Goal: Book appointment/travel/reservation

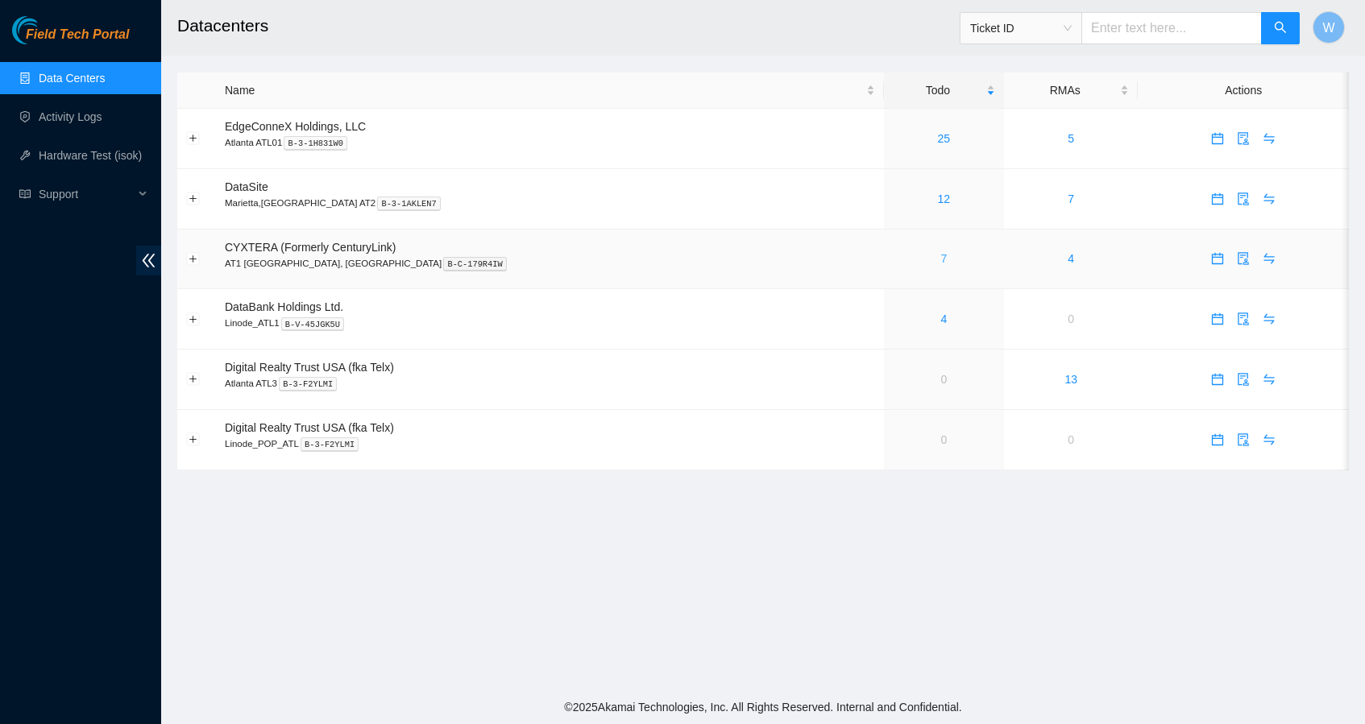
click at [940, 256] on link "7" at bounding box center [943, 258] width 6 height 13
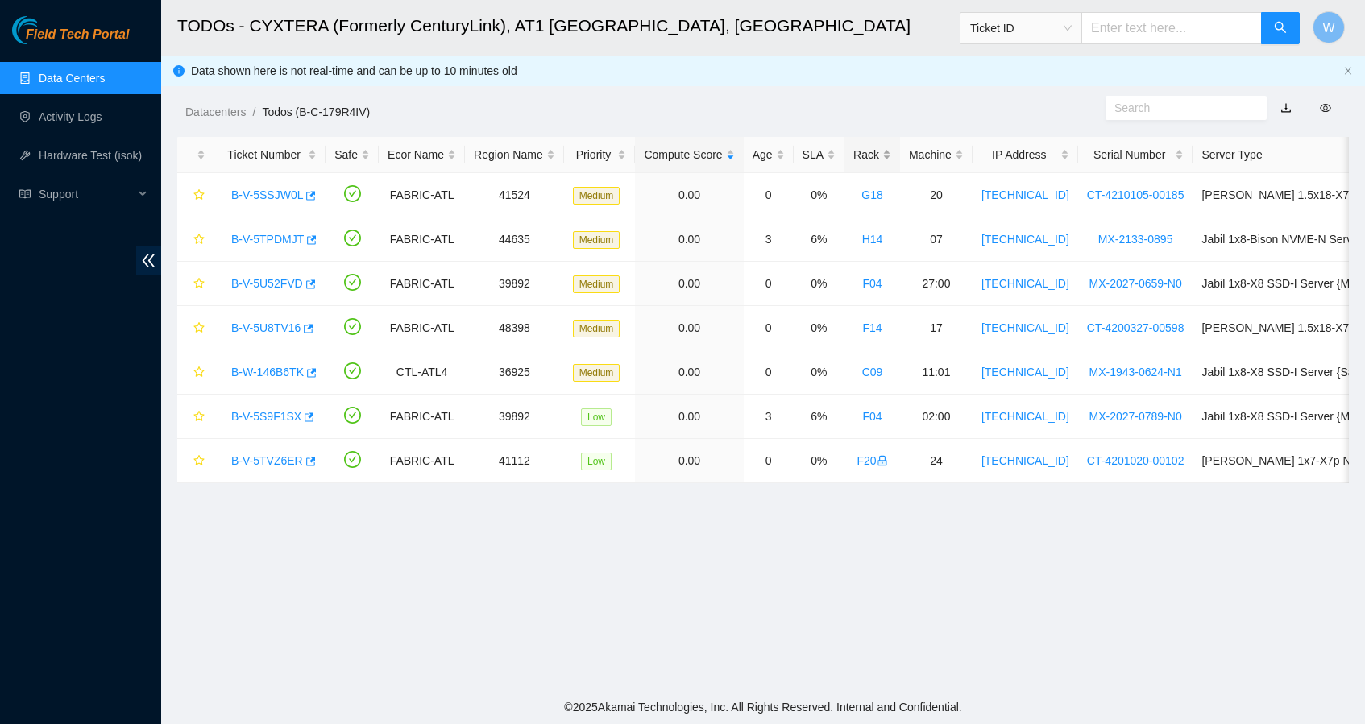
click at [890, 156] on div "Rack" at bounding box center [872, 155] width 38 height 18
click at [272, 191] on link "B-W-146B6TK" at bounding box center [267, 195] width 73 height 13
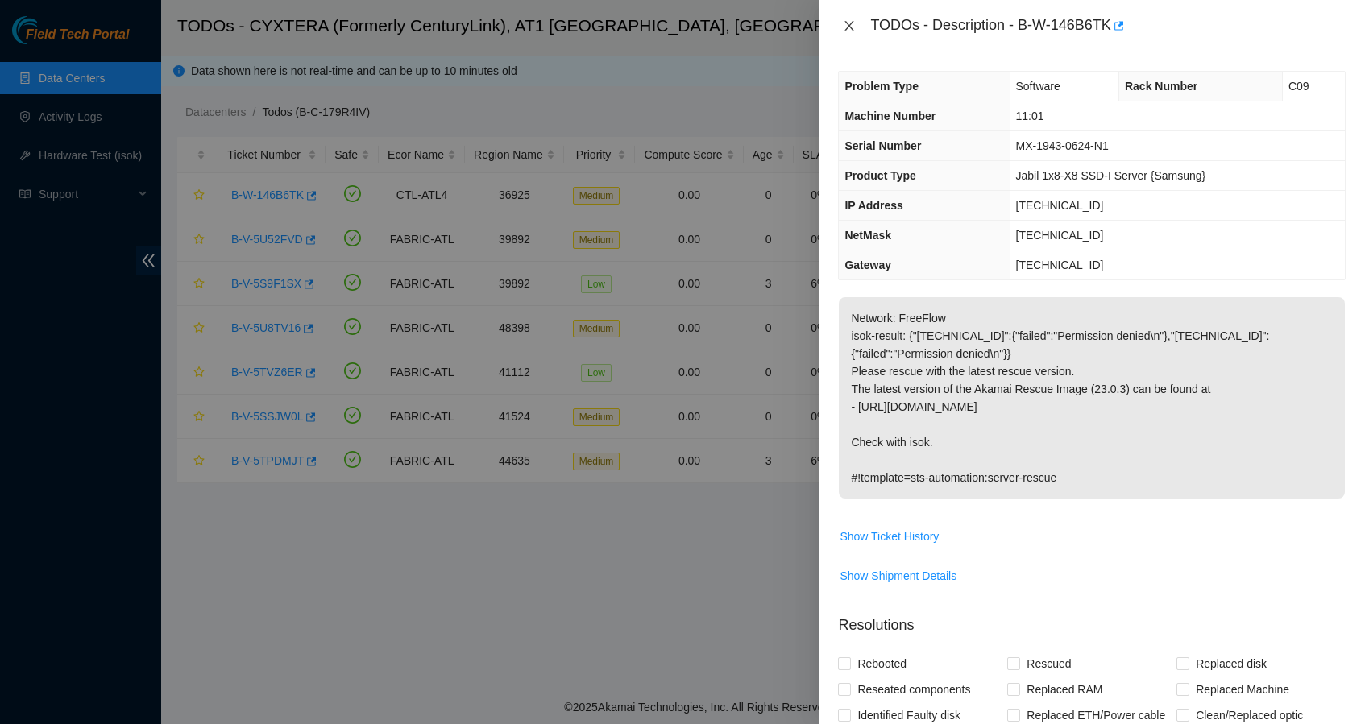
click at [853, 23] on icon "close" at bounding box center [849, 25] width 13 height 13
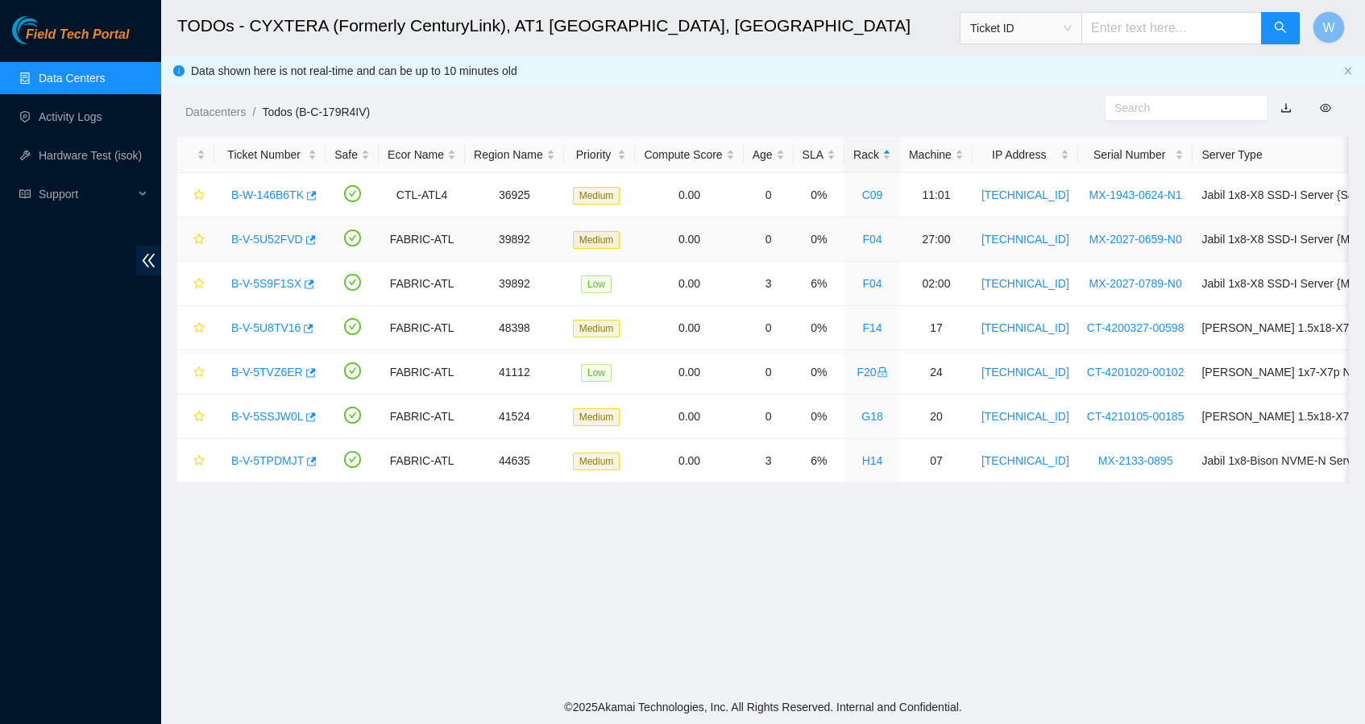
click at [296, 238] on link "B-V-5U52FVD" at bounding box center [267, 239] width 72 height 13
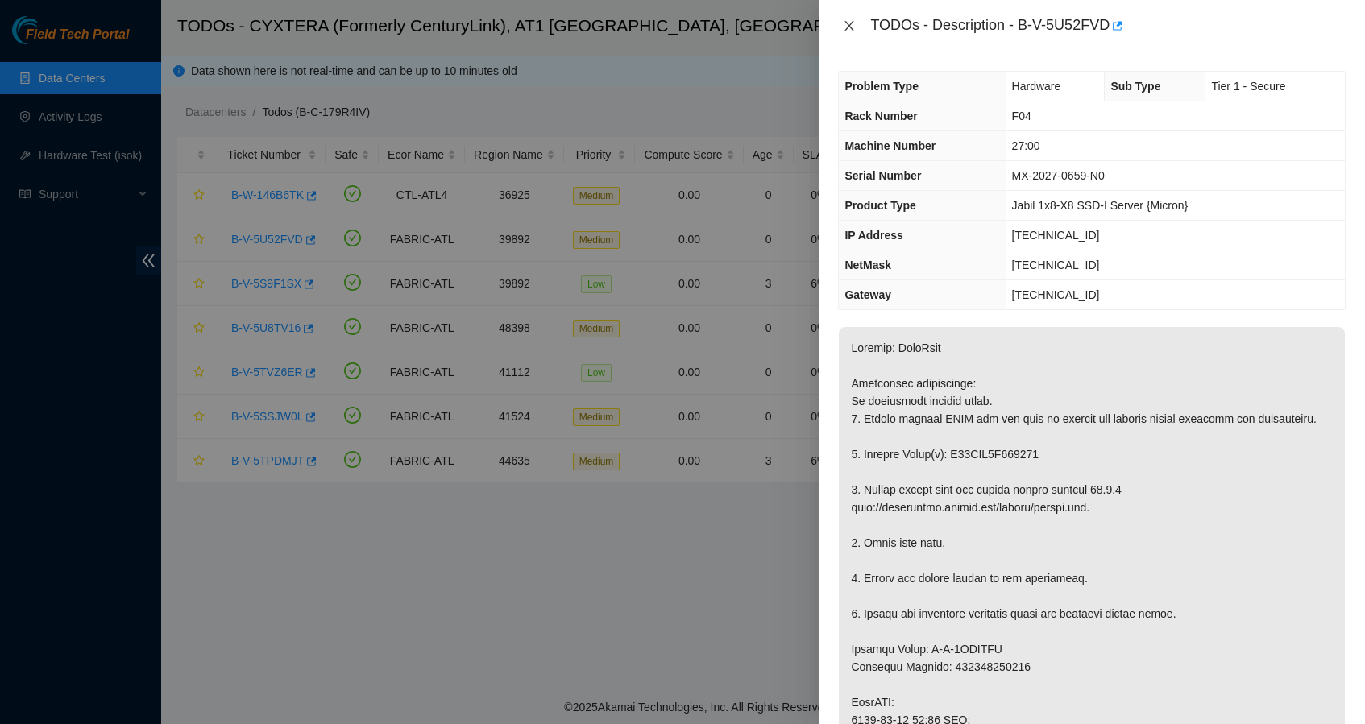
click at [852, 23] on icon "close" at bounding box center [849, 26] width 9 height 10
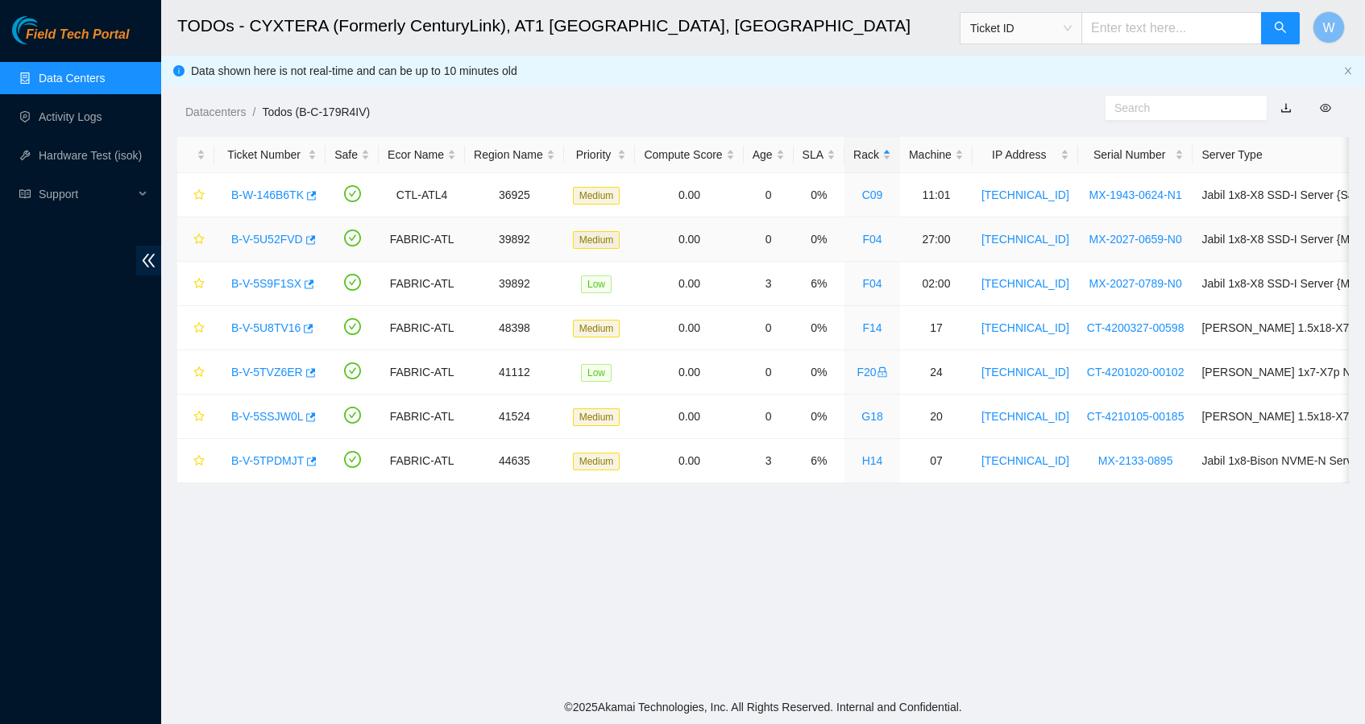
click at [251, 243] on link "B-V-5U52FVD" at bounding box center [267, 239] width 72 height 13
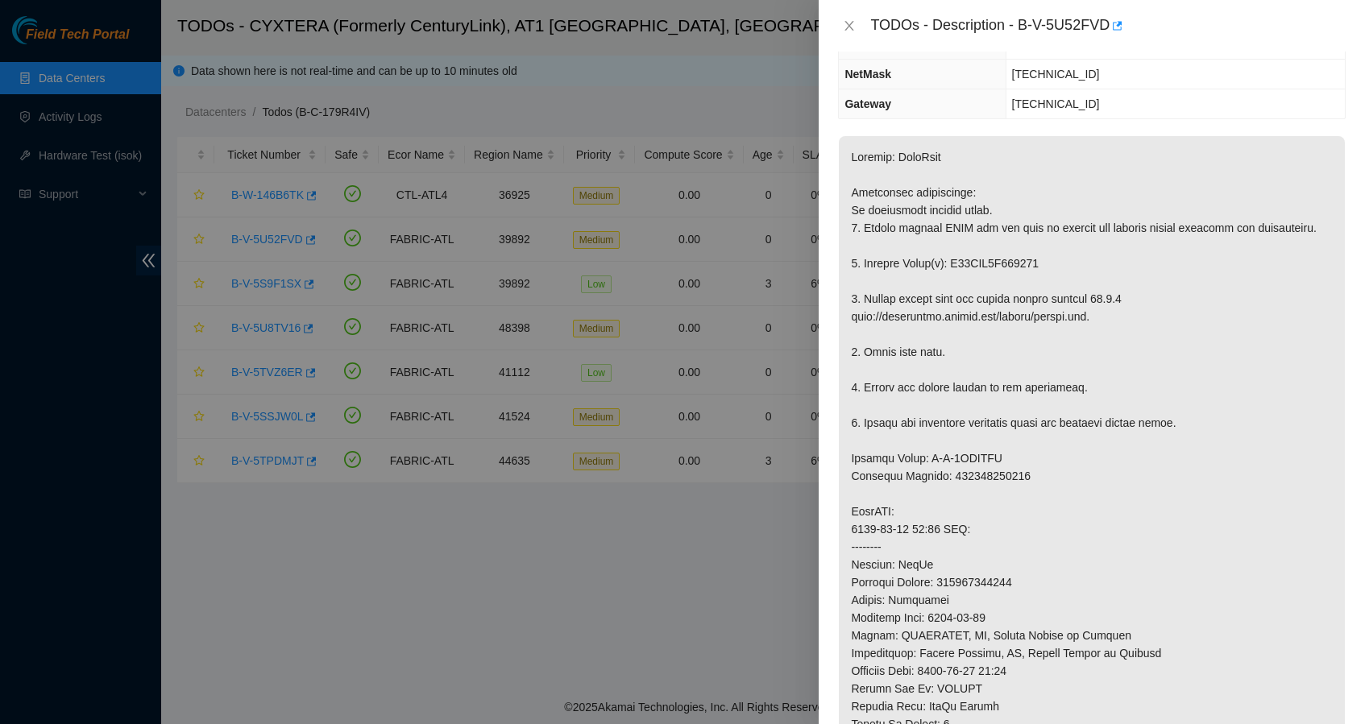
scroll to position [193, 0]
click at [846, 28] on icon "close" at bounding box center [849, 25] width 13 height 13
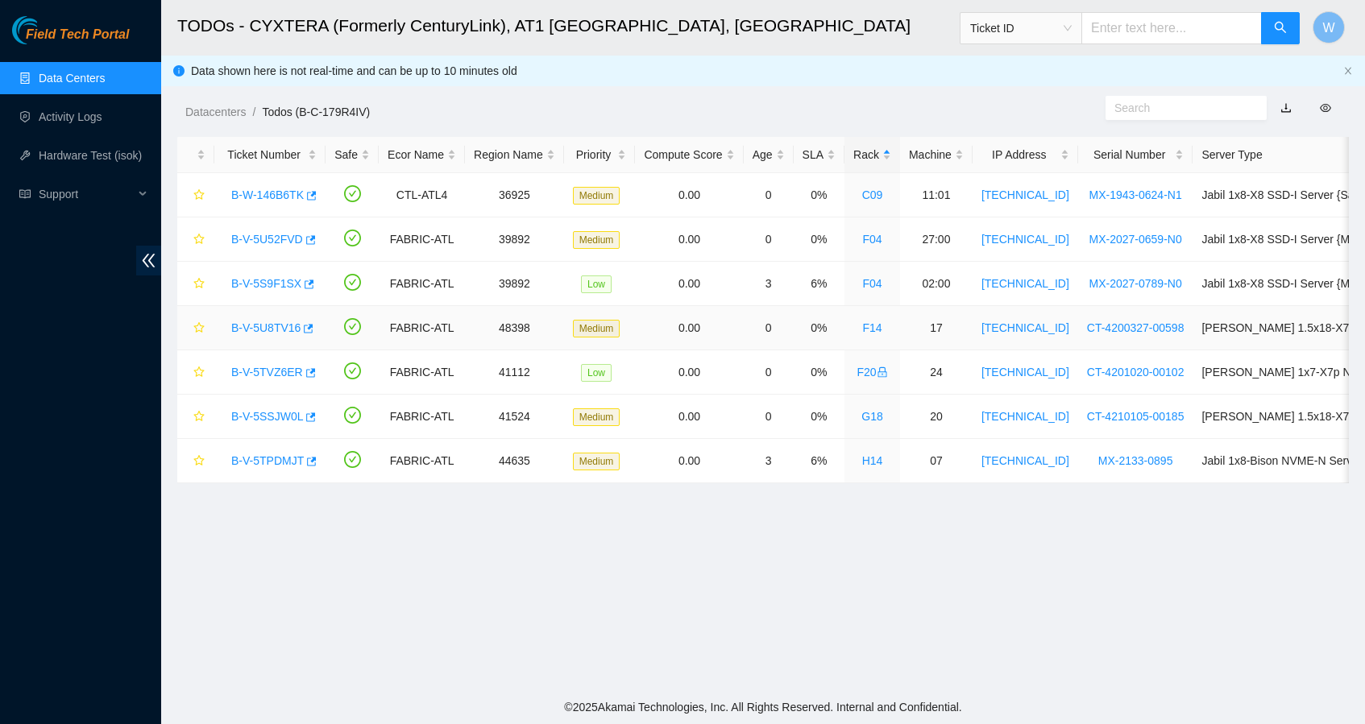
click at [276, 325] on link "B-V-5U8TV16" at bounding box center [265, 328] width 69 height 13
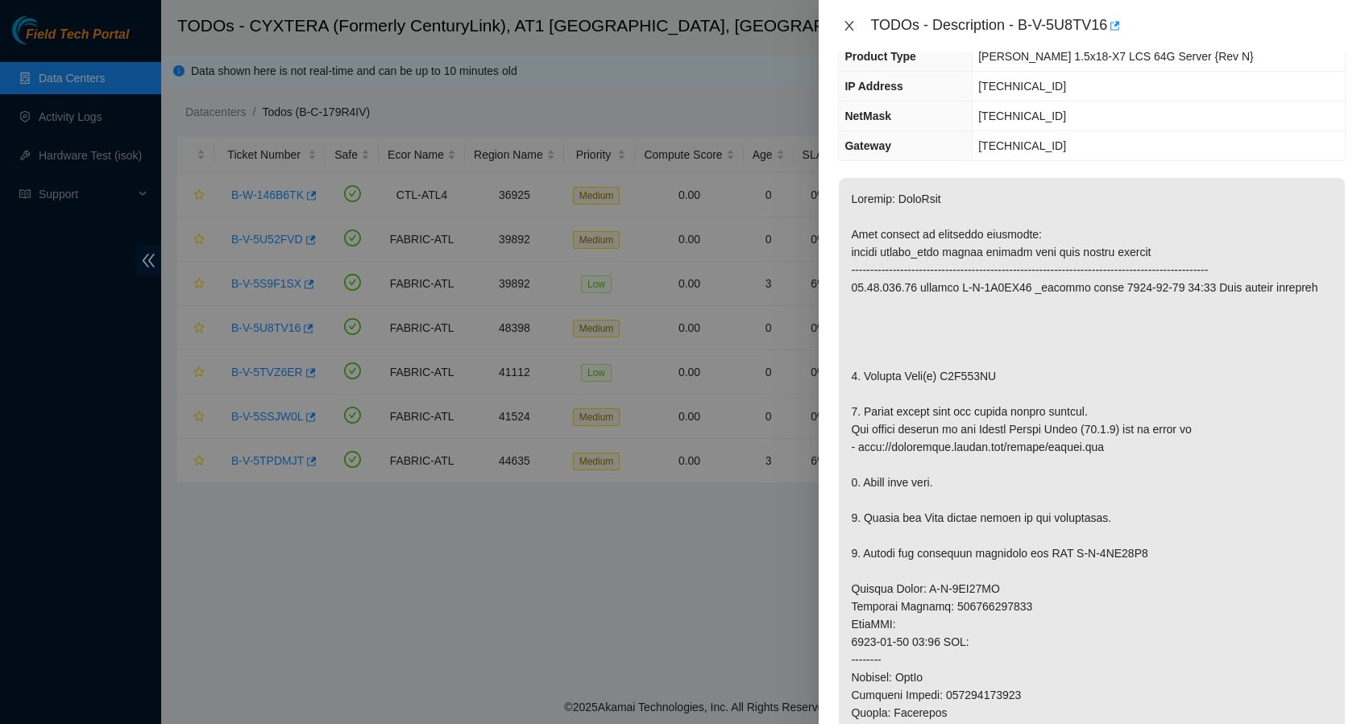
click at [850, 22] on icon "close" at bounding box center [849, 25] width 13 height 13
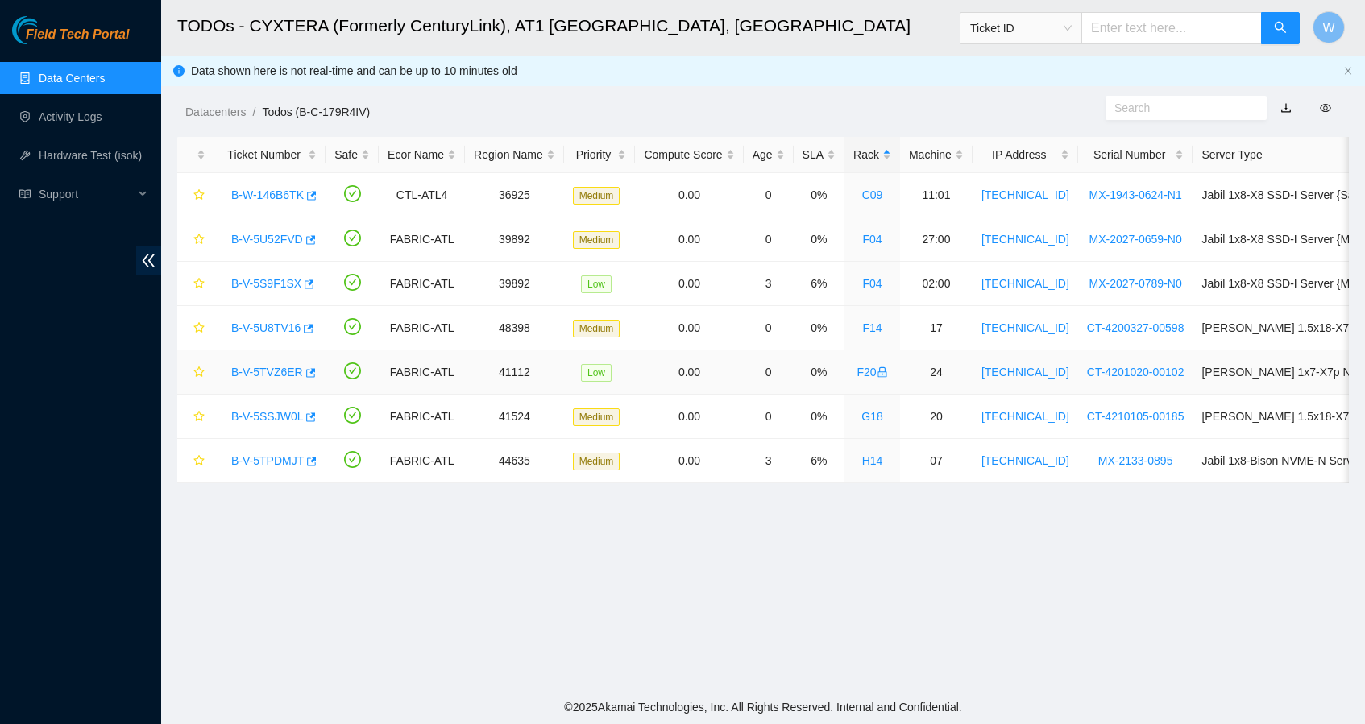
click at [280, 372] on link "B-V-5TVZ6ER" at bounding box center [267, 372] width 72 height 13
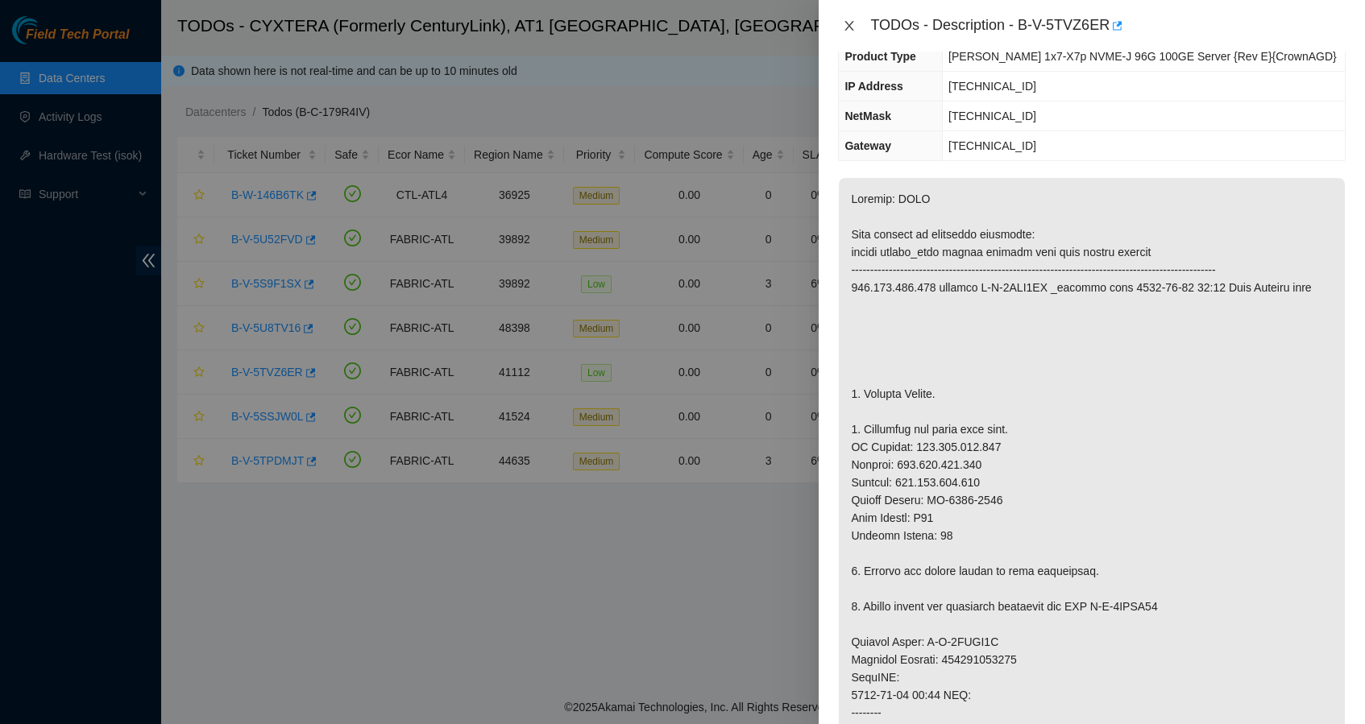
click at [856, 30] on icon "close" at bounding box center [849, 25] width 13 height 13
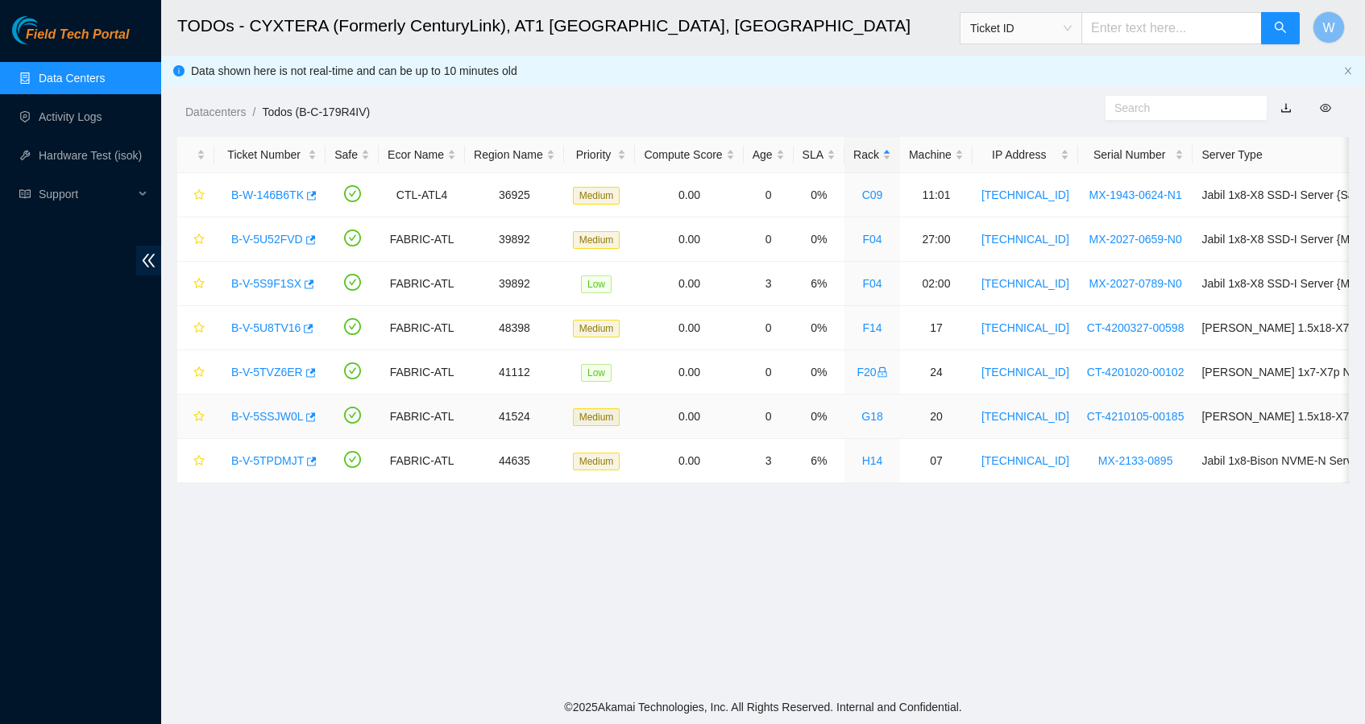
click at [276, 415] on link "B-V-5SSJW0L" at bounding box center [267, 416] width 72 height 13
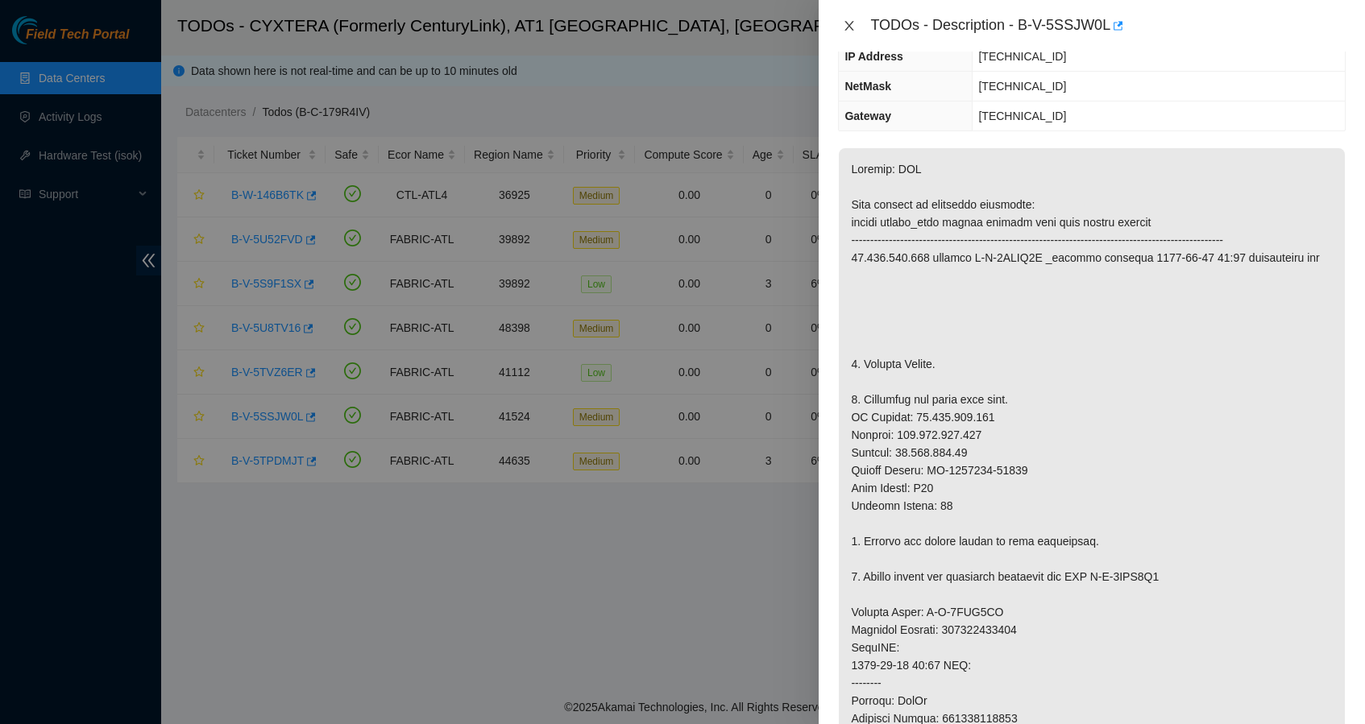
click at [846, 27] on icon "close" at bounding box center [849, 25] width 13 height 13
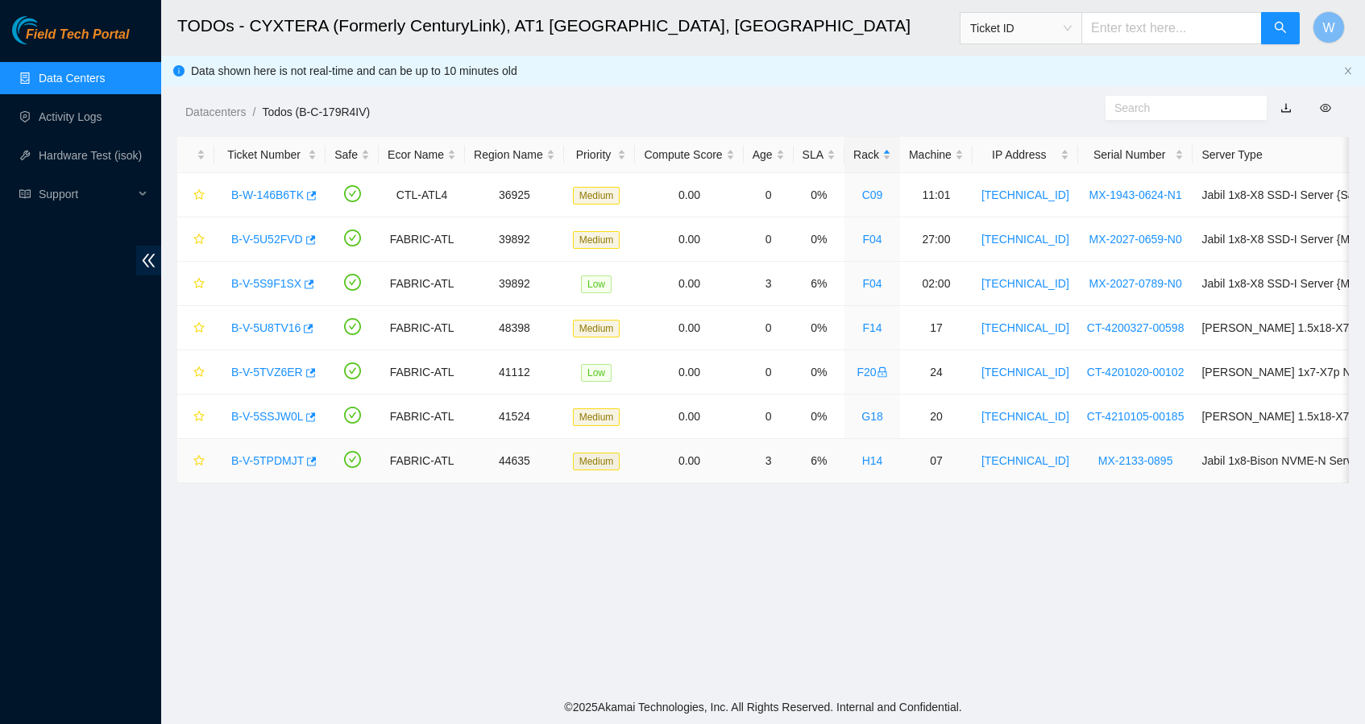
click at [257, 450] on div "B-V-5TPDMJT" at bounding box center [269, 461] width 93 height 26
click at [260, 459] on link "B-V-5TPDMJT" at bounding box center [267, 461] width 73 height 13
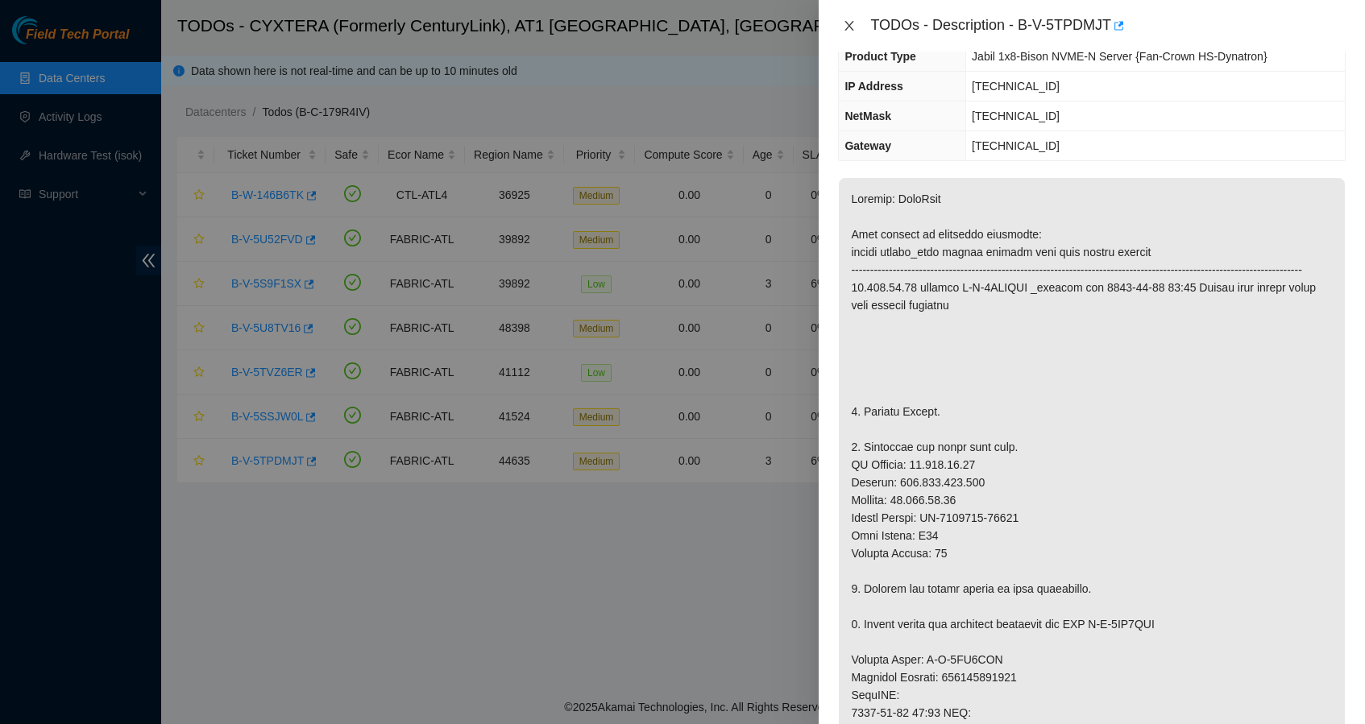
click at [850, 25] on icon "close" at bounding box center [849, 26] width 9 height 10
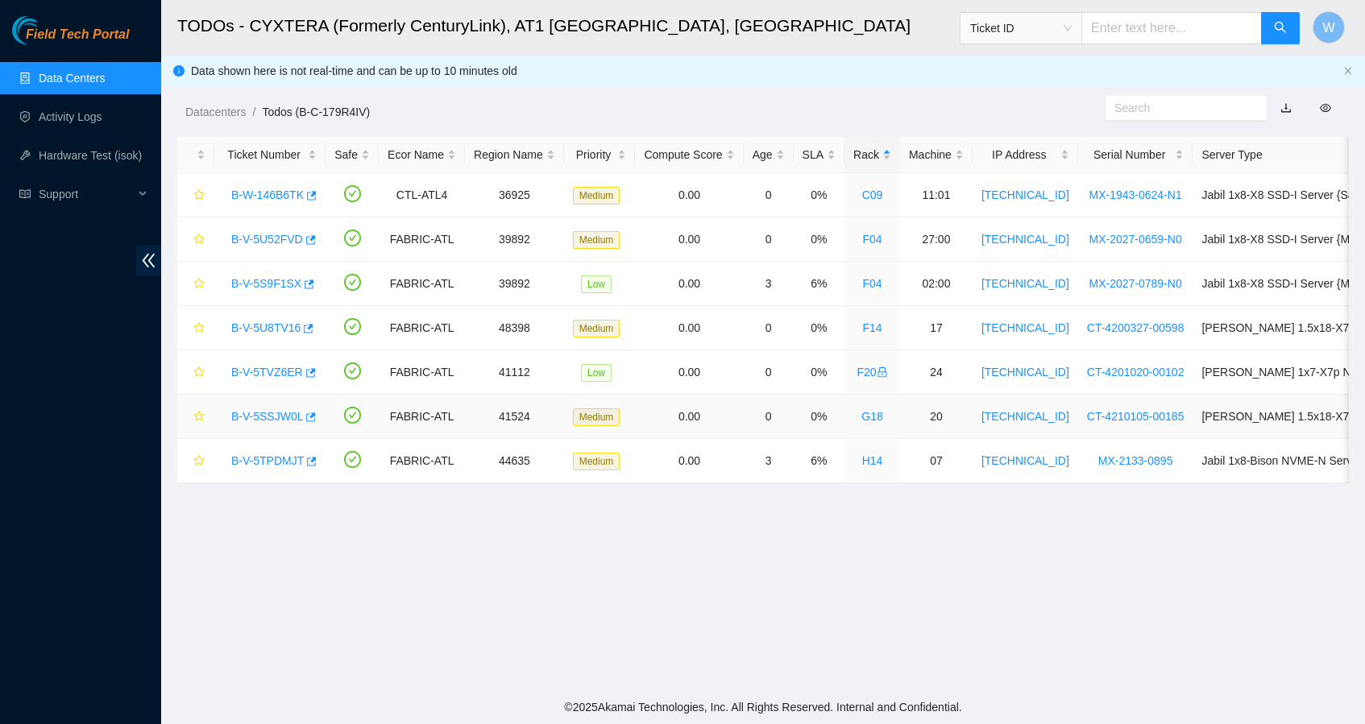
click at [269, 417] on link "B-V-5SSJW0L" at bounding box center [267, 416] width 72 height 13
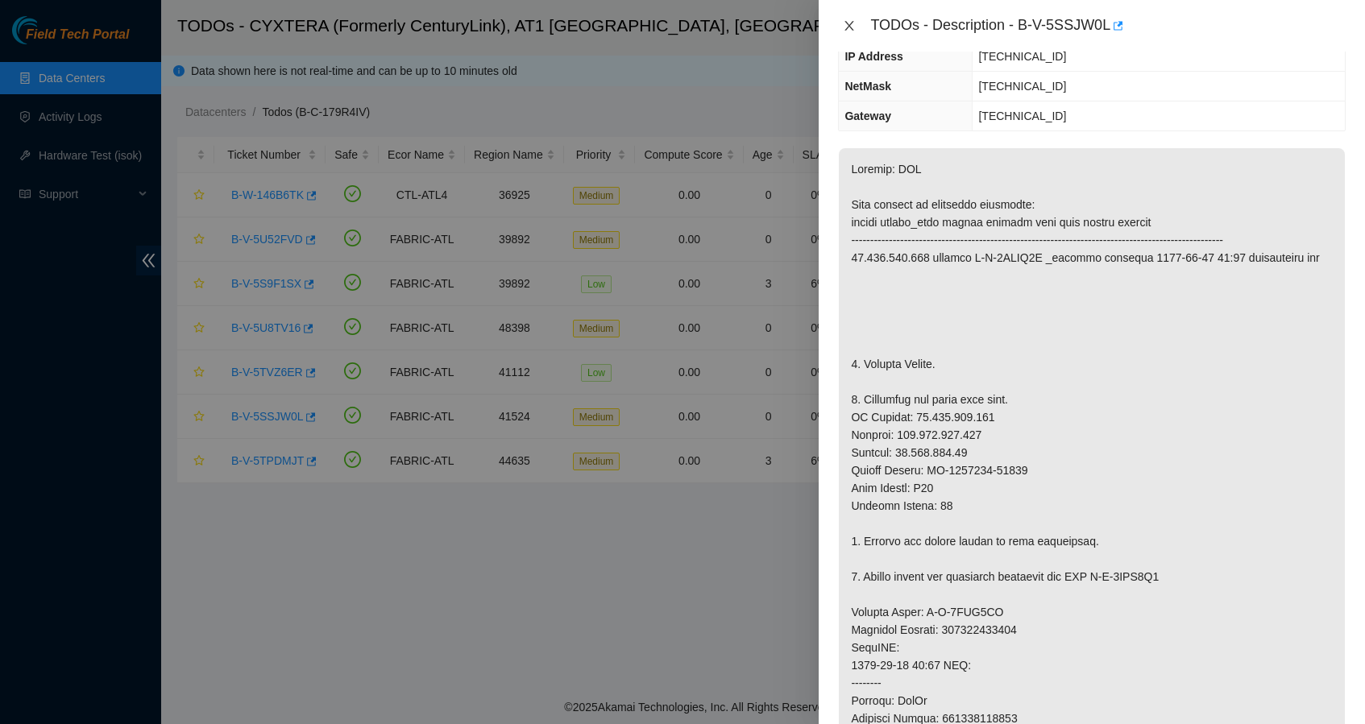
click at [849, 29] on icon "close" at bounding box center [849, 25] width 13 height 13
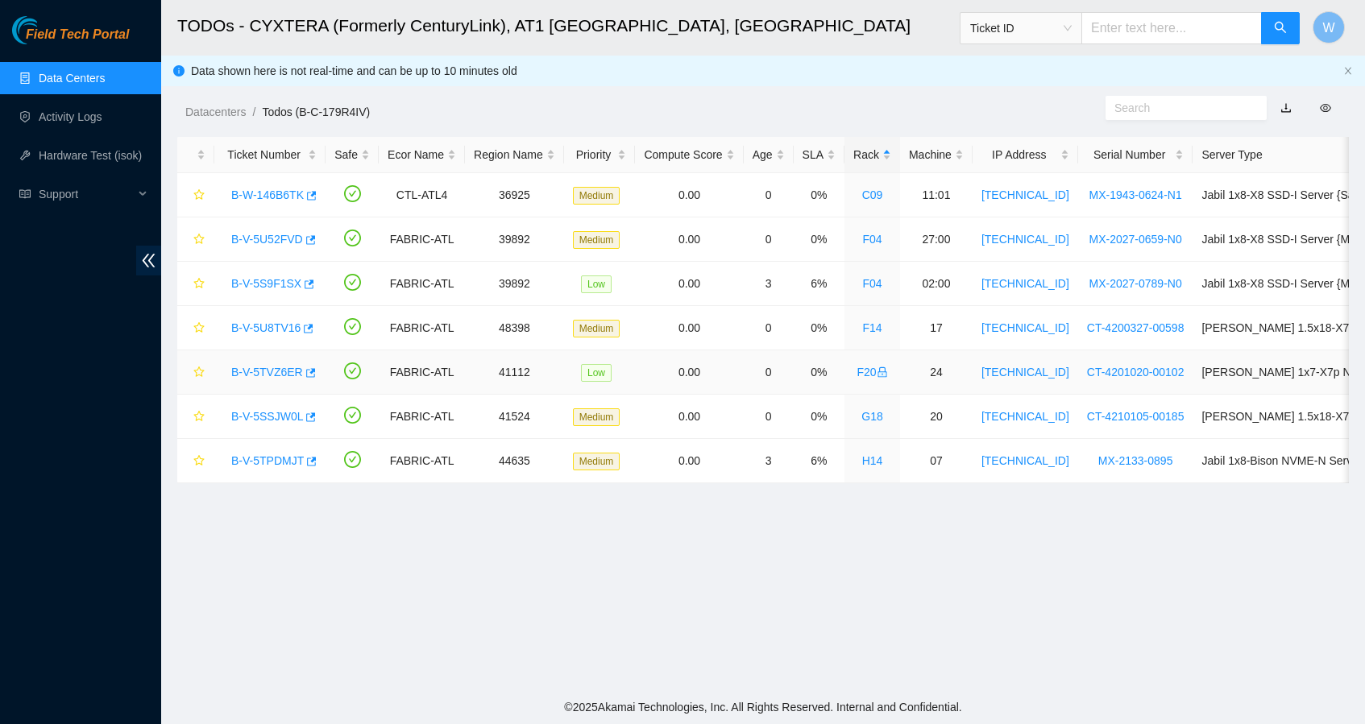
click at [280, 371] on link "B-V-5TVZ6ER" at bounding box center [267, 372] width 72 height 13
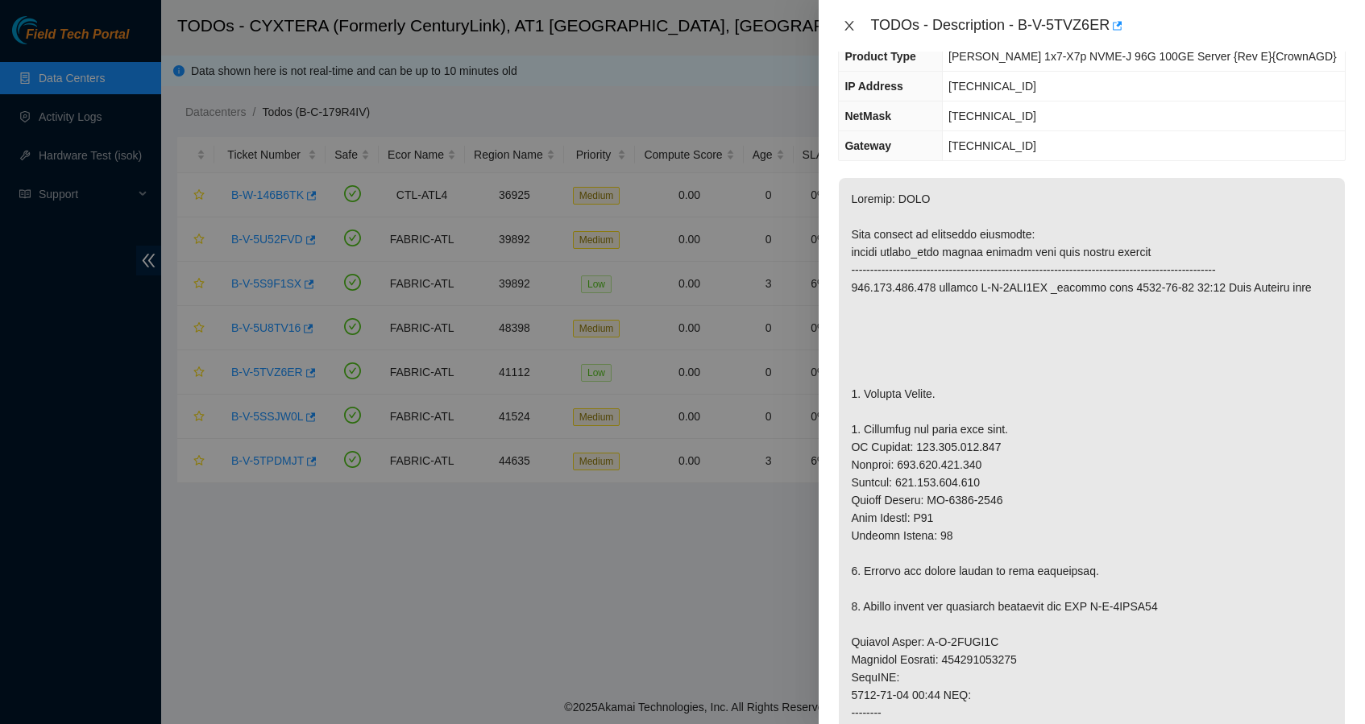
click at [849, 23] on icon "close" at bounding box center [849, 25] width 13 height 13
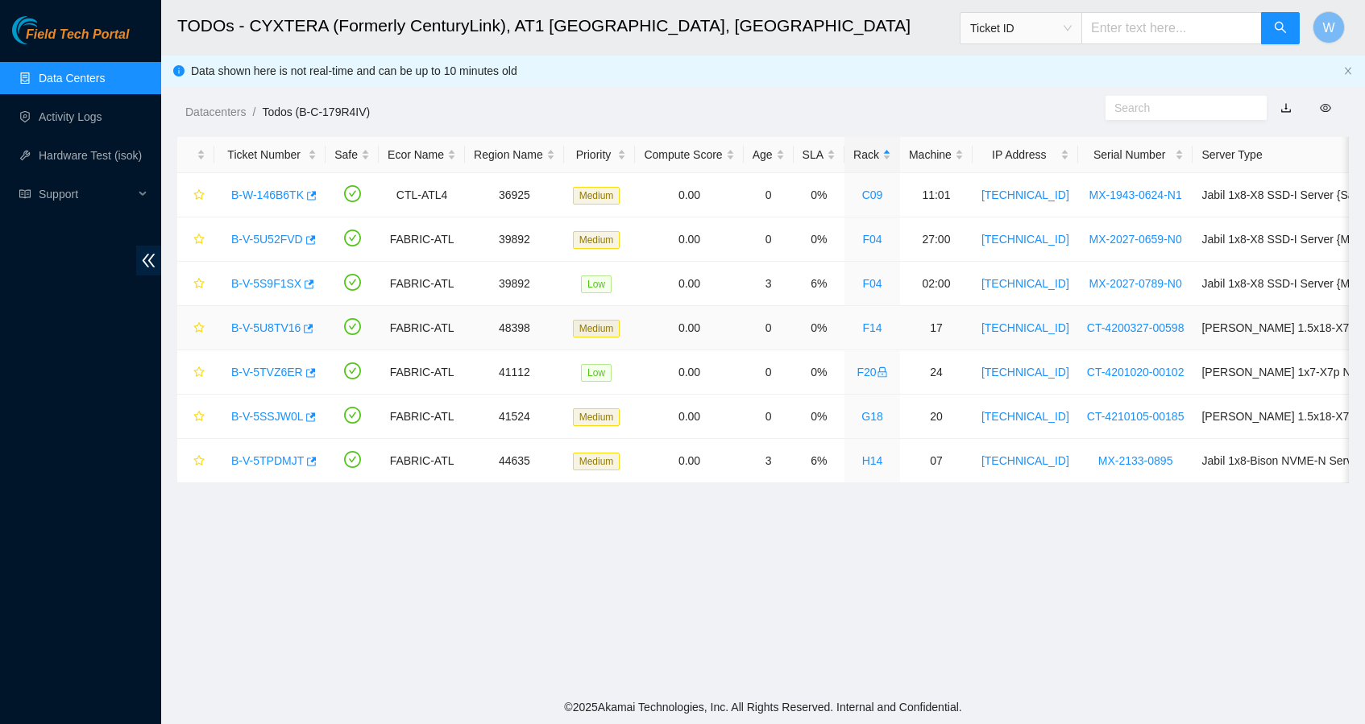
click at [257, 323] on link "B-V-5U8TV16" at bounding box center [265, 328] width 69 height 13
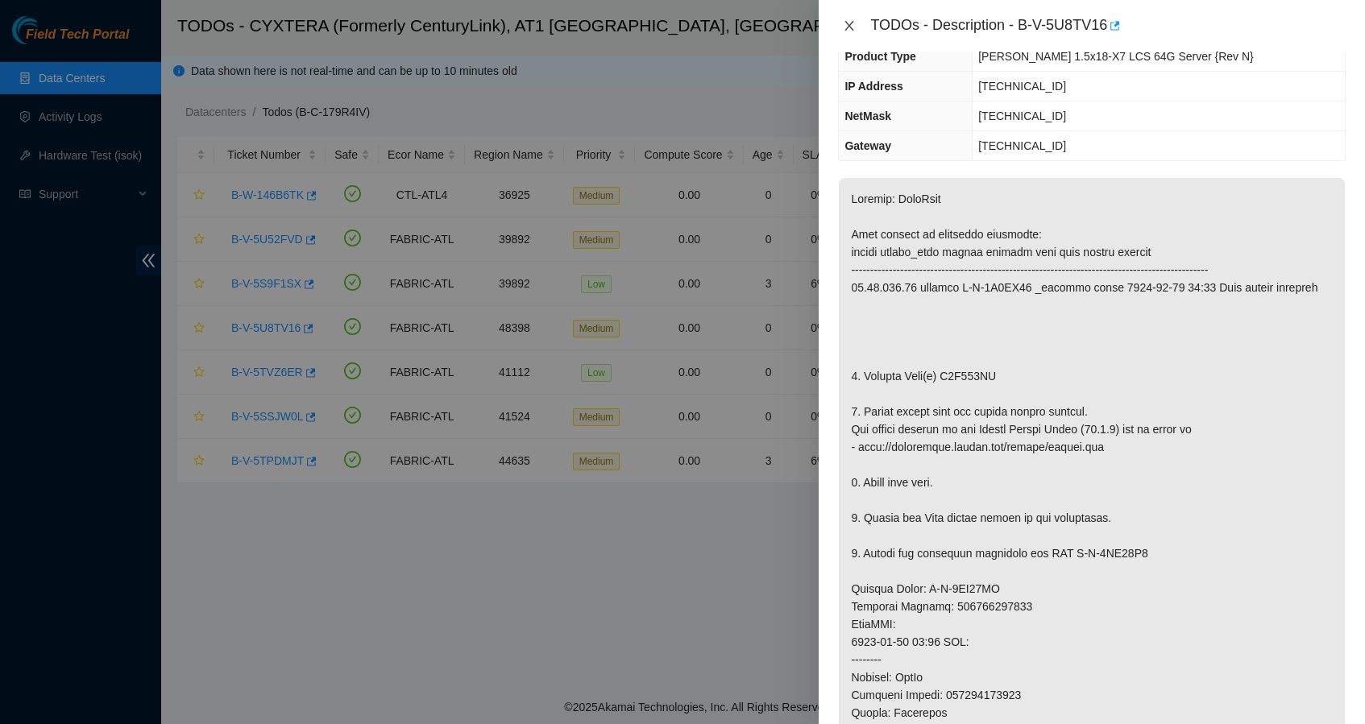
click at [849, 31] on icon "close" at bounding box center [849, 25] width 13 height 13
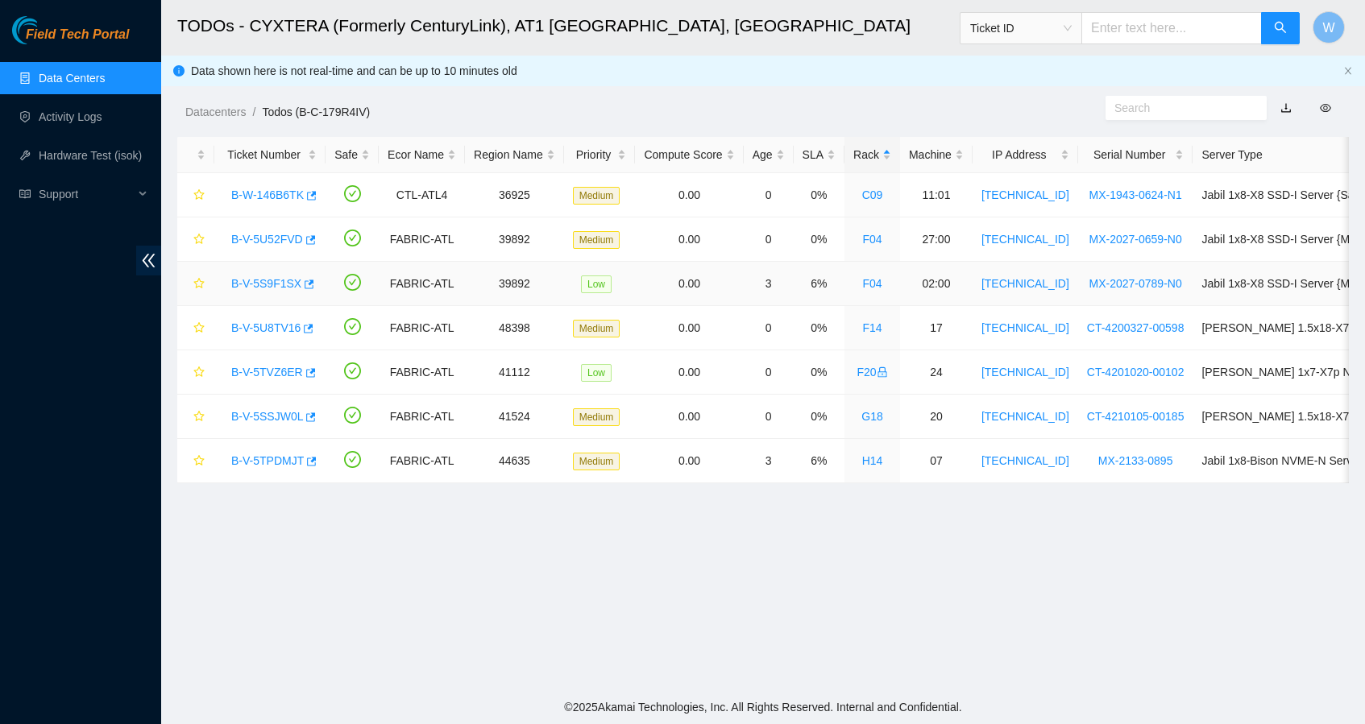
click at [259, 280] on link "B-V-5S9F1SX" at bounding box center [266, 283] width 70 height 13
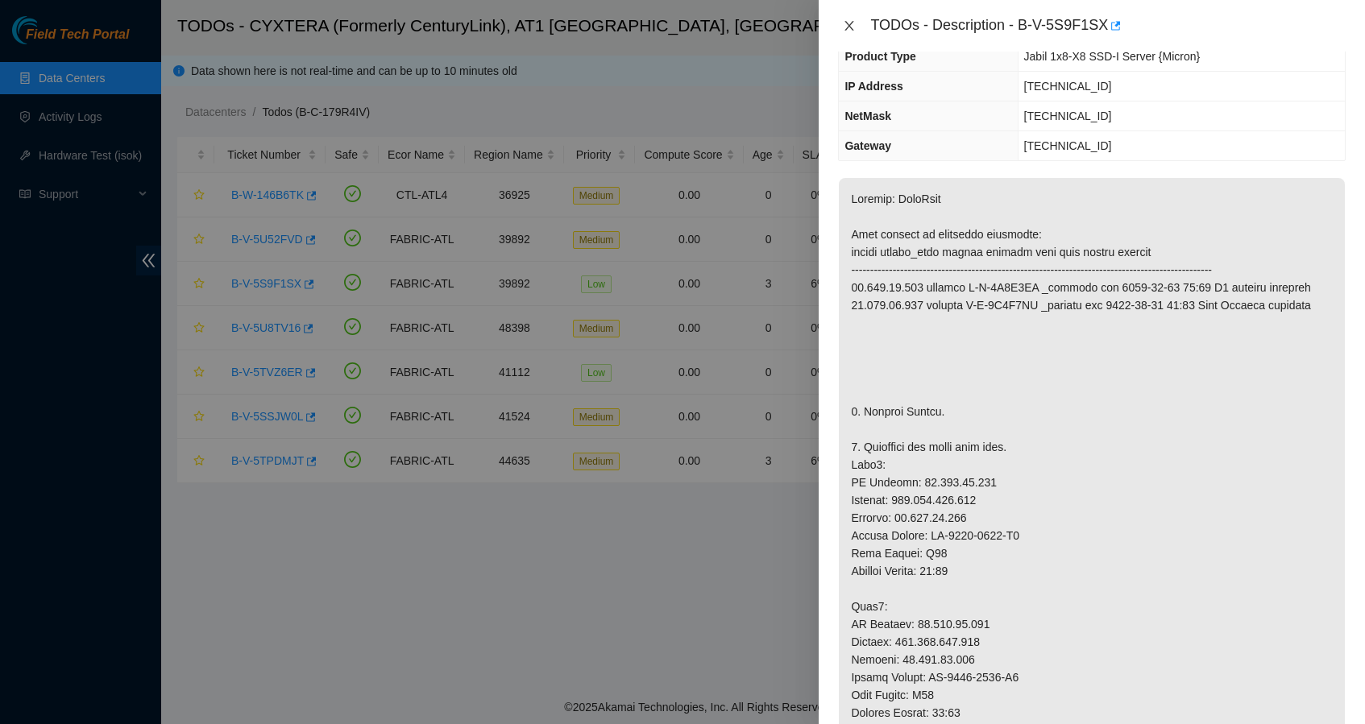
click at [849, 34] on button "Close" at bounding box center [849, 26] width 23 height 15
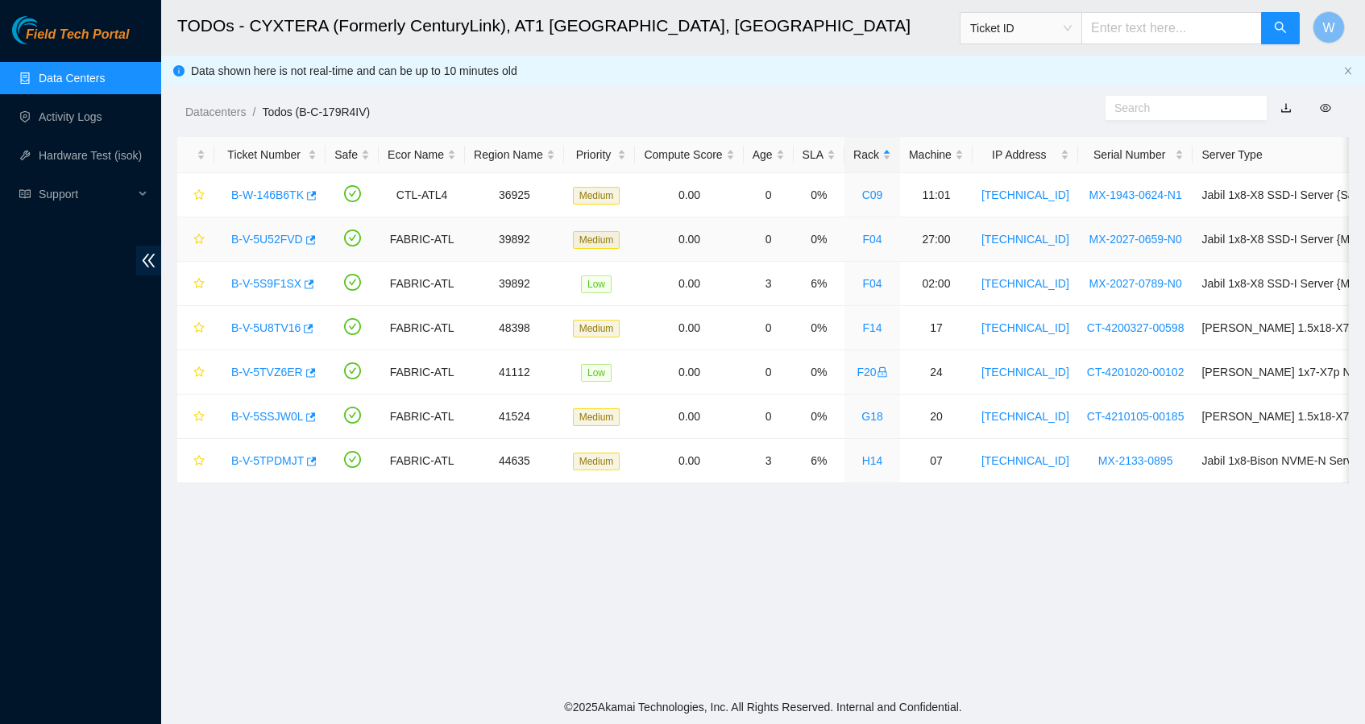
click at [250, 243] on link "B-V-5U52FVD" at bounding box center [267, 239] width 72 height 13
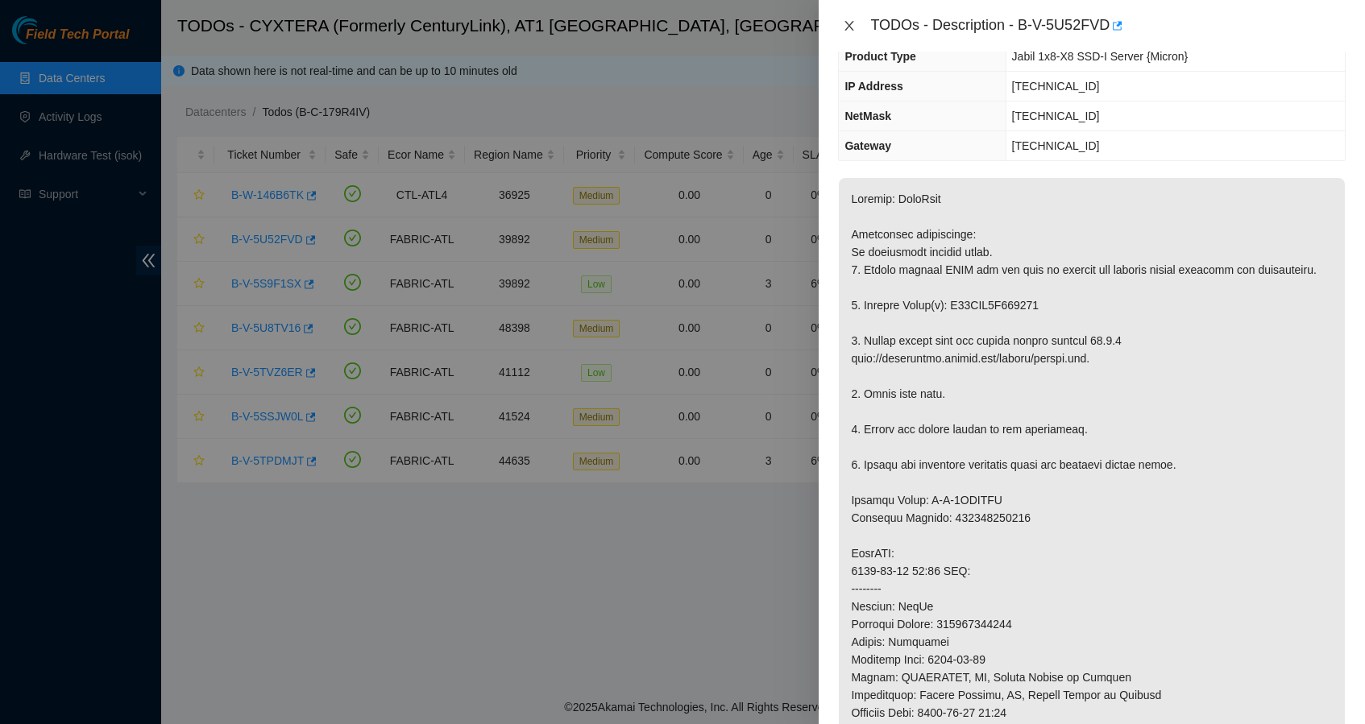
click at [849, 23] on icon "close" at bounding box center [849, 25] width 13 height 13
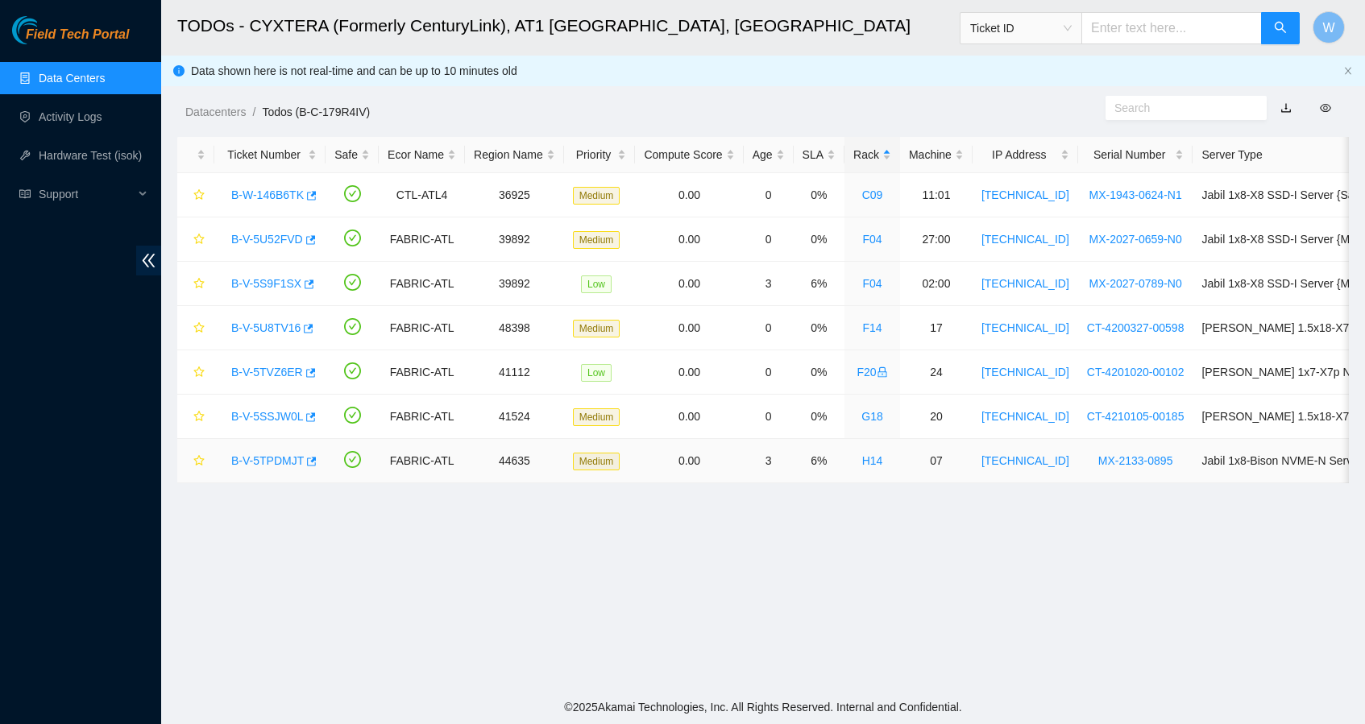
click at [258, 450] on div "B-V-5TPDMJT" at bounding box center [269, 461] width 93 height 26
click at [259, 458] on link "B-V-5TPDMJT" at bounding box center [267, 461] width 73 height 13
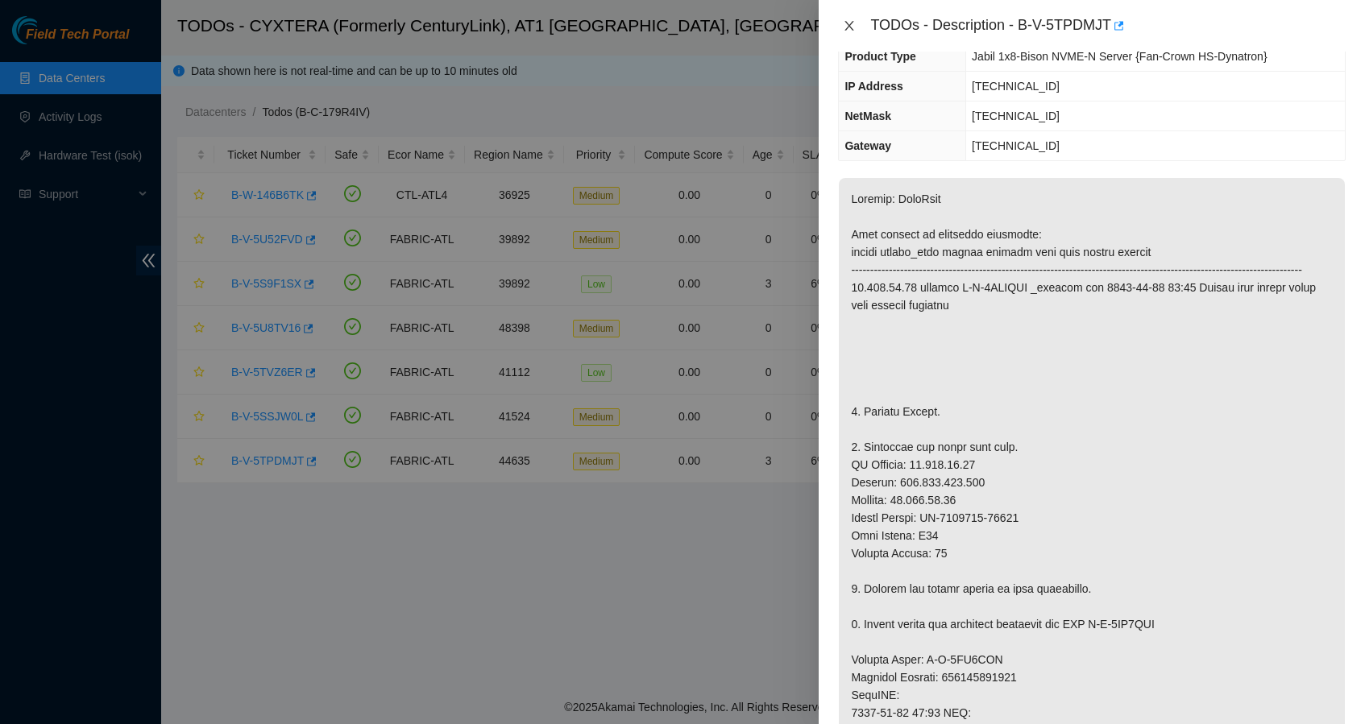
click at [852, 27] on icon "close" at bounding box center [849, 25] width 13 height 13
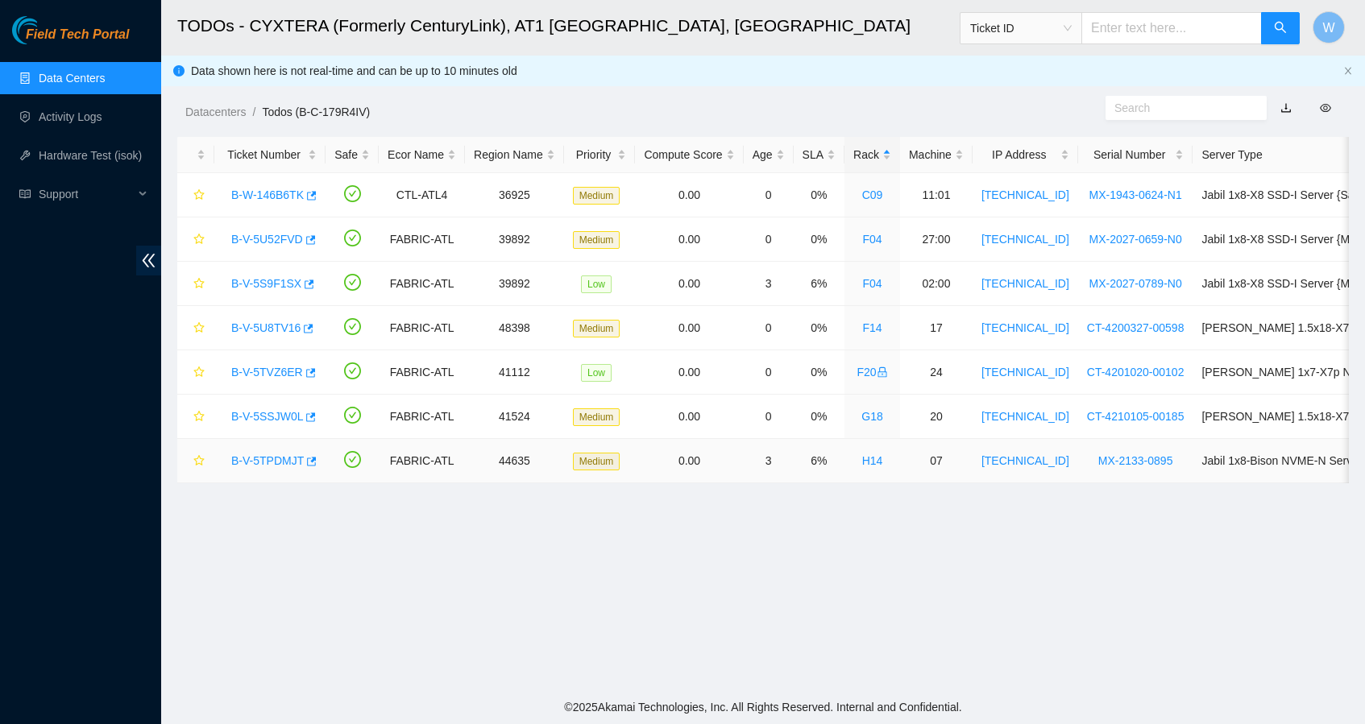
click at [259, 455] on link "B-V-5TPDMJT" at bounding box center [267, 461] width 73 height 13
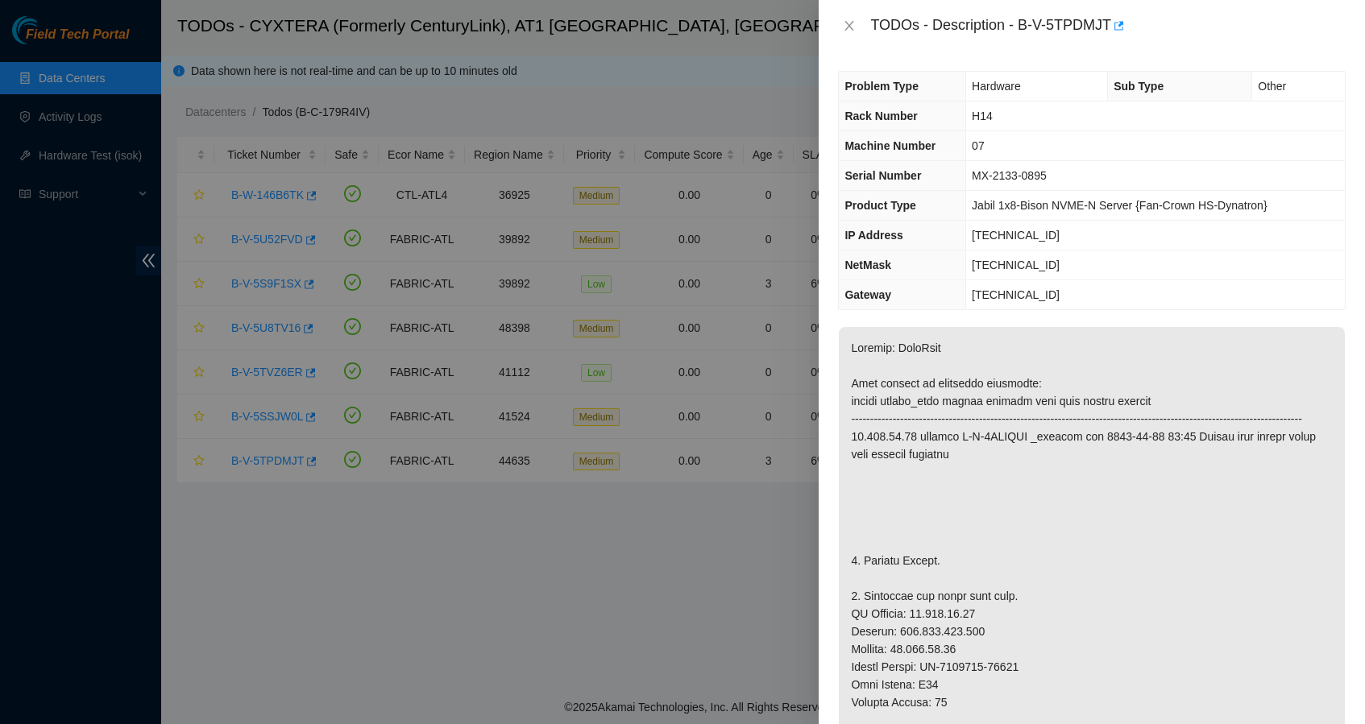
scroll to position [0, 0]
click at [848, 27] on icon "close" at bounding box center [849, 26] width 9 height 10
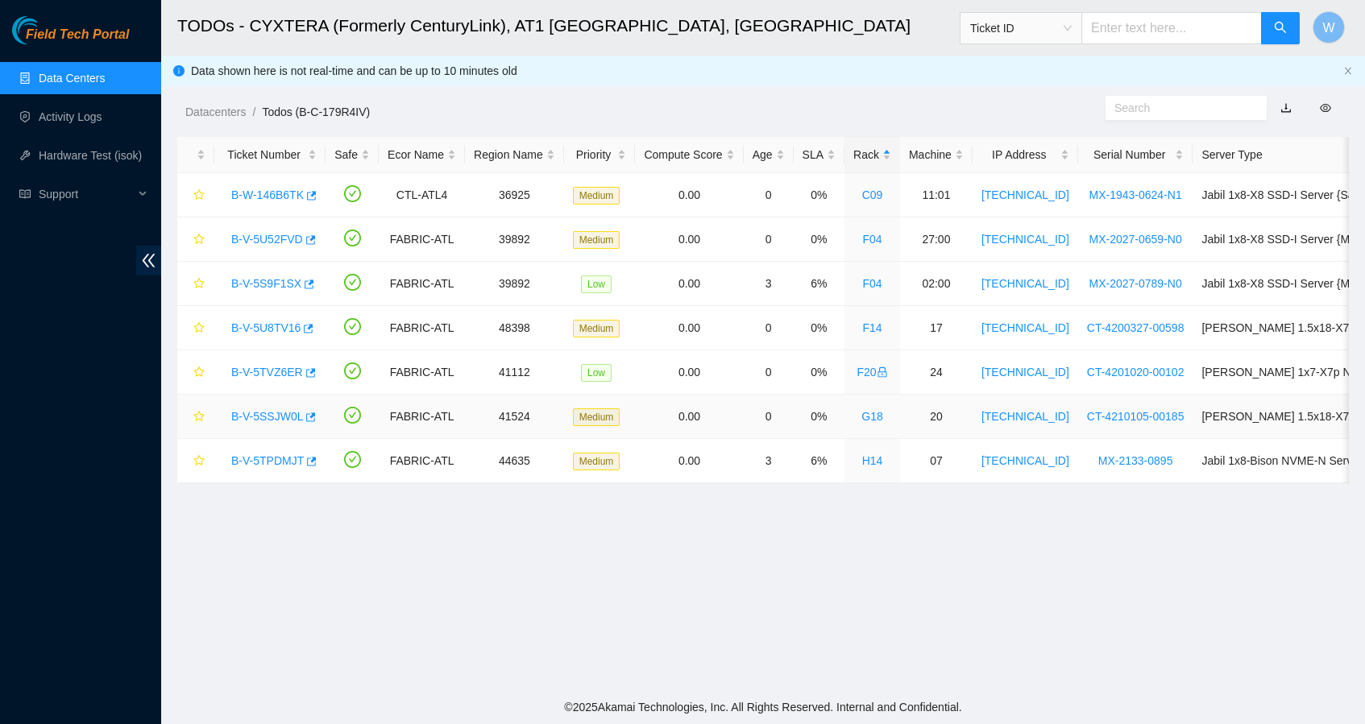
click at [264, 403] on td "B-V-5SSJW0L" at bounding box center [269, 417] width 111 height 44
click at [266, 414] on link "B-V-5SSJW0L" at bounding box center [267, 416] width 72 height 13
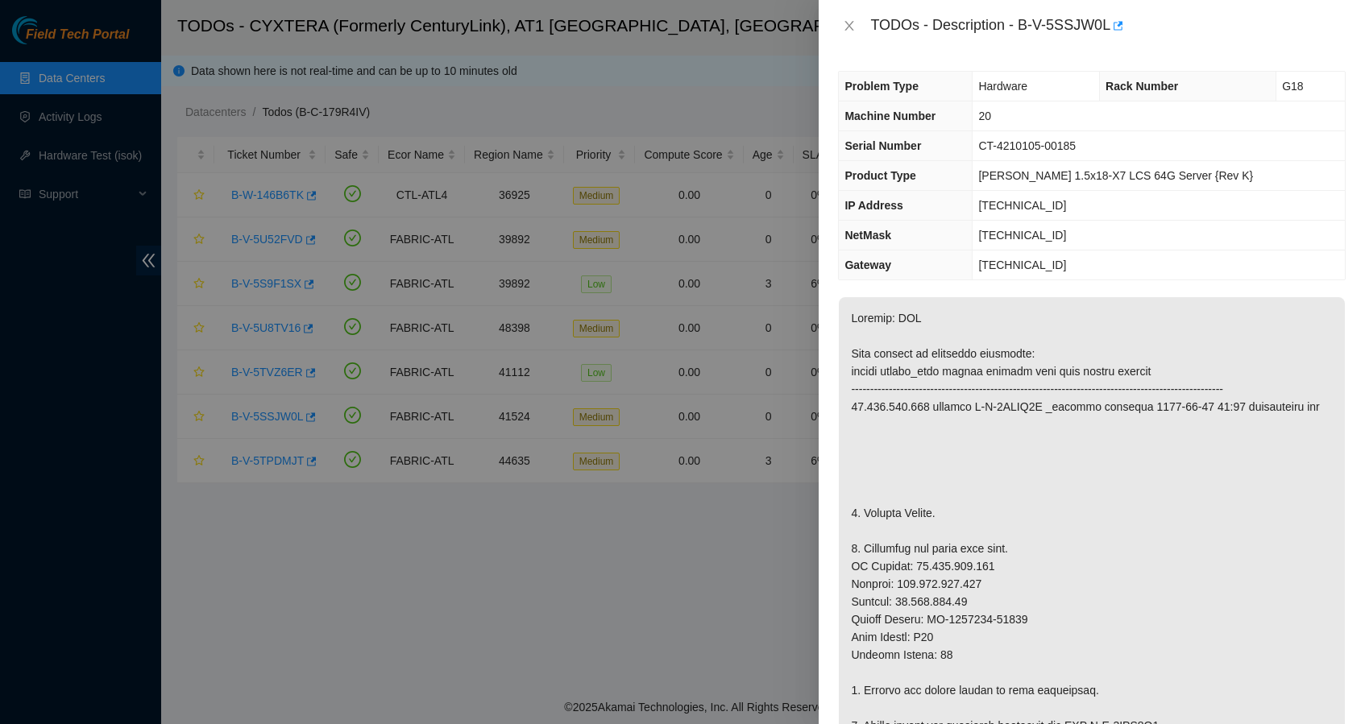
click at [846, 35] on div "TODOs - Description - B-V-5SSJW0L" at bounding box center [1092, 26] width 508 height 26
click at [846, 27] on icon "close" at bounding box center [849, 25] width 13 height 13
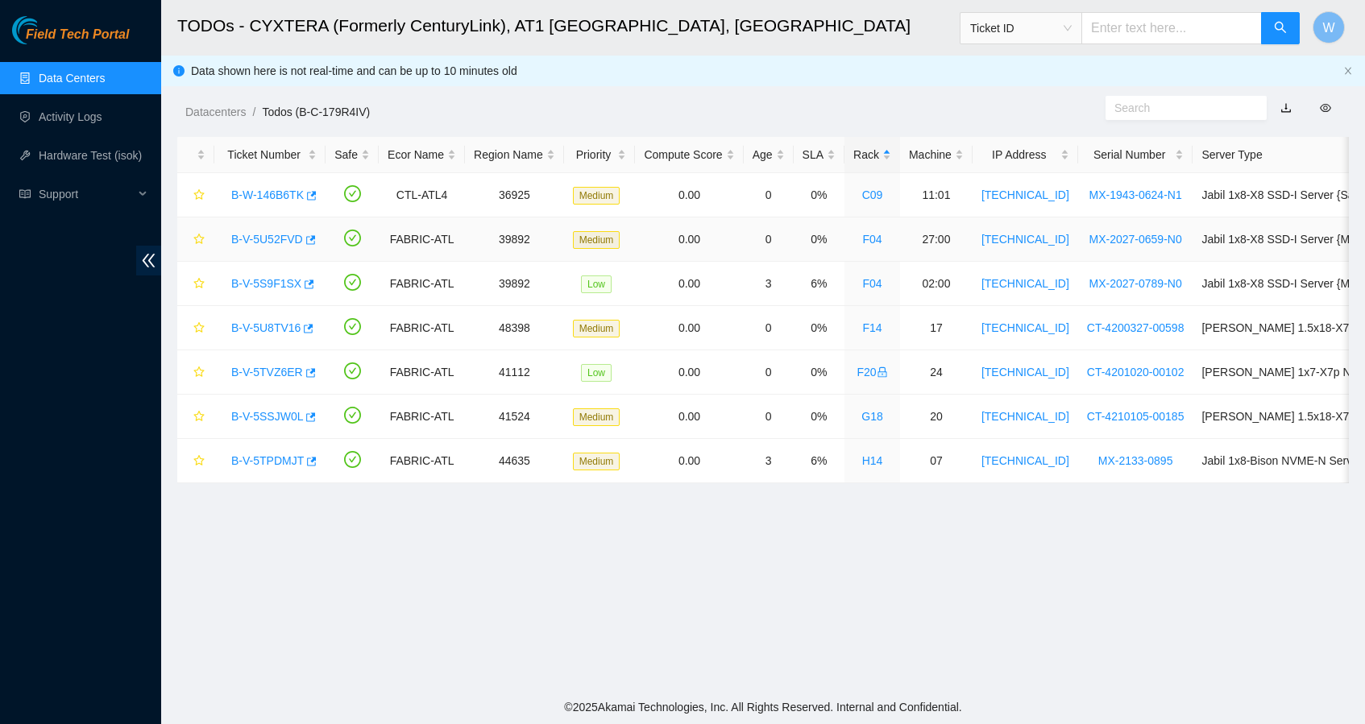
click at [280, 241] on link "B-V-5U52FVD" at bounding box center [267, 239] width 72 height 13
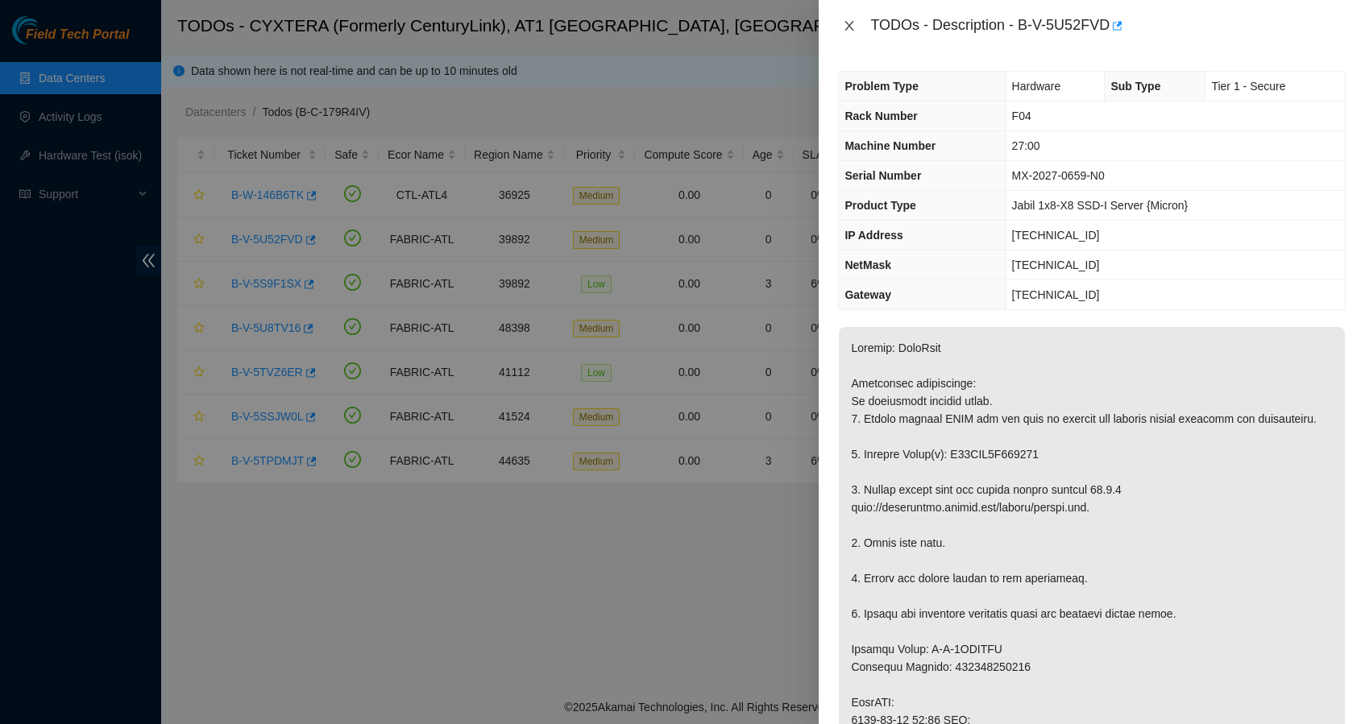
click at [850, 23] on icon "close" at bounding box center [849, 25] width 13 height 13
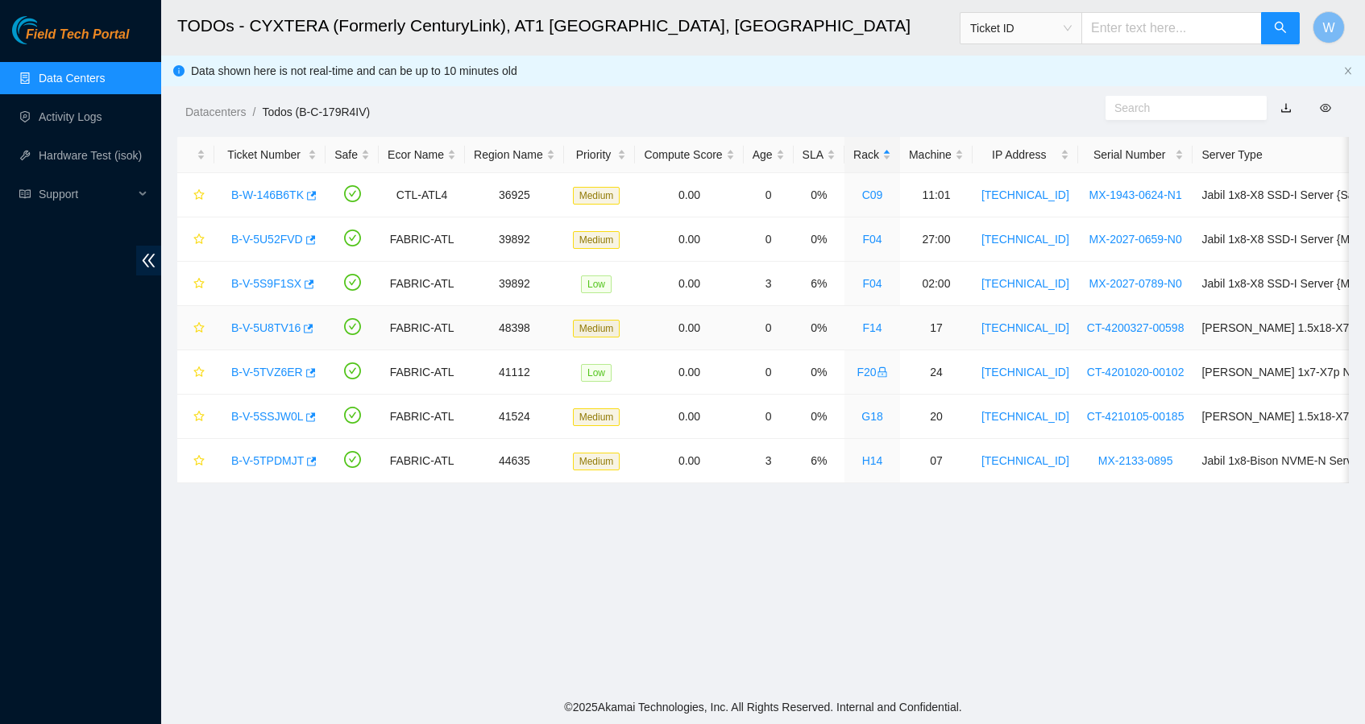
click at [292, 328] on link "B-V-5U8TV16" at bounding box center [265, 328] width 69 height 13
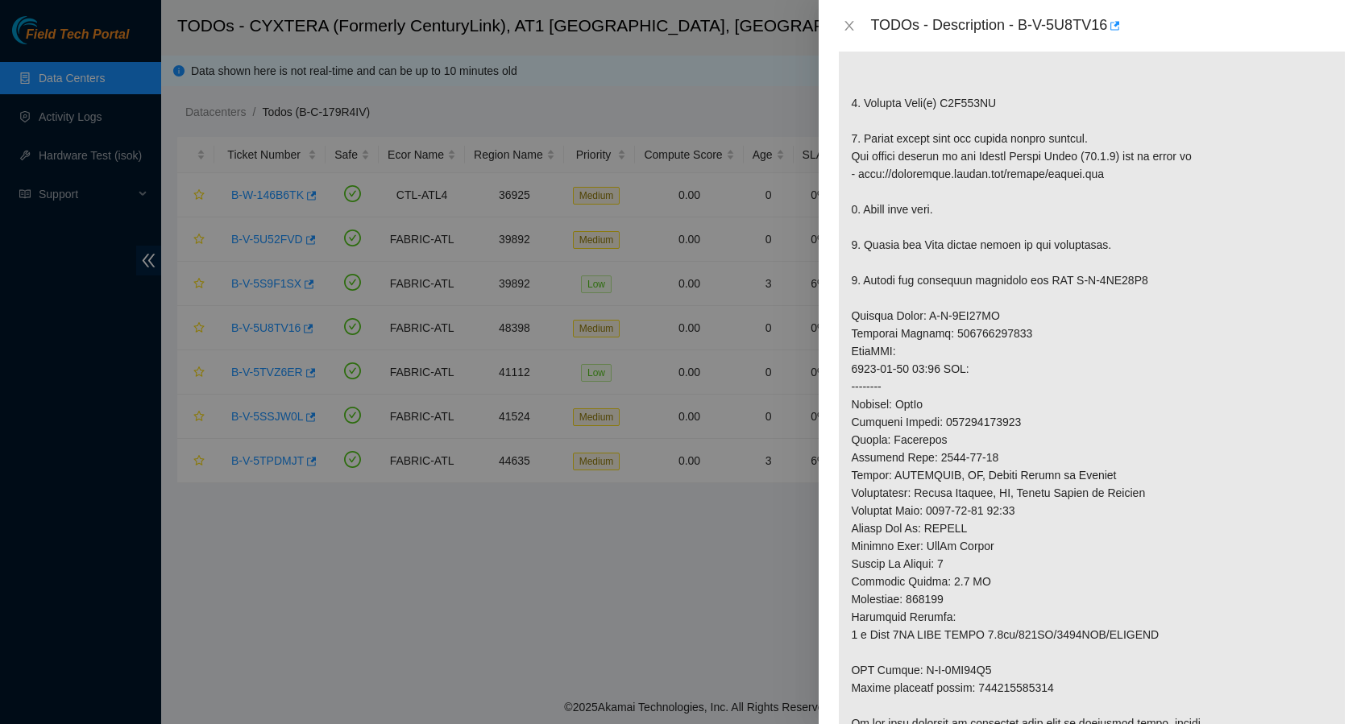
scroll to position [442, 0]
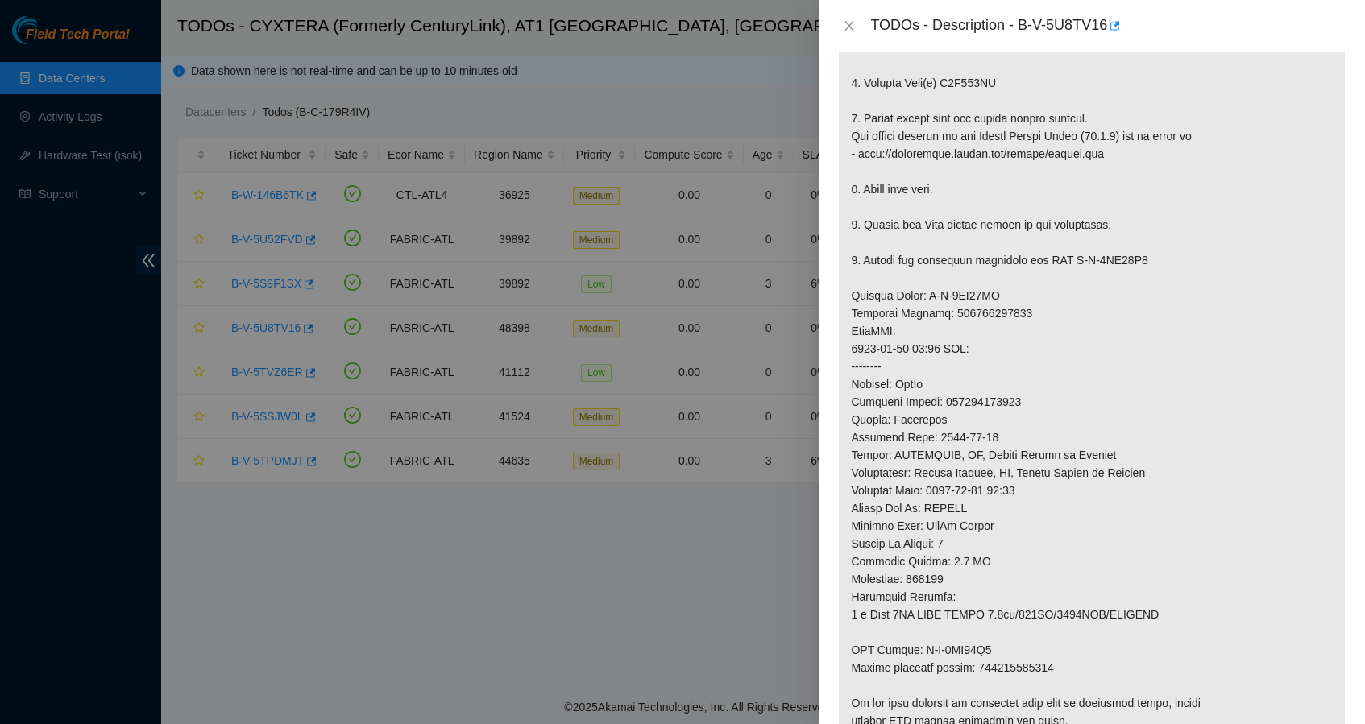
click at [1115, 575] on p at bounding box center [1092, 313] width 506 height 857
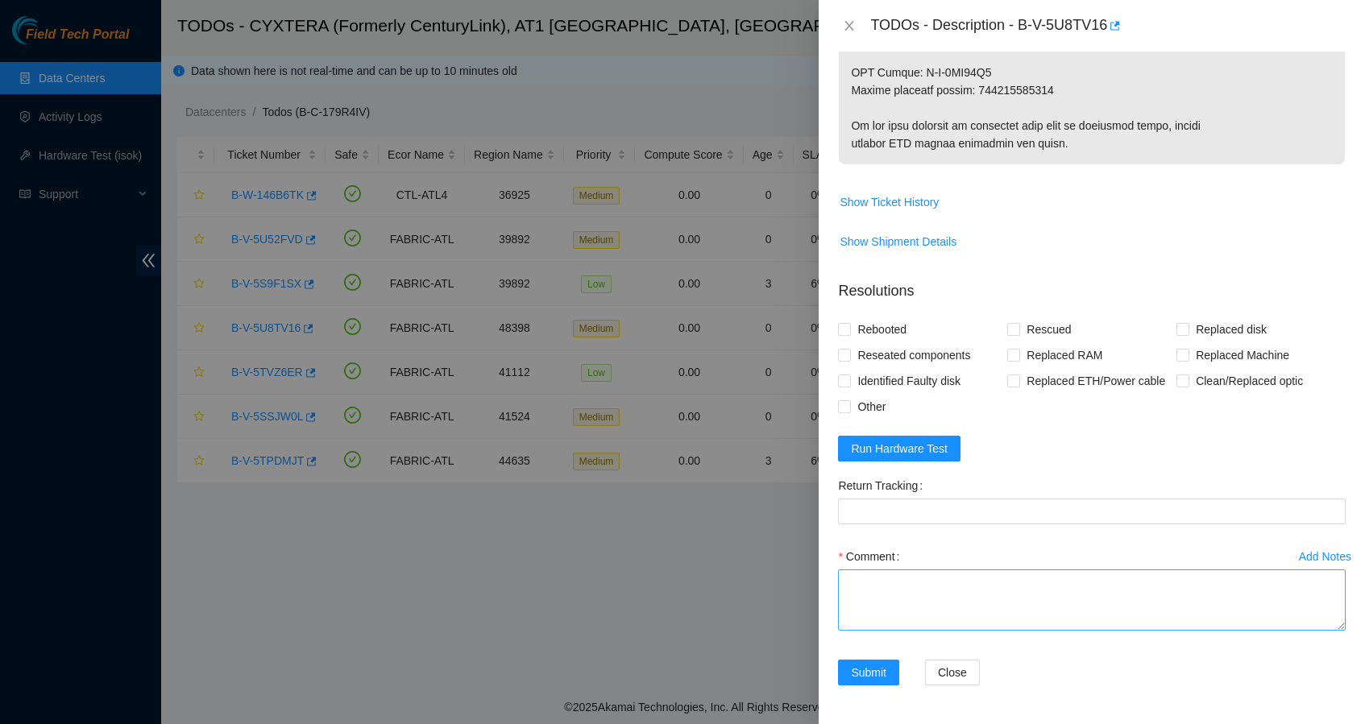
scroll to position [1081, 0]
click at [1048, 591] on textarea "Comment" at bounding box center [1092, 600] width 508 height 61
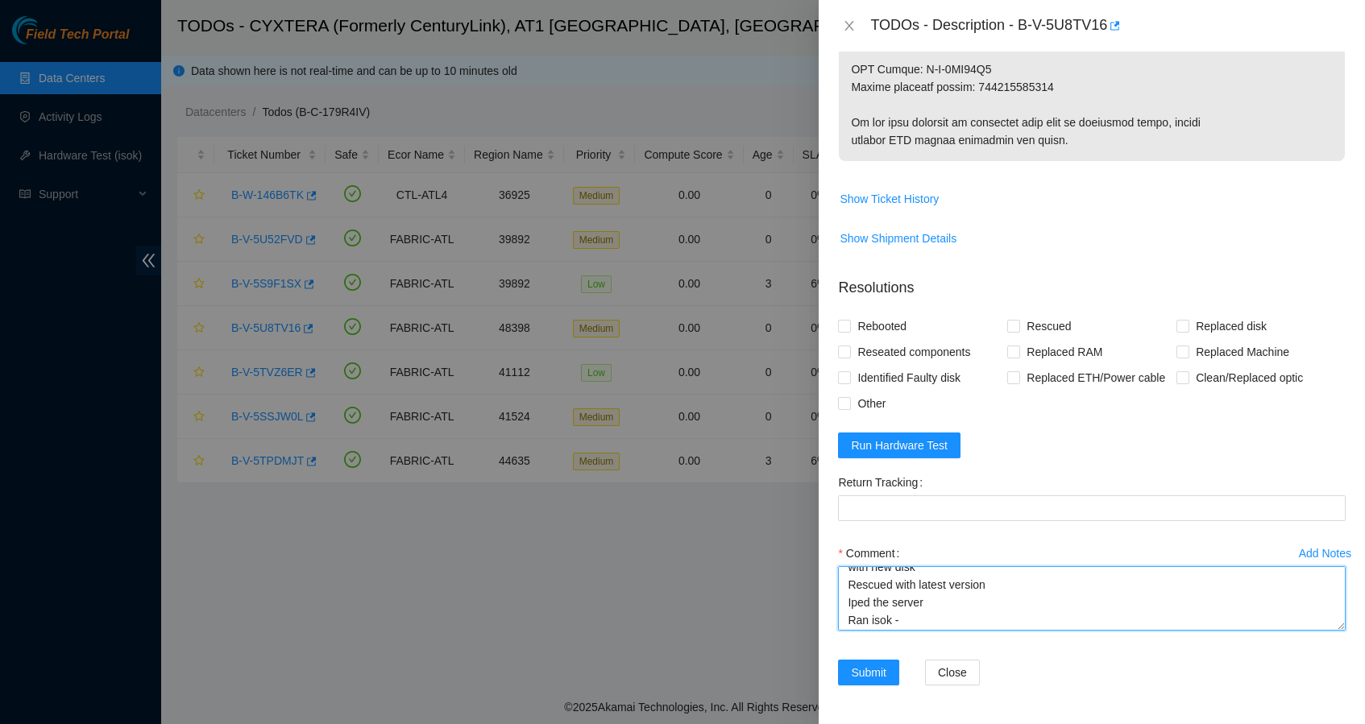
scroll to position [0, 0]
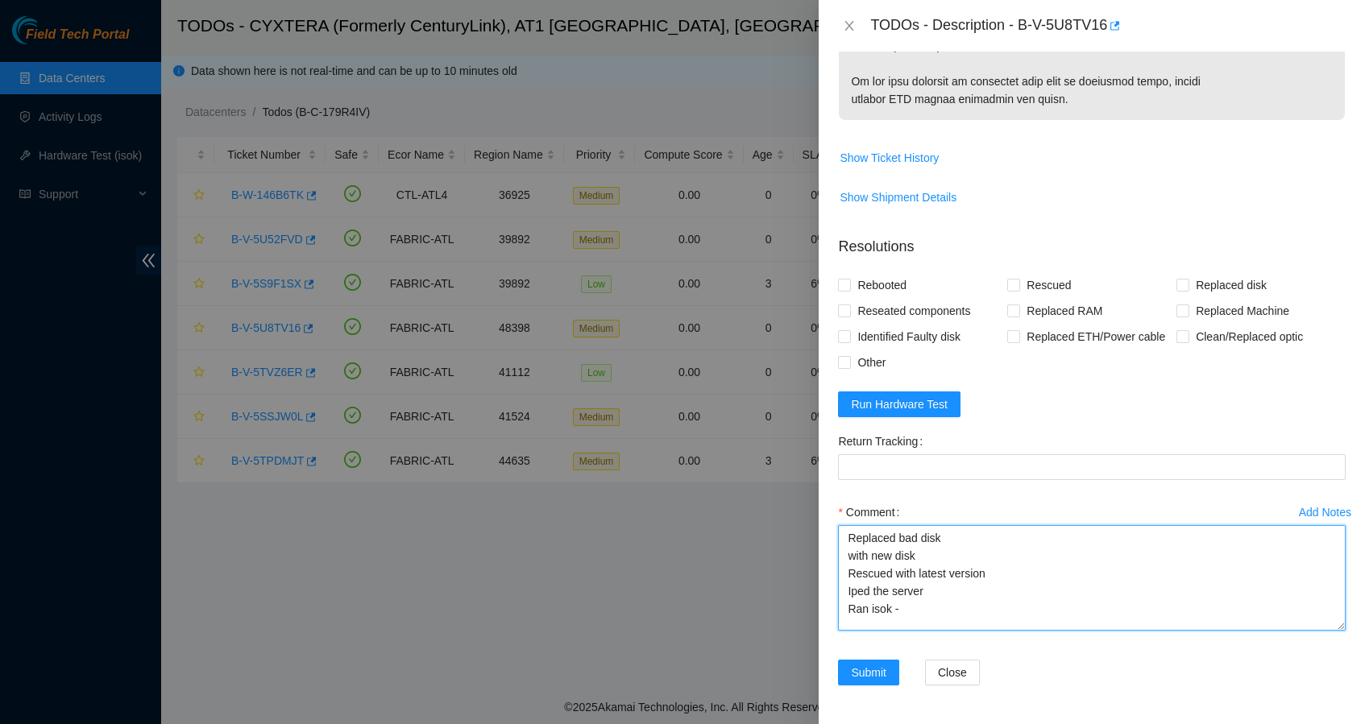
click at [1326, 631] on textarea "Replaced bad disk with new disk Rescued with latest version Iped the server Ran…" at bounding box center [1092, 578] width 508 height 106
type textarea "Replaced bad disk with new disk Rescued with latest version Iped the server Ran…"
click at [877, 298] on span "Rebooted" at bounding box center [882, 285] width 62 height 26
click at [849, 290] on input "Rebooted" at bounding box center [843, 284] width 11 height 11
checkbox input "true"
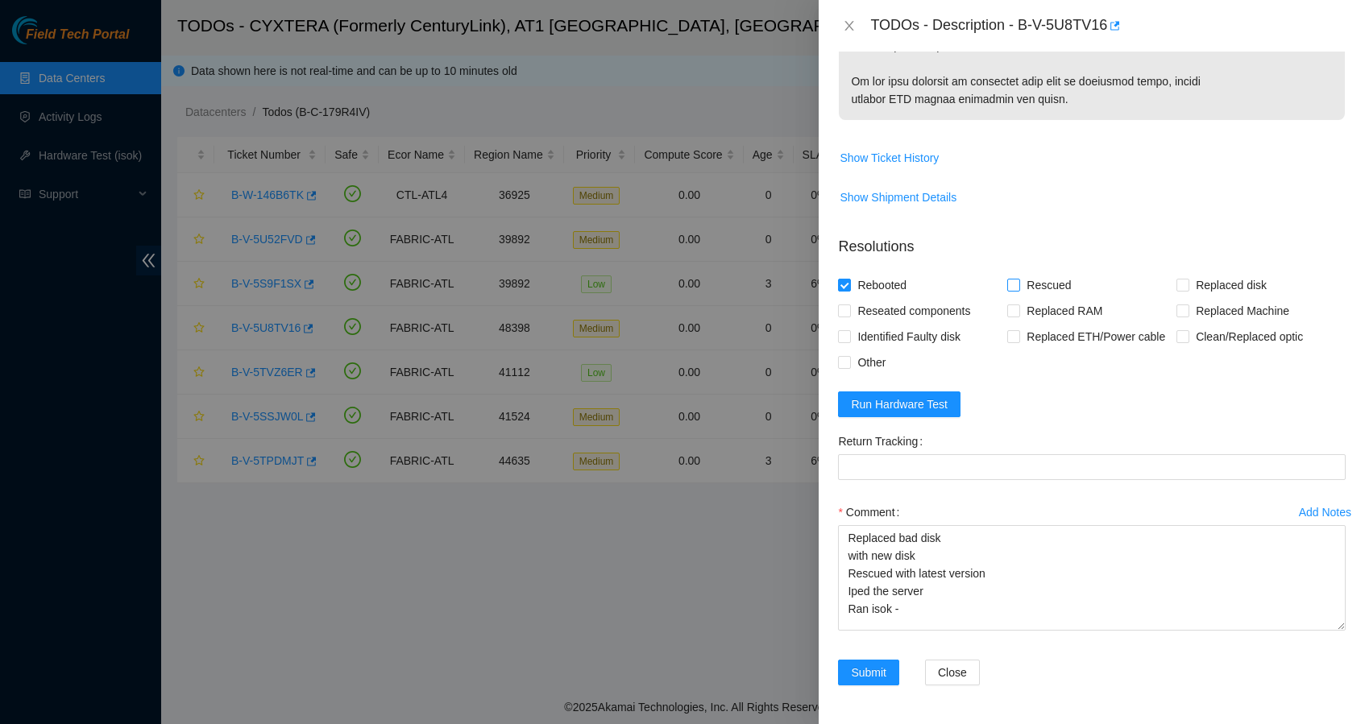
click at [1050, 298] on span "Rescued" at bounding box center [1048, 285] width 57 height 26
click at [1019, 290] on input "Rescued" at bounding box center [1012, 284] width 11 height 11
checkbox input "true"
click at [1177, 290] on input "Replaced disk" at bounding box center [1182, 284] width 11 height 11
checkbox input "true"
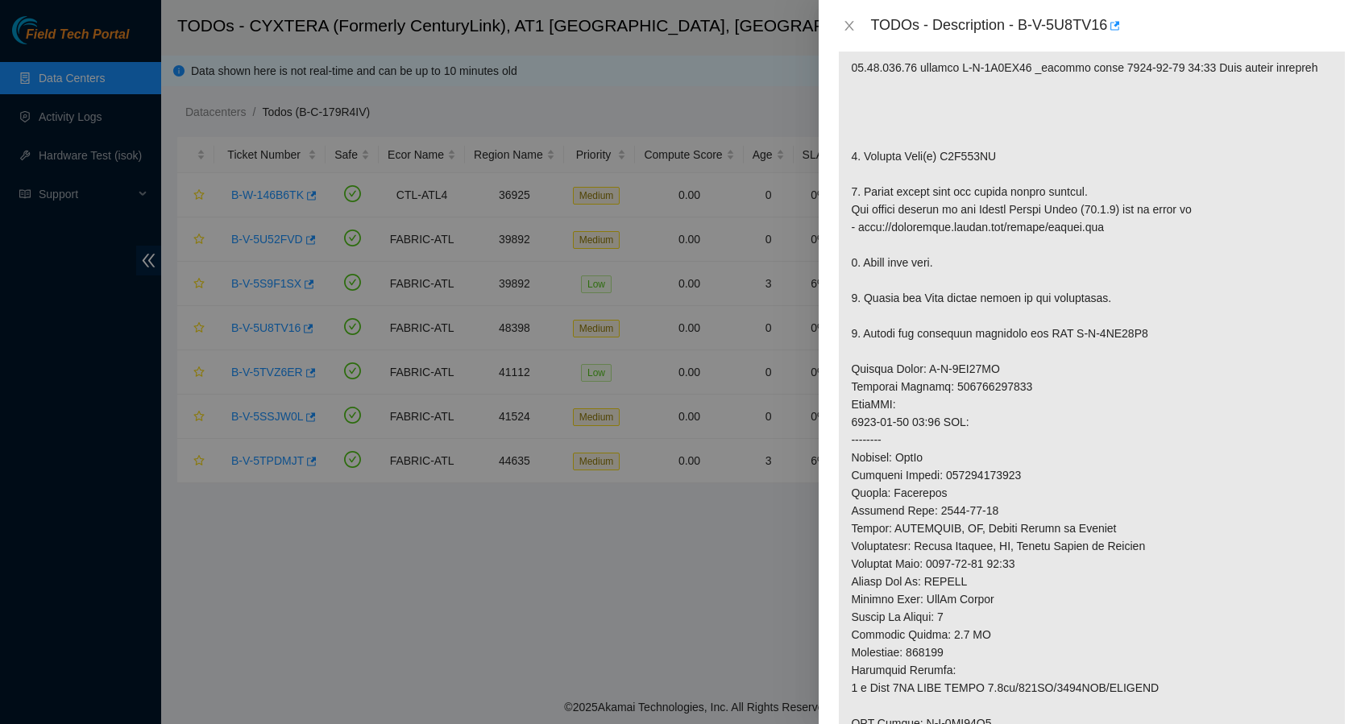
scroll to position [332, 0]
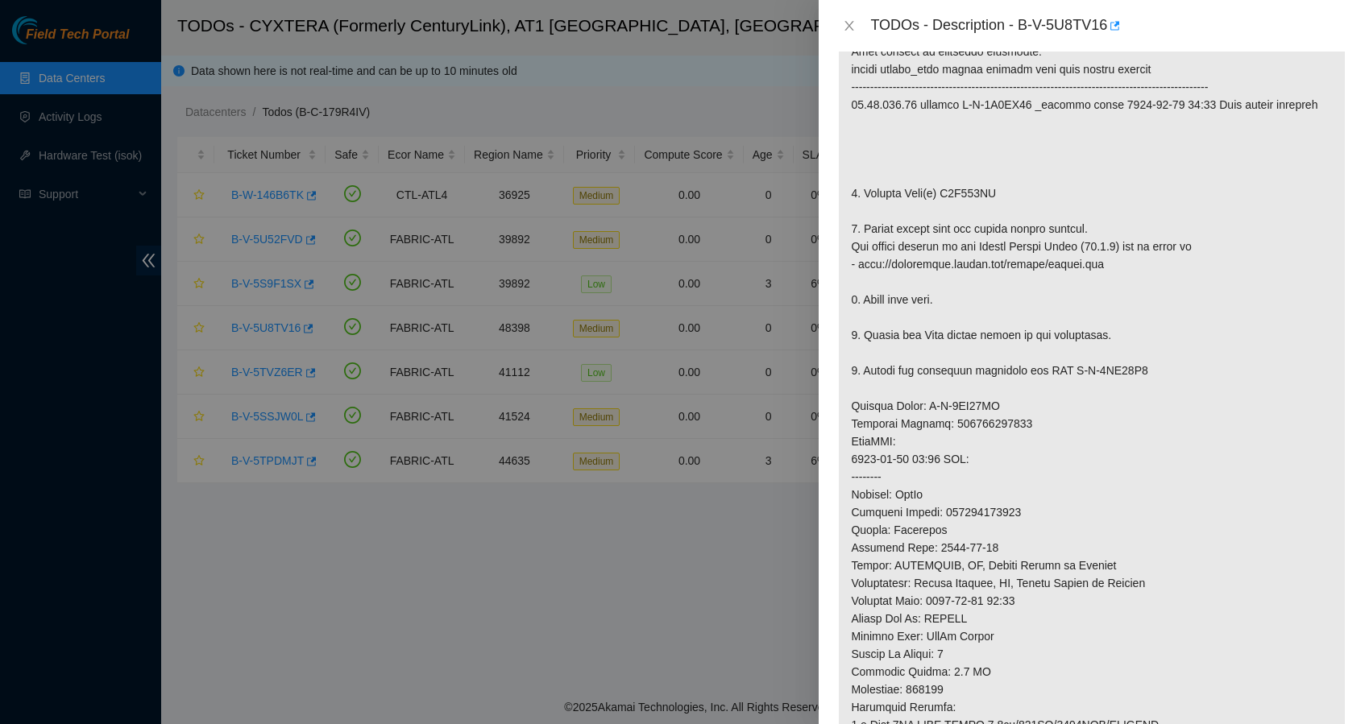
click at [974, 230] on p at bounding box center [1092, 423] width 506 height 857
copy p "V1G521YC"
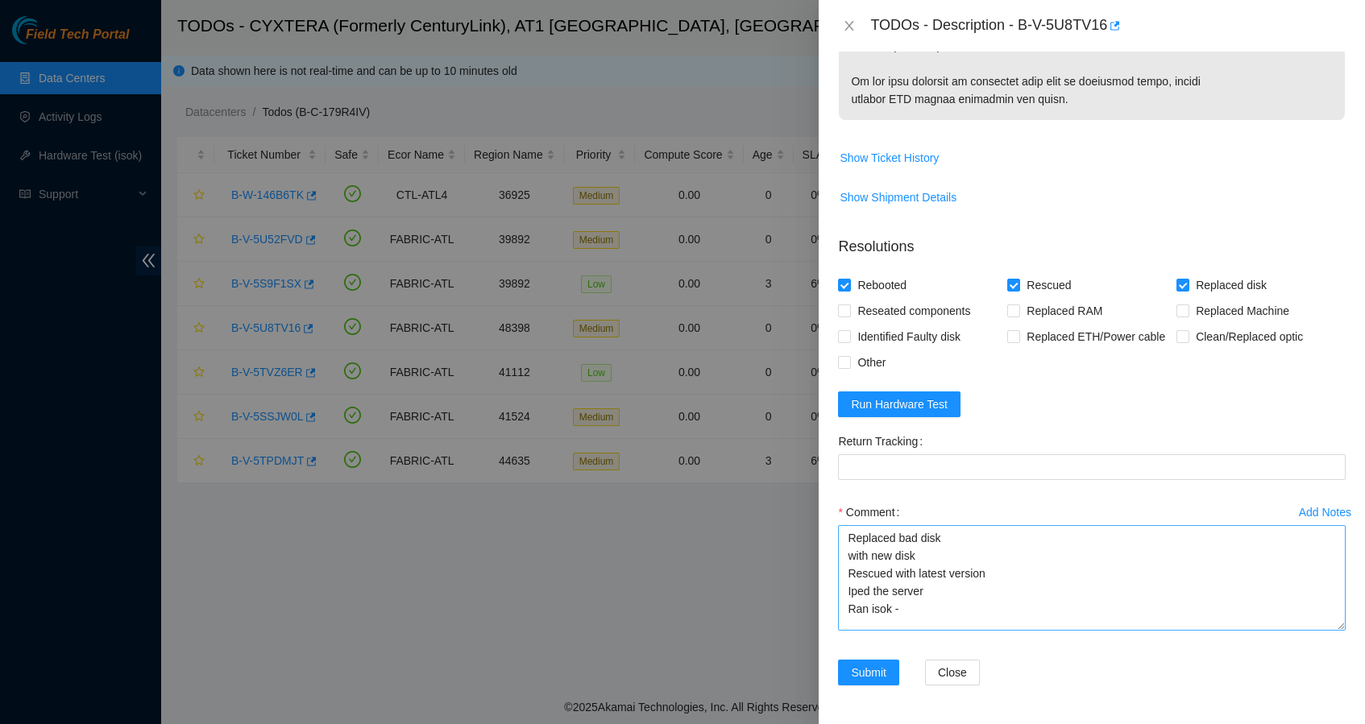
scroll to position [1126, 0]
click at [974, 534] on textarea "Replaced bad disk with new disk Rescued with latest version Iped the server Ran…" at bounding box center [1092, 578] width 508 height 106
paste textarea "V1G521YC"
click at [937, 560] on textarea "Replaced bad disk V1G521YC with new disk Rescued with latest version Iped the s…" at bounding box center [1092, 578] width 508 height 106
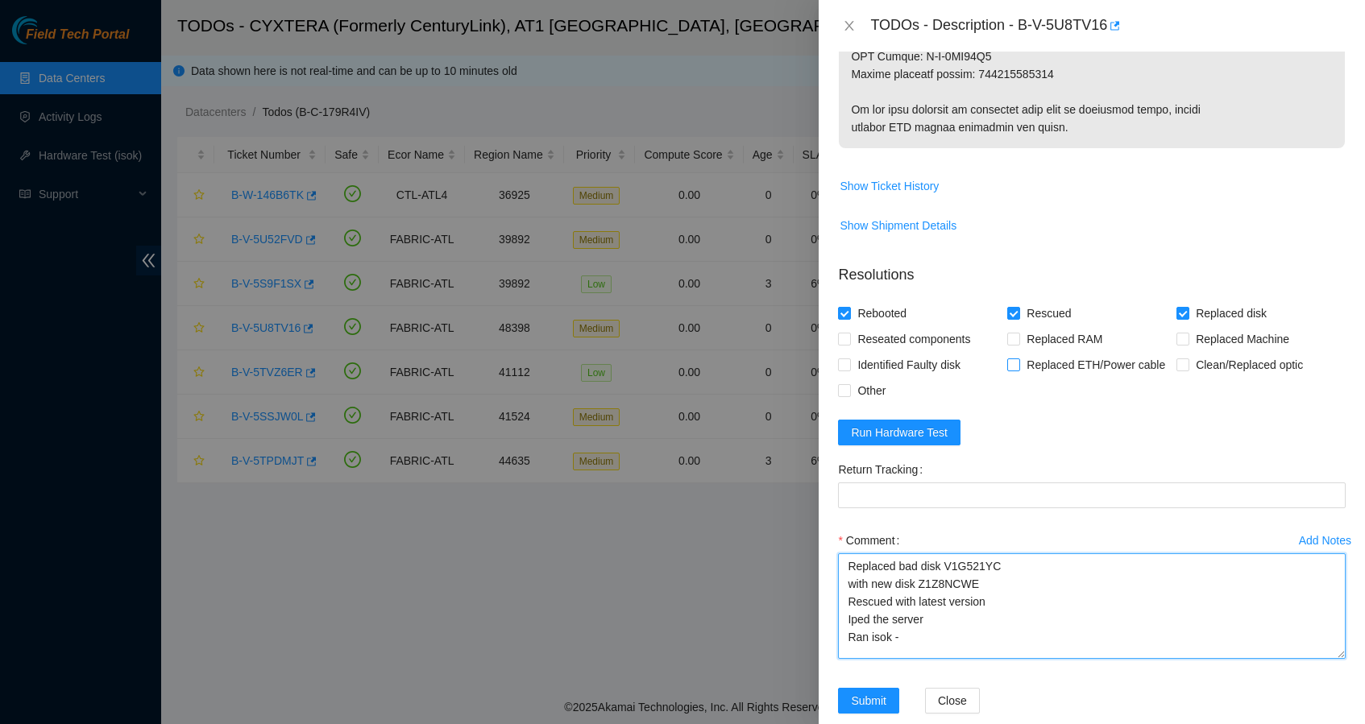
scroll to position [1025, 0]
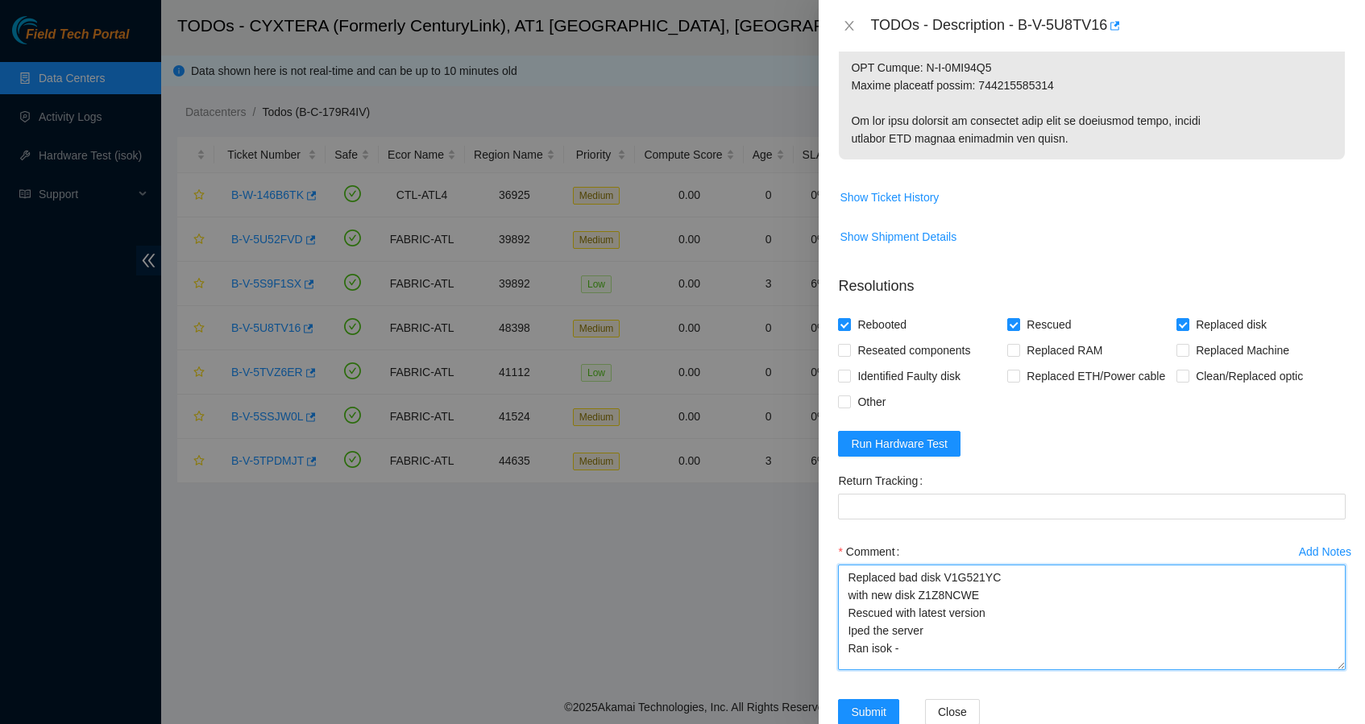
type textarea "Replaced bad disk V1G521YC with new disk Z1Z8NCWE Rescued with latest version I…"
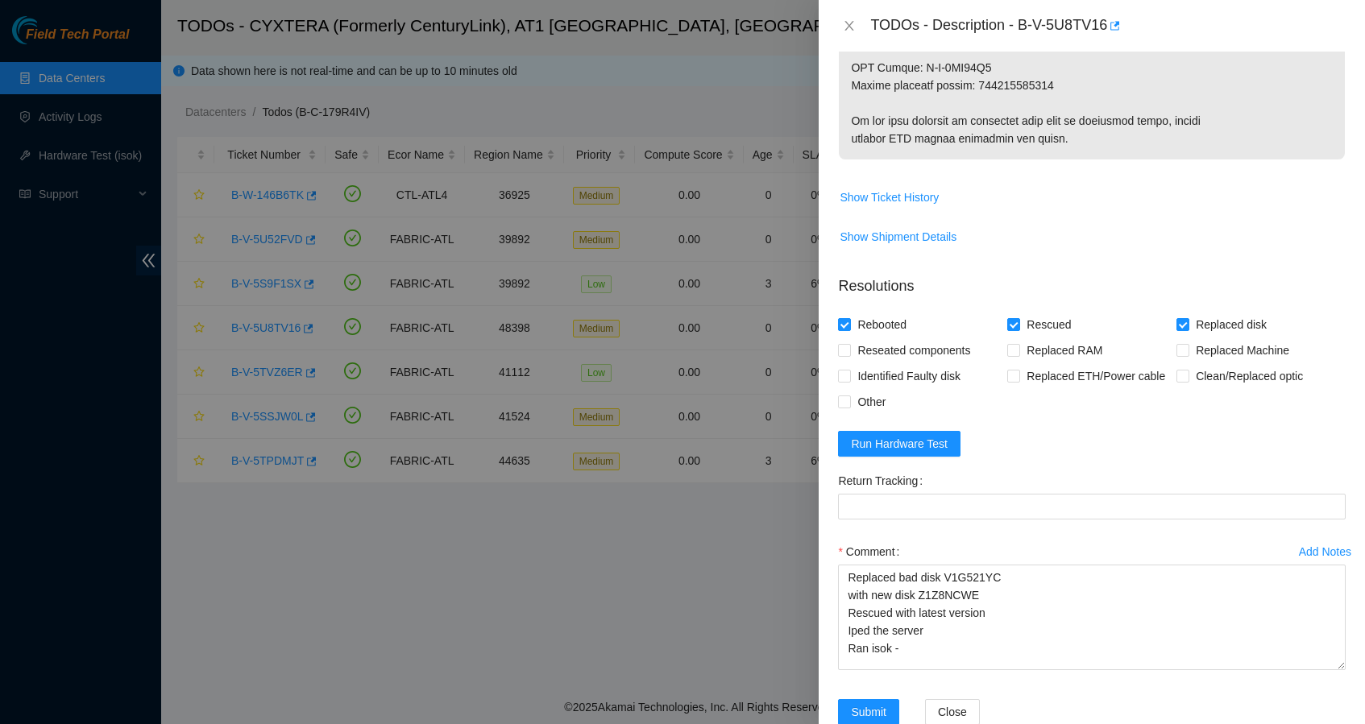
copy p "473665209790"
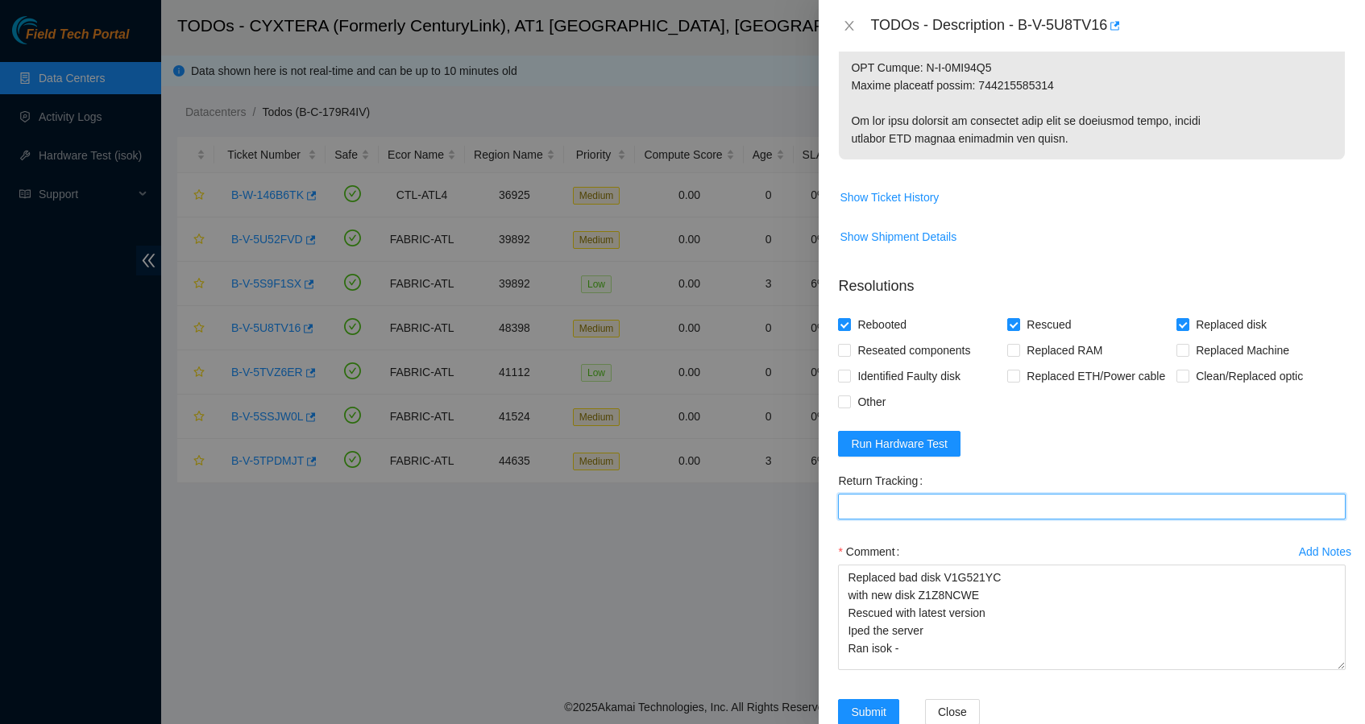
click at [1006, 520] on Tracking "Return Tracking" at bounding box center [1092, 507] width 508 height 26
paste Tracking "473665209790"
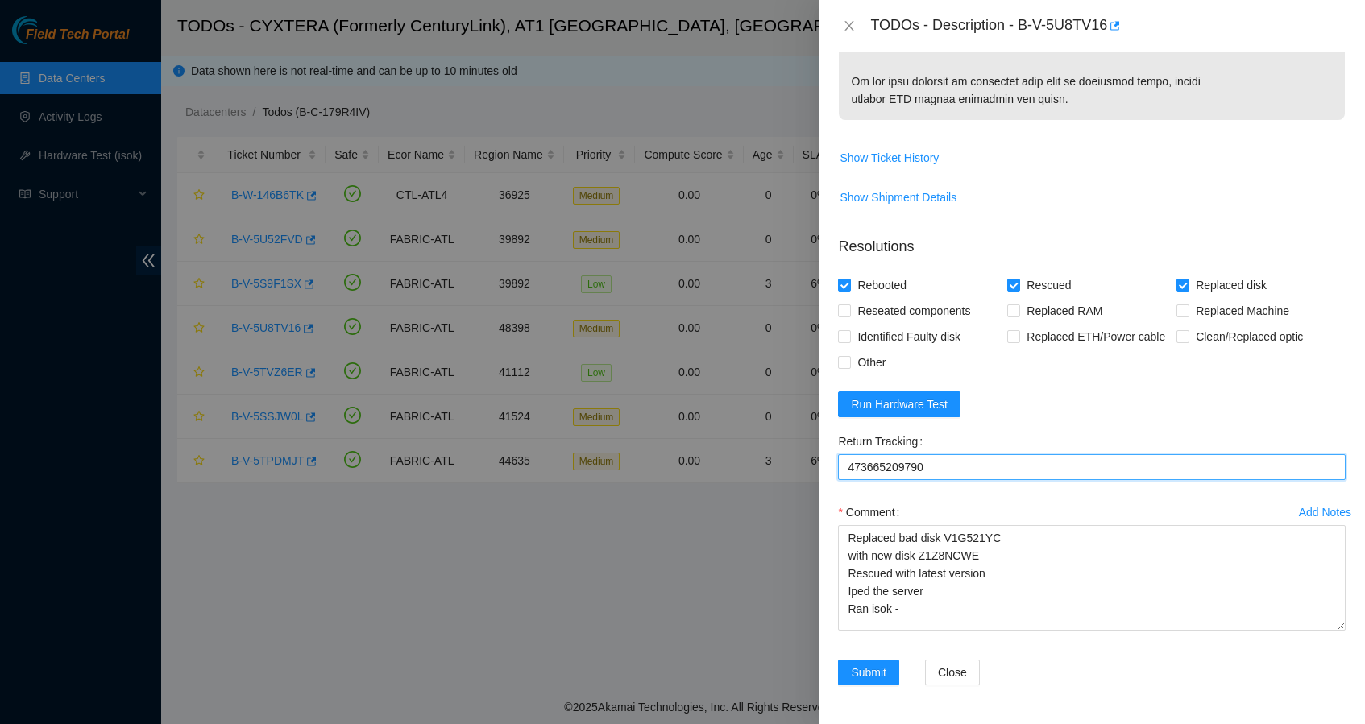
scroll to position [1126, 0]
type Tracking "473665209790"
click at [914, 413] on button "Run Hardware Test" at bounding box center [899, 405] width 122 height 26
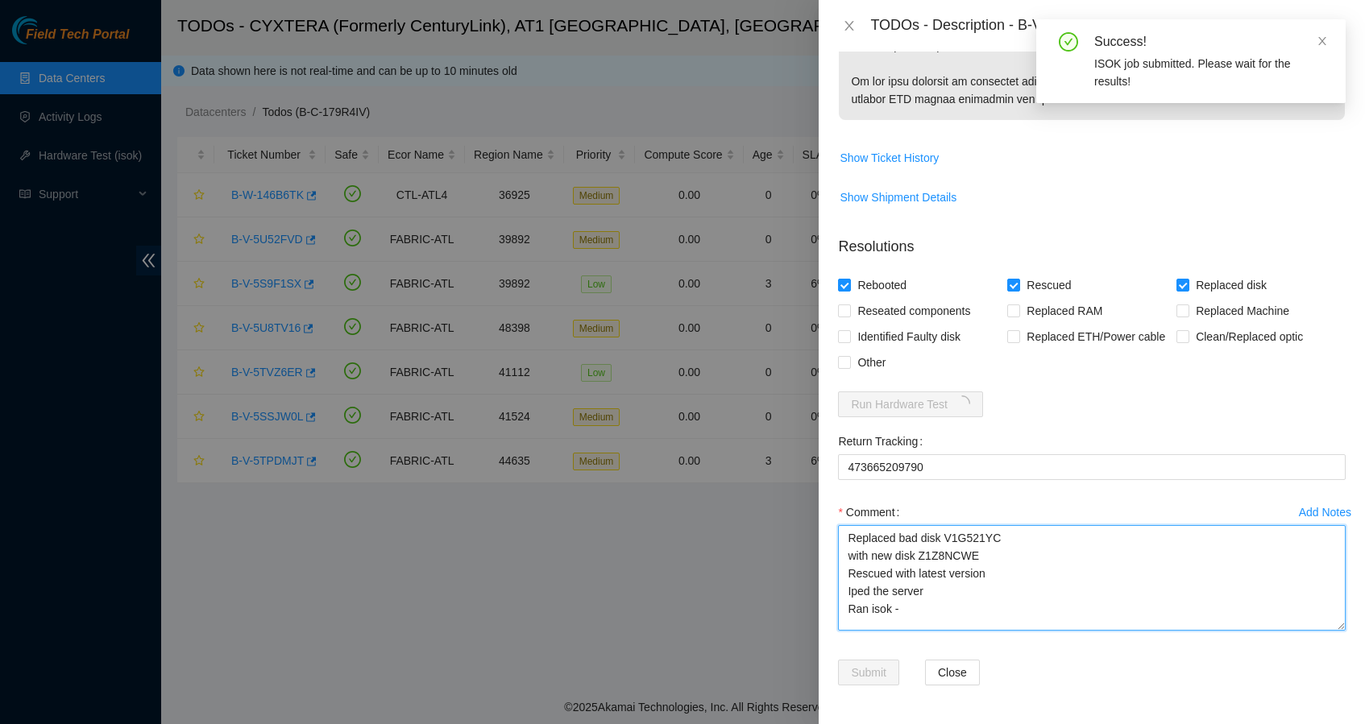
drag, startPoint x: 907, startPoint y: 608, endPoint x: 847, endPoint y: 542, distance: 89.0
click at [847, 542] on textarea "Replaced bad disk V1G521YC with new disk Z1Z8NCWE Rescued with latest version I…" at bounding box center [1092, 578] width 508 height 106
click at [986, 622] on textarea "Replaced bad disk V1G521YC with new disk Z1Z8NCWE Rescued with latest version I…" at bounding box center [1092, 578] width 508 height 106
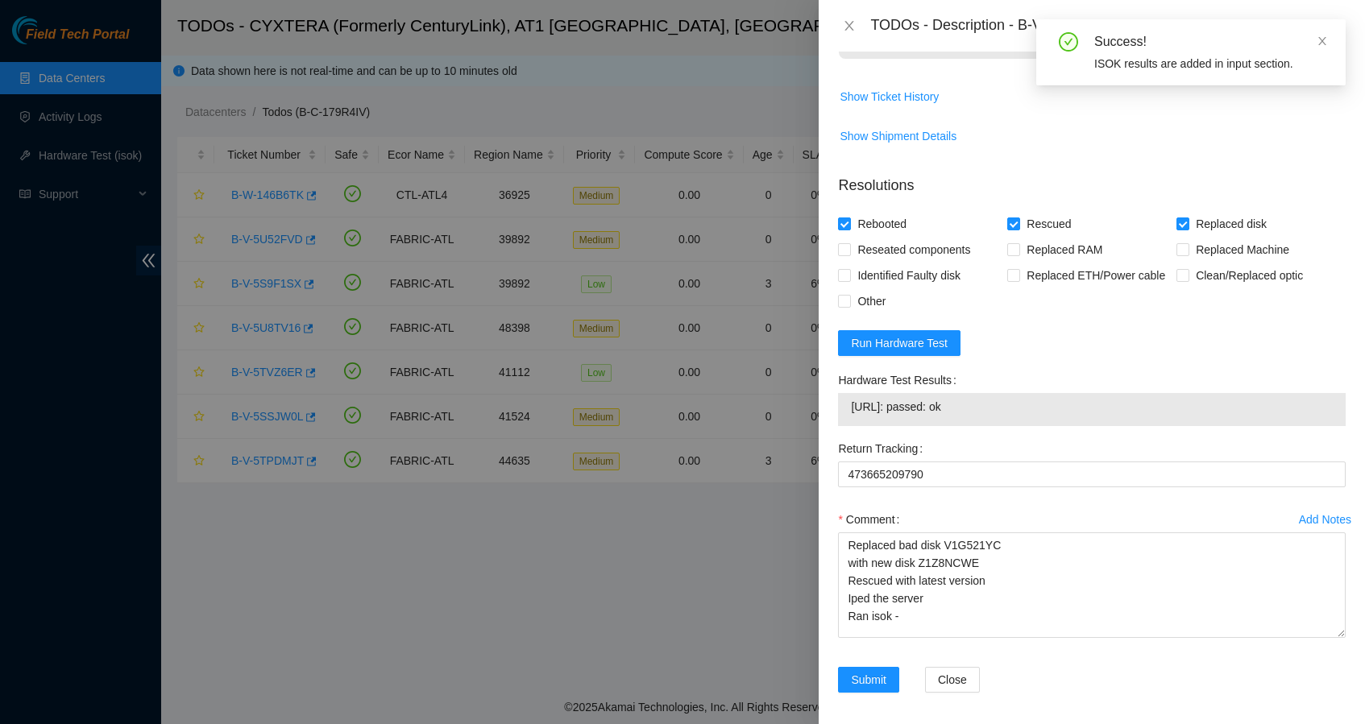
drag, startPoint x: 991, startPoint y: 475, endPoint x: 850, endPoint y: 471, distance: 141.1
click at [850, 422] on td "23.46.145.50: passed: ok" at bounding box center [1092, 409] width 484 height 25
copy span "23.46.145.50: passed: ok"
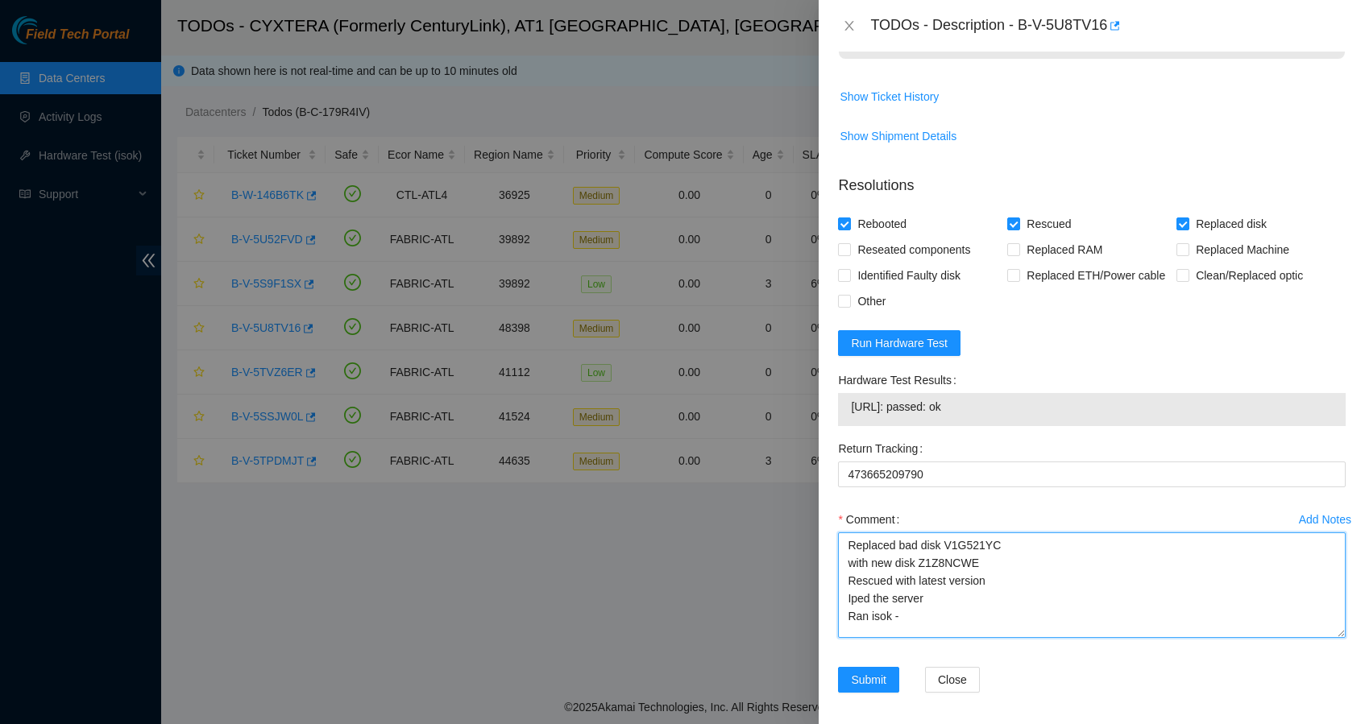
click at [930, 638] on textarea "Replaced bad disk V1G521YC with new disk Z1Z8NCWE Rescued with latest version I…" at bounding box center [1092, 586] width 508 height 106
paste textarea "23.46.145.50: passed: ok"
drag, startPoint x: 1045, startPoint y: 679, endPoint x: 830, endPoint y: 598, distance: 230.0
click at [829, 598] on div "Problem Type Hardware Sub Type Tier 1 - Disk Error Rack Number F14 Machine Numb…" at bounding box center [1092, 388] width 546 height 673
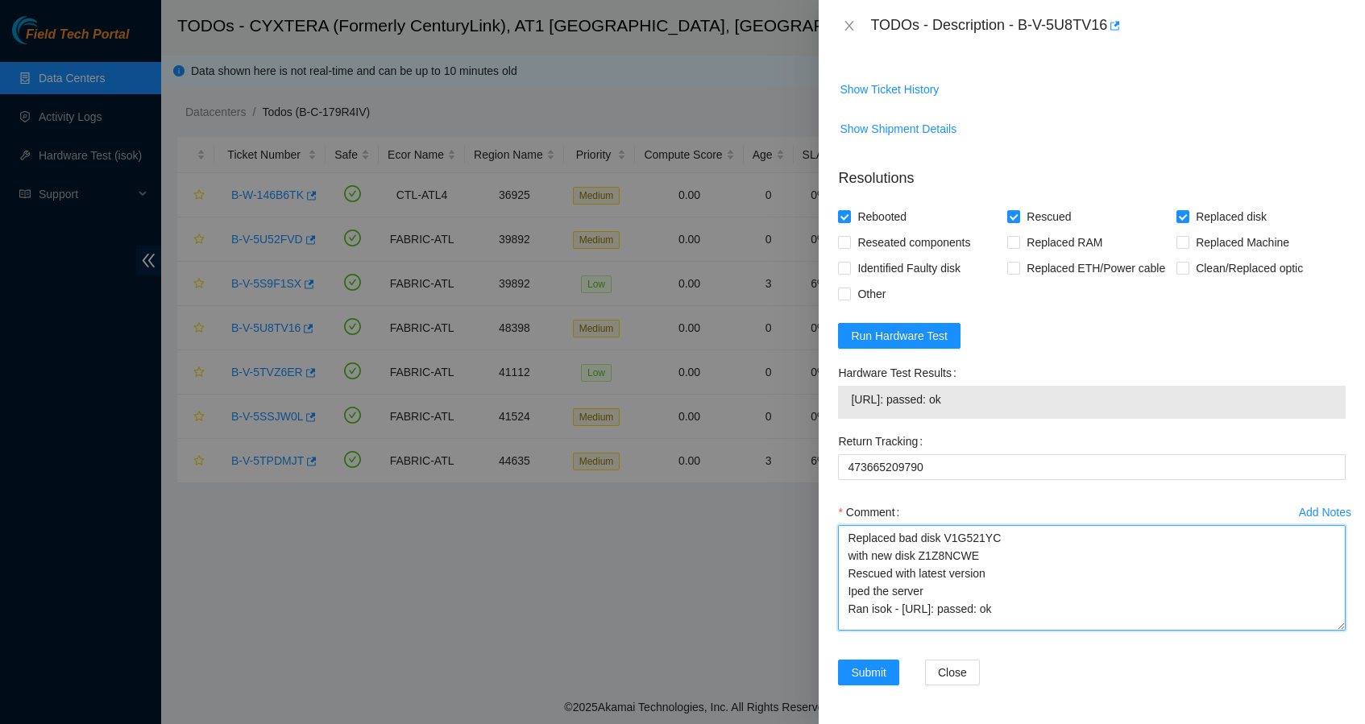
scroll to position [1194, 0]
type textarea "Replaced bad disk V1G521YC with new disk Z1Z8NCWE Rescued with latest version I…"
click at [881, 668] on span "Submit" at bounding box center [868, 673] width 35 height 18
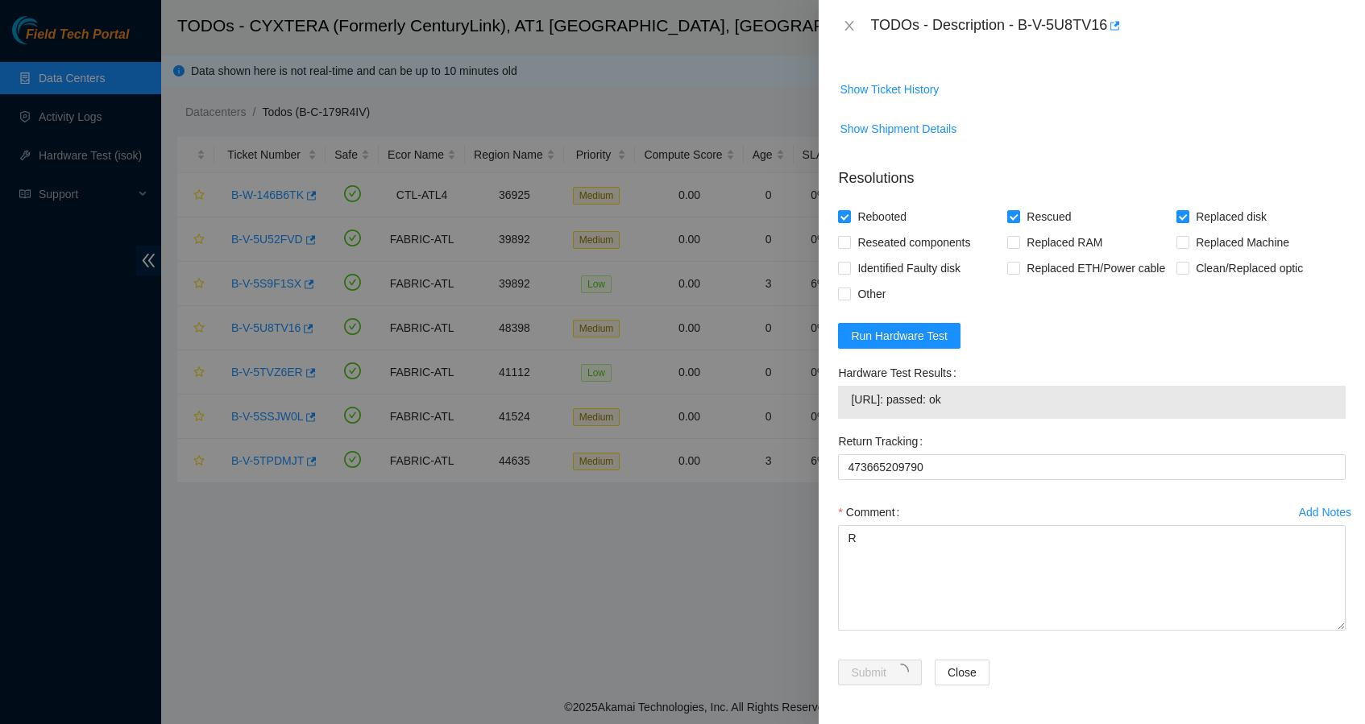
scroll to position [149, 0]
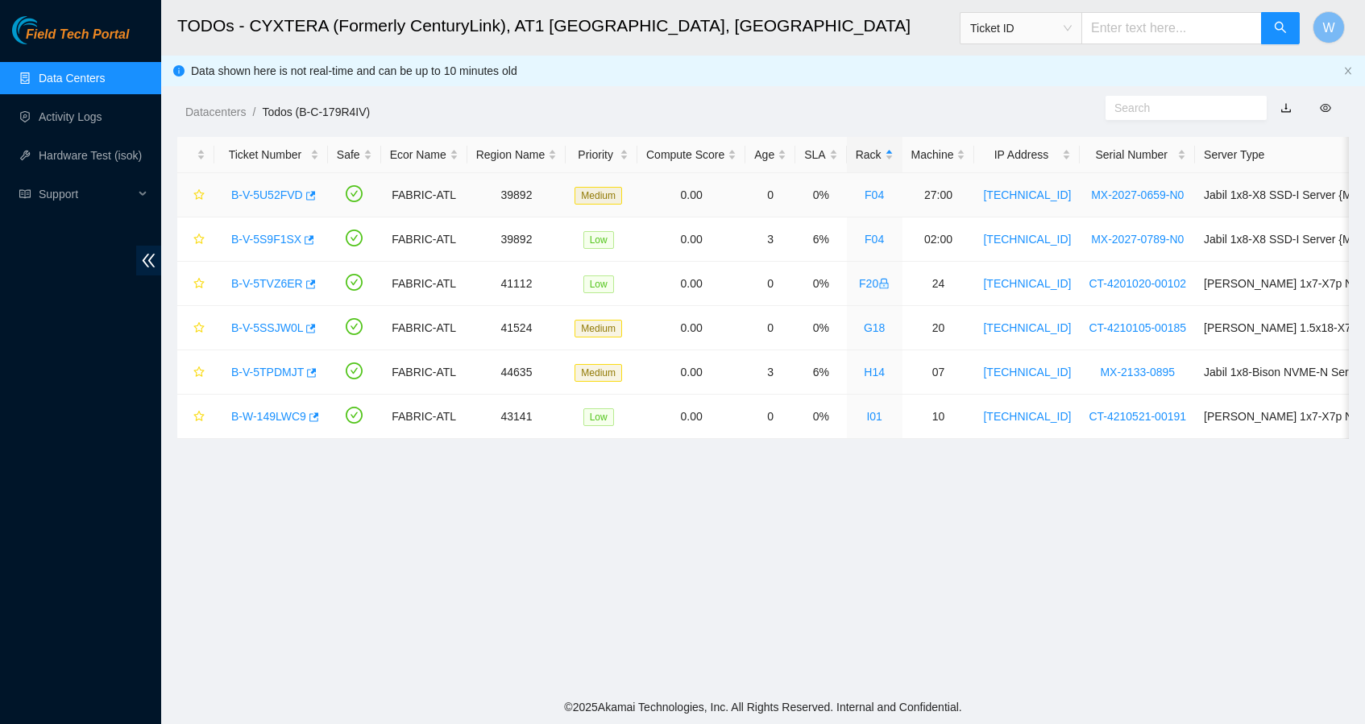
click at [264, 197] on link "B-V-5U52FVD" at bounding box center [267, 195] width 72 height 13
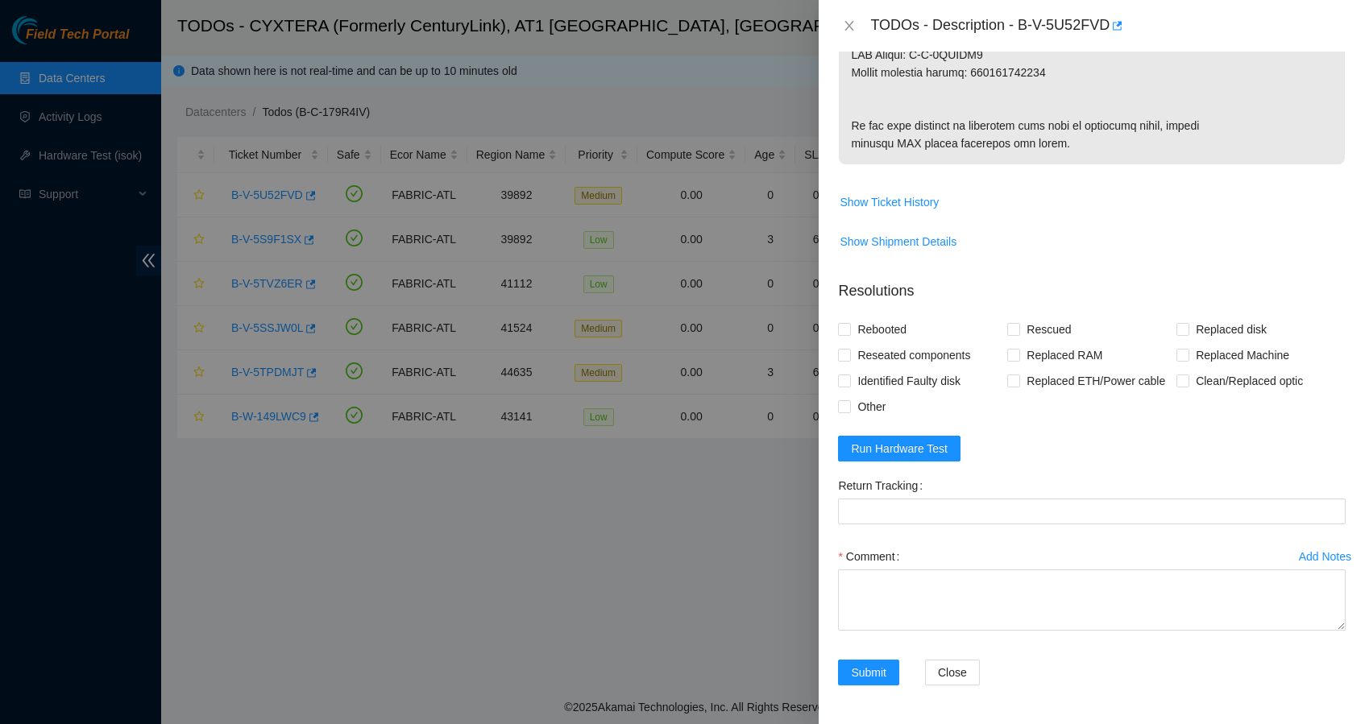
scroll to position [1044, 0]
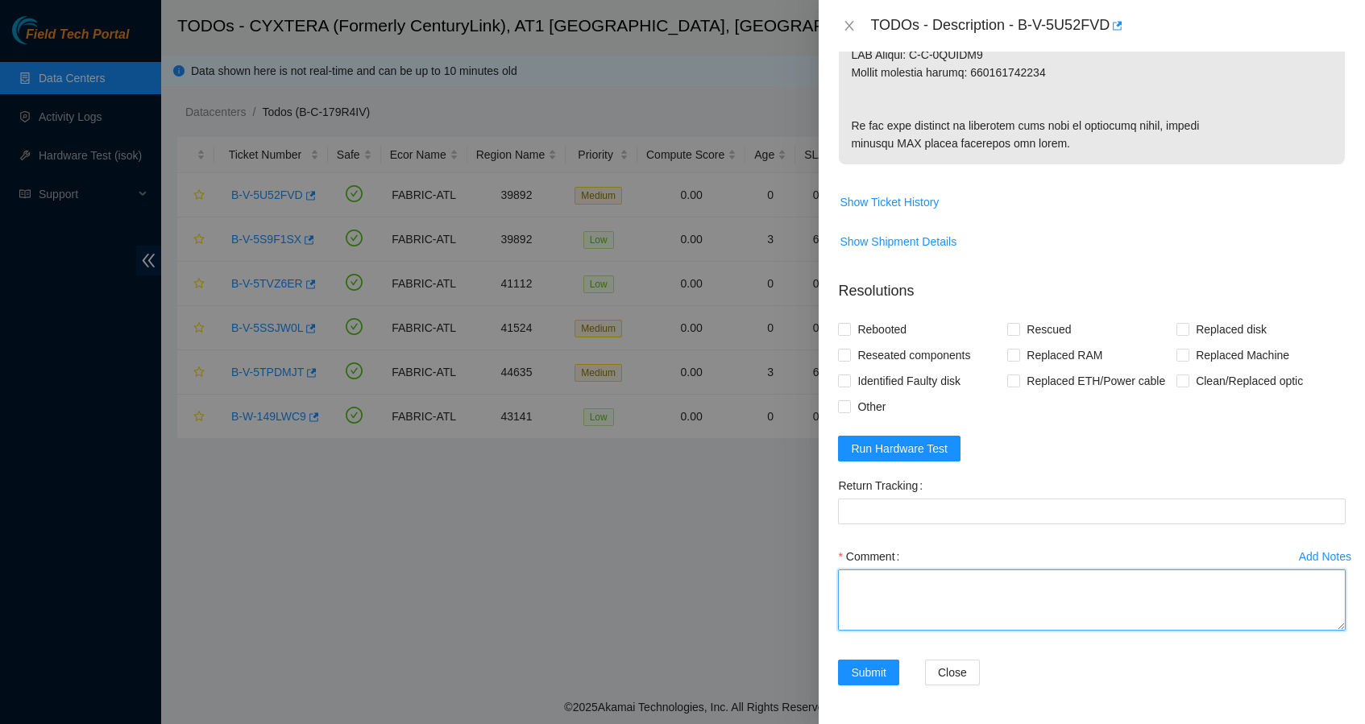
click at [936, 631] on textarea "Comment" at bounding box center [1092, 600] width 508 height 61
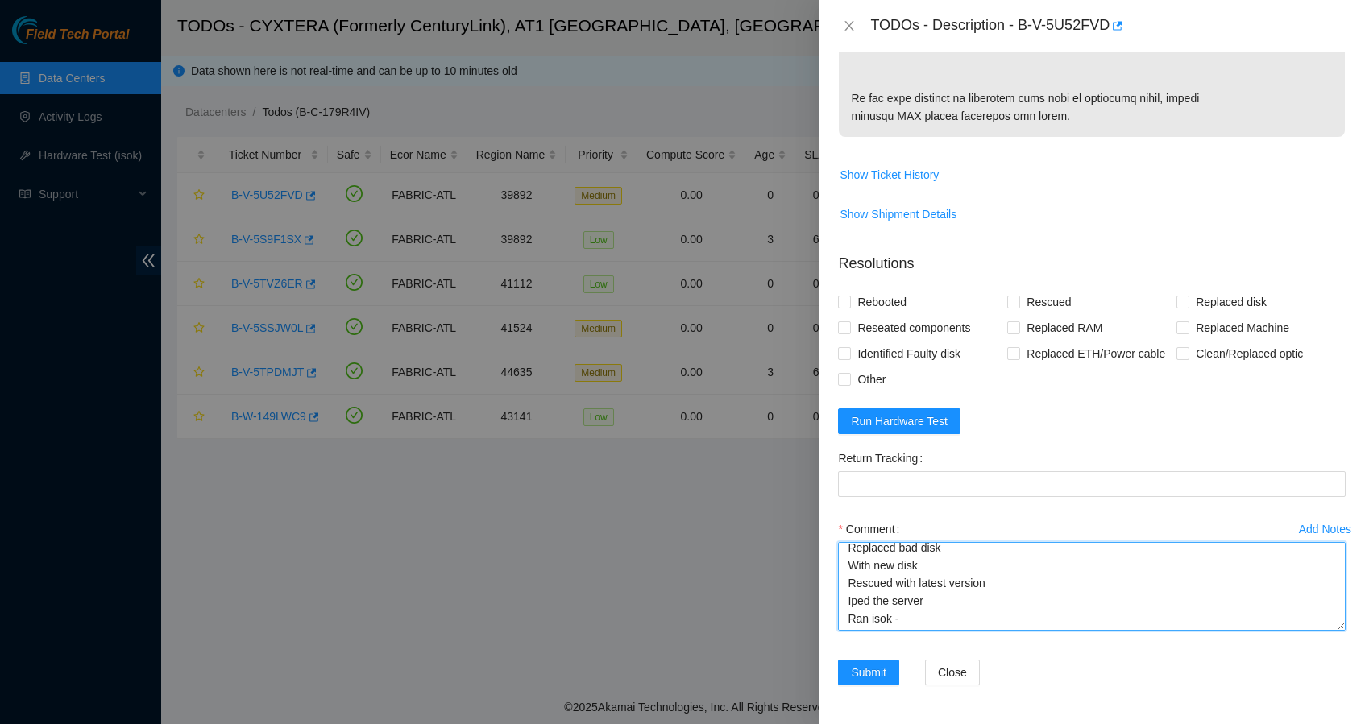
scroll to position [0, 0]
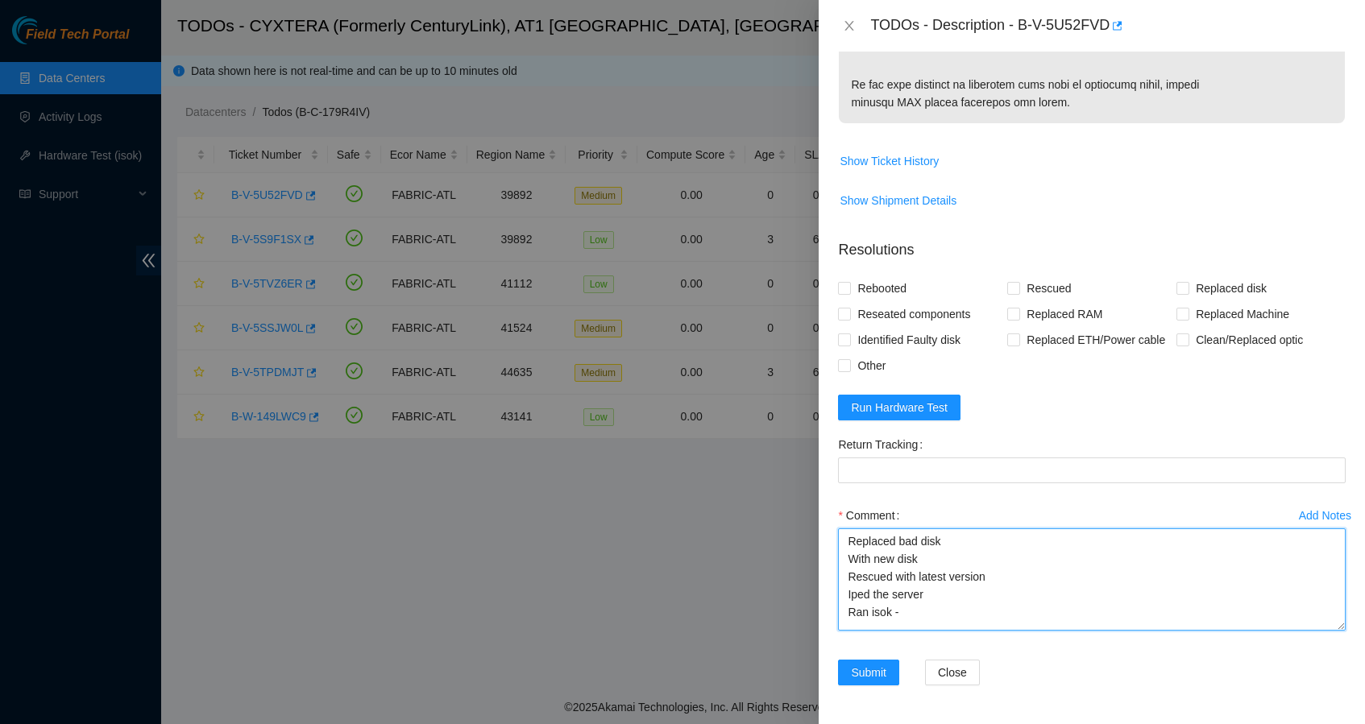
click at [1328, 631] on textarea "Replaced bad disk With new disk Rescued with latest version Iped the server Ran…" at bounding box center [1092, 580] width 508 height 102
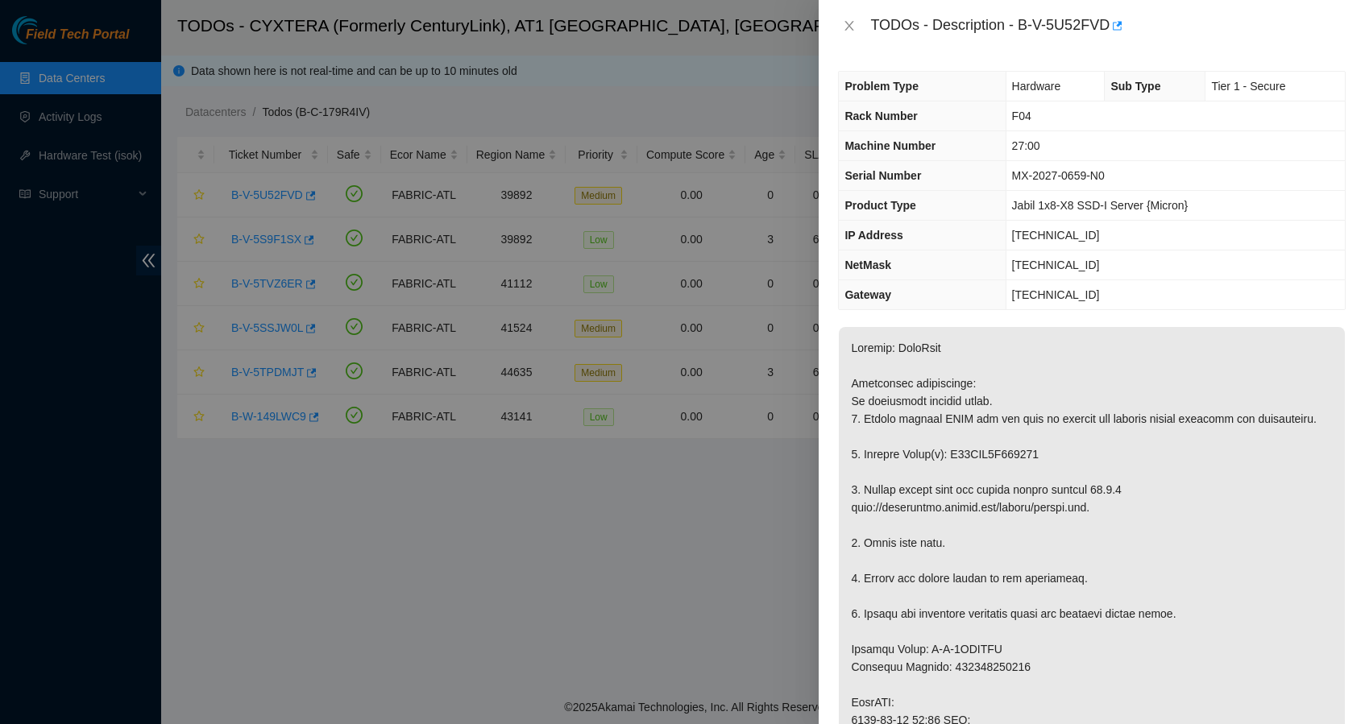
click at [1032, 474] on p at bounding box center [1092, 738] width 506 height 822
copy p "S45NNC0T392682"
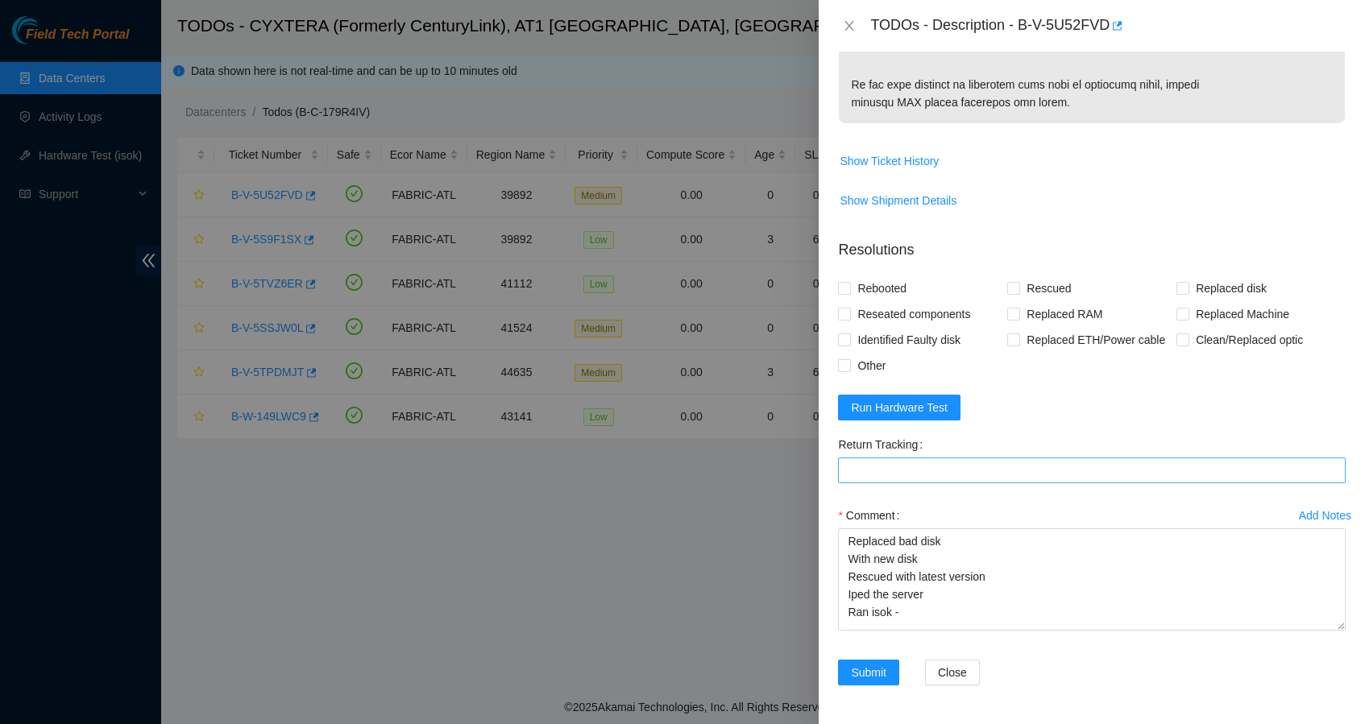
scroll to position [1140, 0]
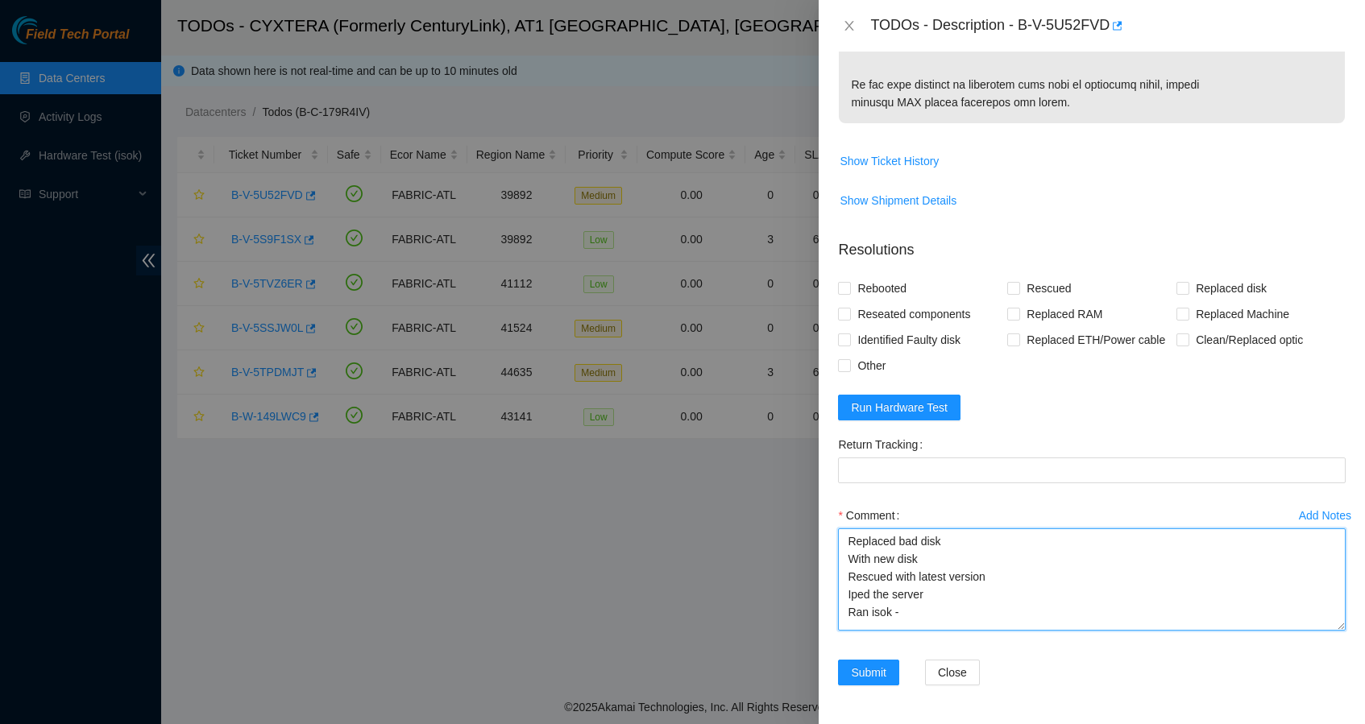
click at [974, 544] on textarea "Replaced bad disk With new disk Rescued with latest version Iped the server Ran…" at bounding box center [1092, 580] width 508 height 102
paste textarea "S45NNC0T392682"
click at [939, 558] on textarea "Replaced bad disk S45NNC0T392682 With new disk Rescued with latest version Iped…" at bounding box center [1092, 580] width 508 height 102
drag, startPoint x: 907, startPoint y: 612, endPoint x: 841, endPoint y: 544, distance: 94.0
click at [841, 544] on textarea "Replaced bad disk S45NNC0T392682 With new diskS45NNC0T385420 Rescued with lates…" at bounding box center [1092, 580] width 508 height 102
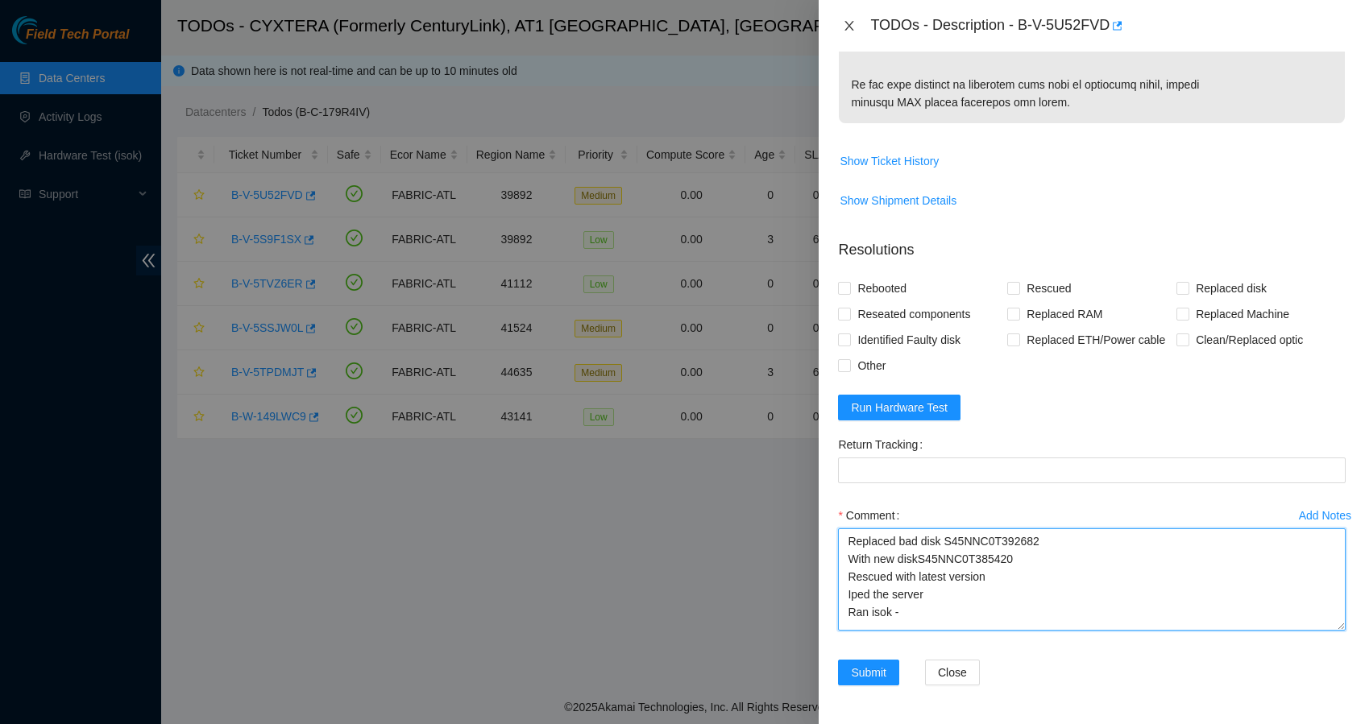
type textarea "Replaced bad disk S45NNC0T392682 With new diskS45NNC0T385420 Rescued with lates…"
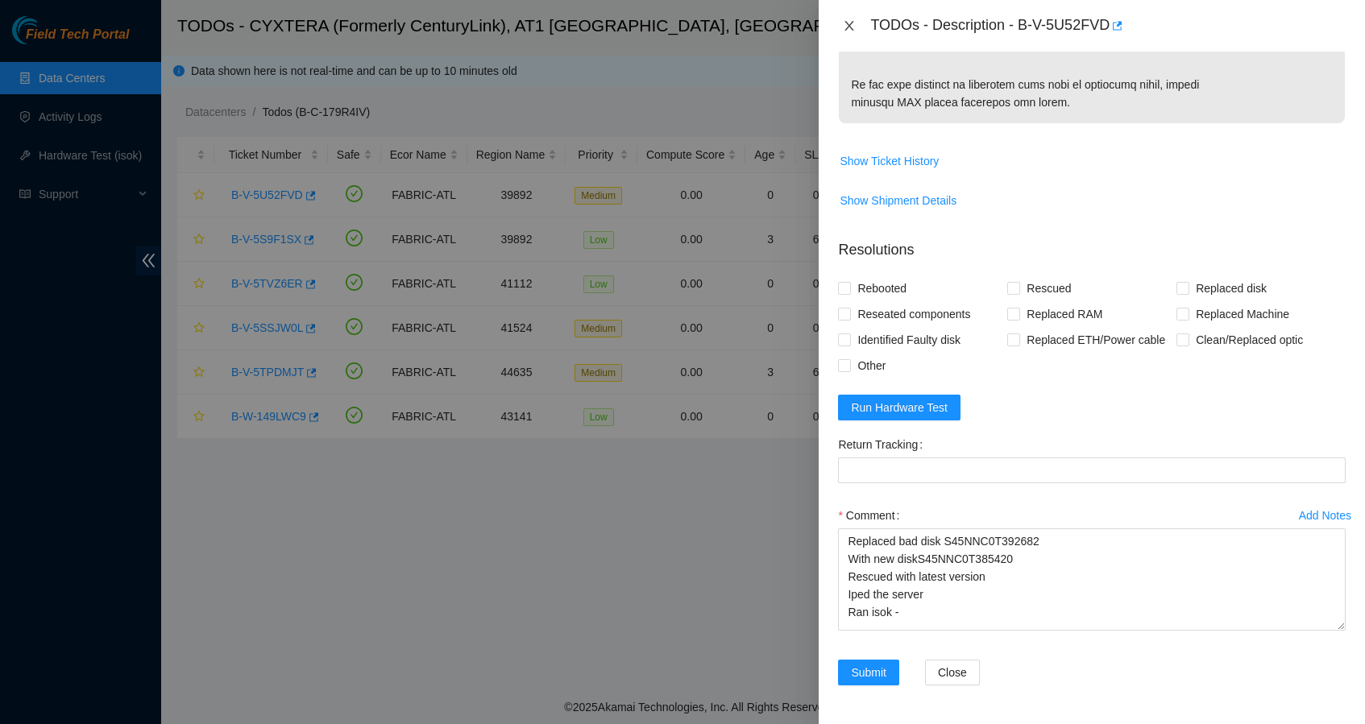
click at [845, 22] on icon "close" at bounding box center [849, 25] width 13 height 13
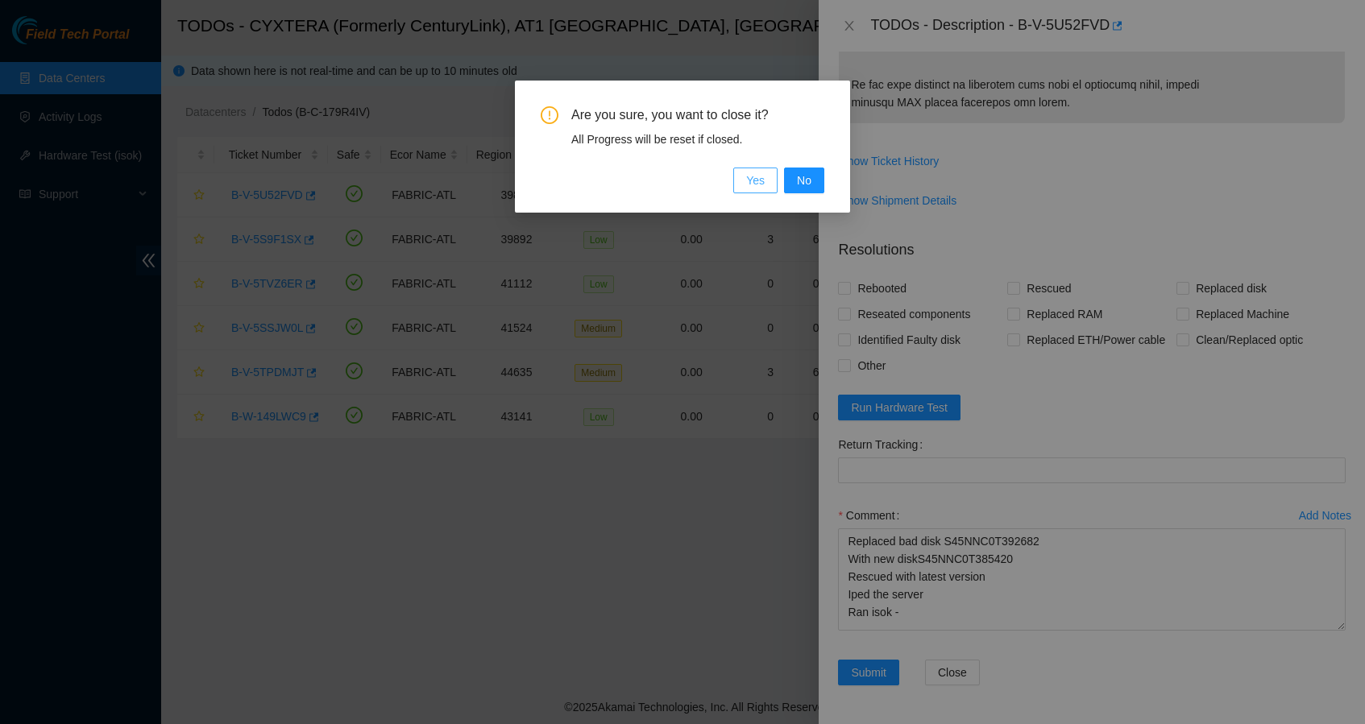
click at [745, 181] on button "Yes" at bounding box center [755, 181] width 44 height 26
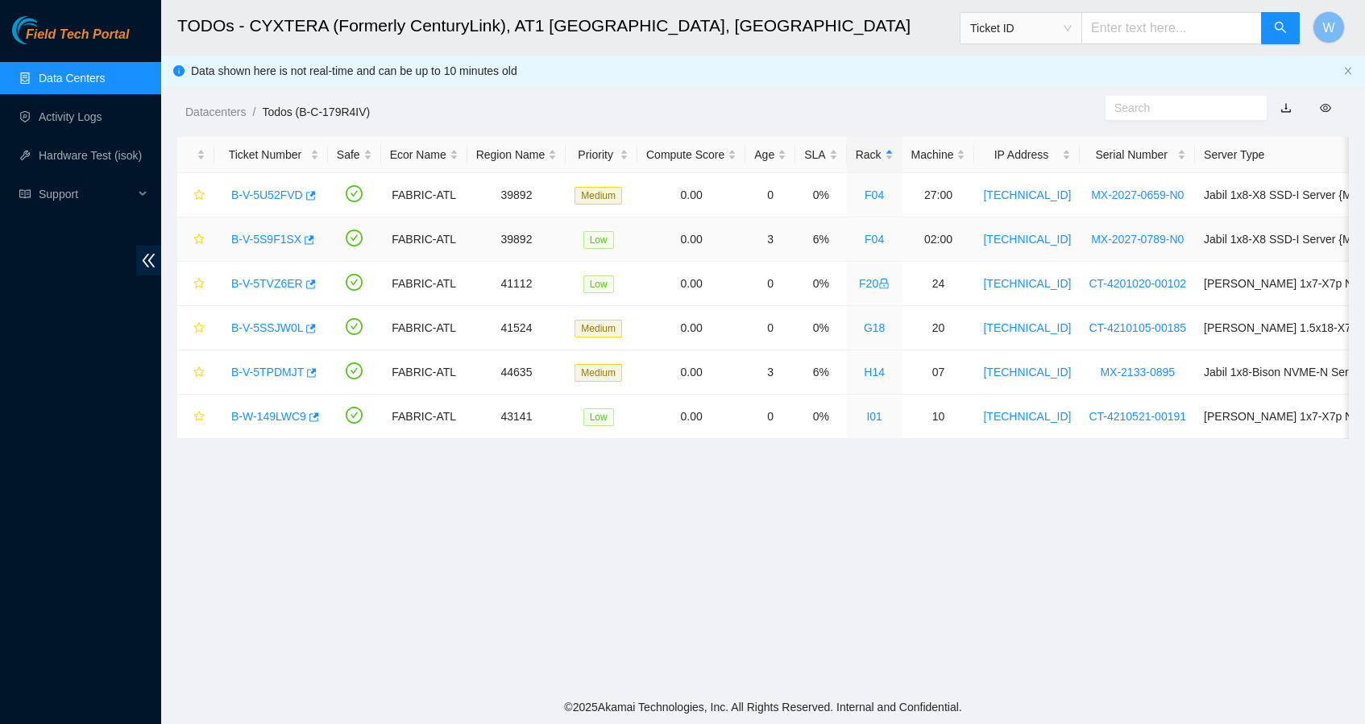
click at [269, 233] on link "B-V-5S9F1SX" at bounding box center [266, 239] width 70 height 13
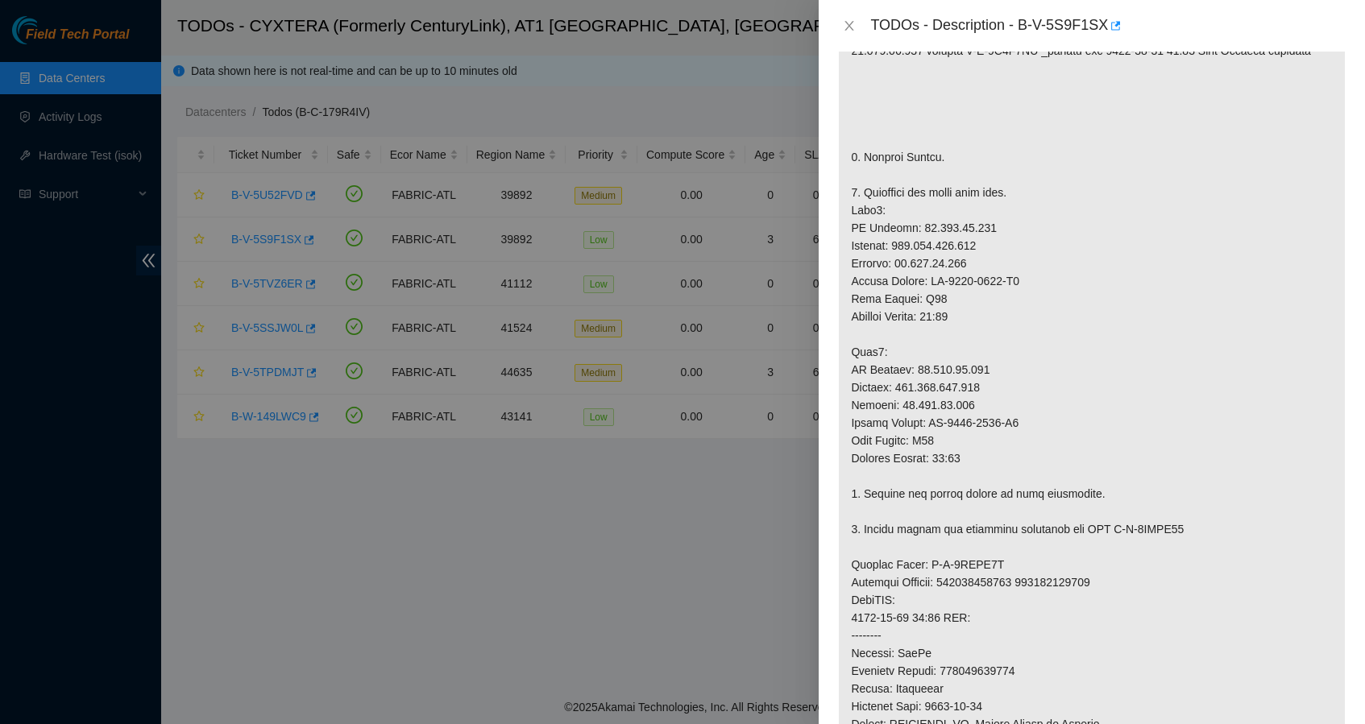
scroll to position [410, 0]
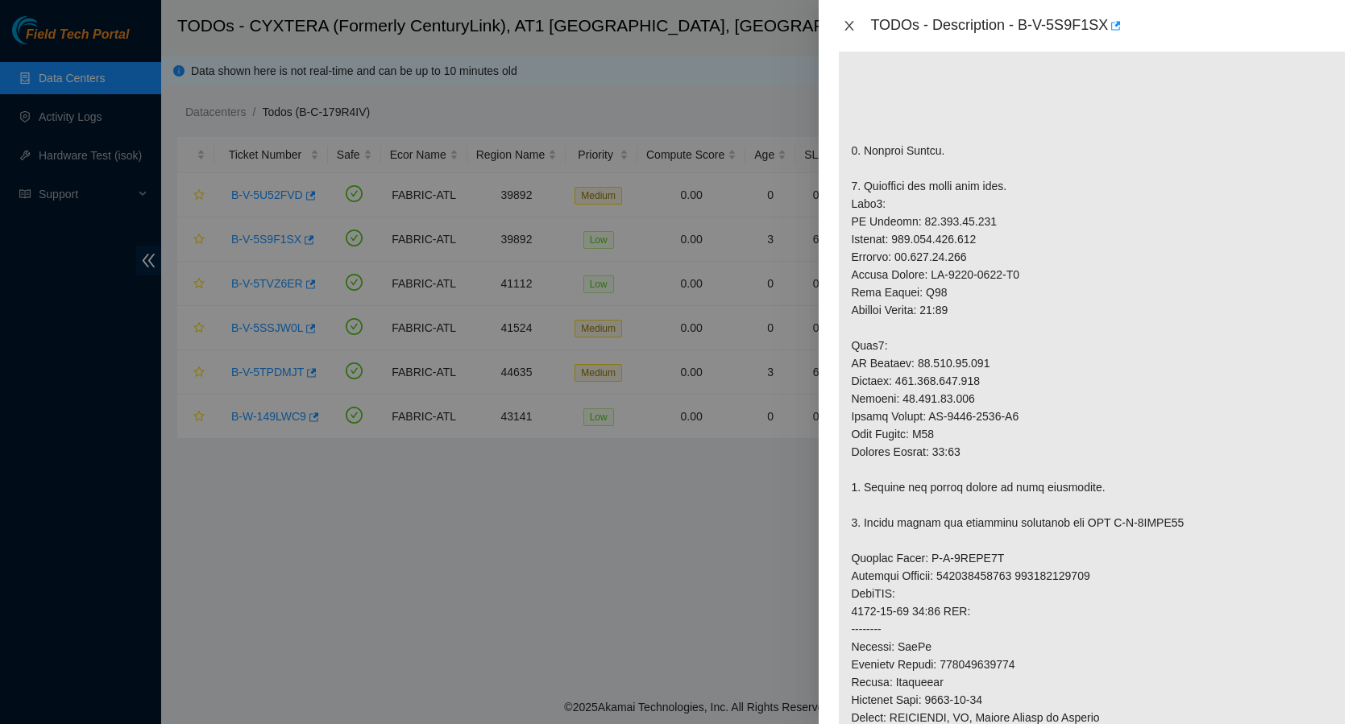
click at [851, 24] on icon "close" at bounding box center [849, 26] width 9 height 10
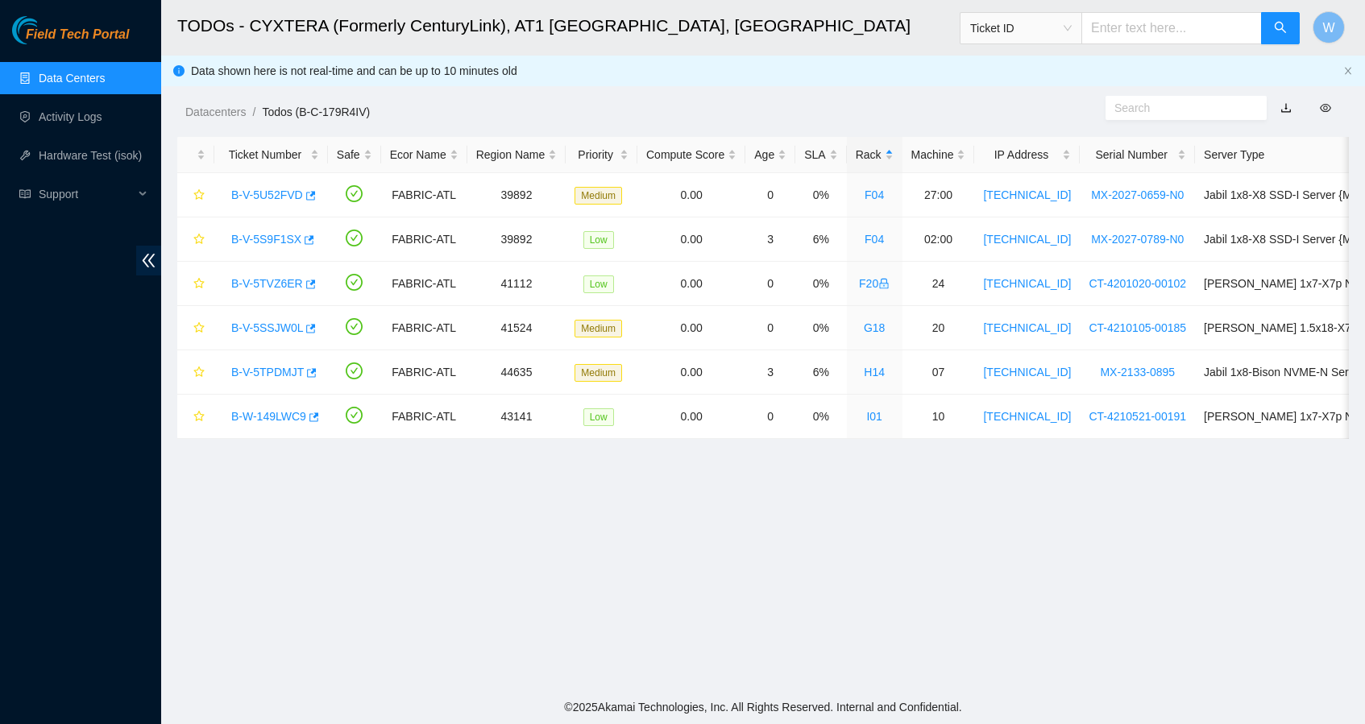
scroll to position [149, 0]
click at [284, 196] on link "B-V-5U52FVD" at bounding box center [267, 195] width 72 height 13
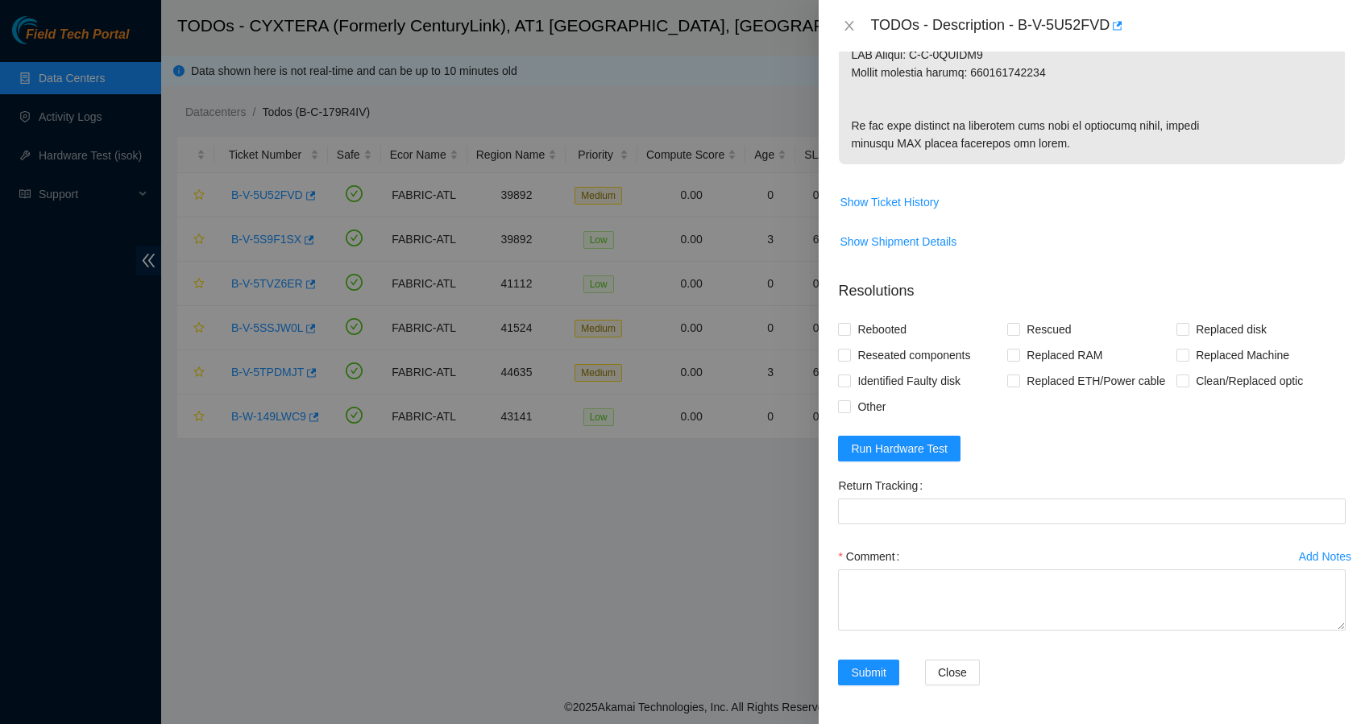
scroll to position [1099, 0]
click at [849, 323] on input "Rebooted" at bounding box center [843, 328] width 11 height 11
checkbox input "true"
click at [1031, 317] on span "Rescued" at bounding box center [1048, 330] width 57 height 26
click at [1019, 323] on input "Rescued" at bounding box center [1012, 328] width 11 height 11
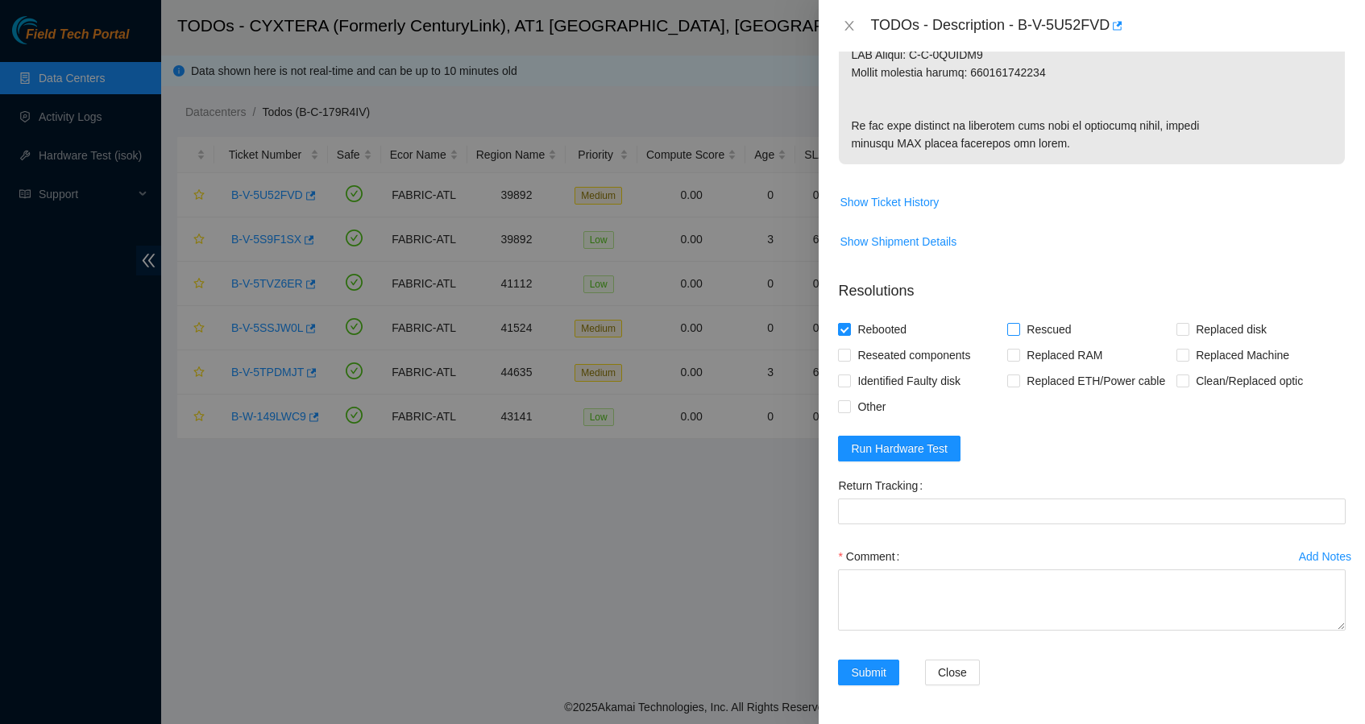
checkbox input "true"
click at [1205, 317] on span "Replaced disk" at bounding box center [1231, 330] width 84 height 26
click at [1188, 323] on input "Replaced disk" at bounding box center [1182, 328] width 11 height 11
checkbox input "true"
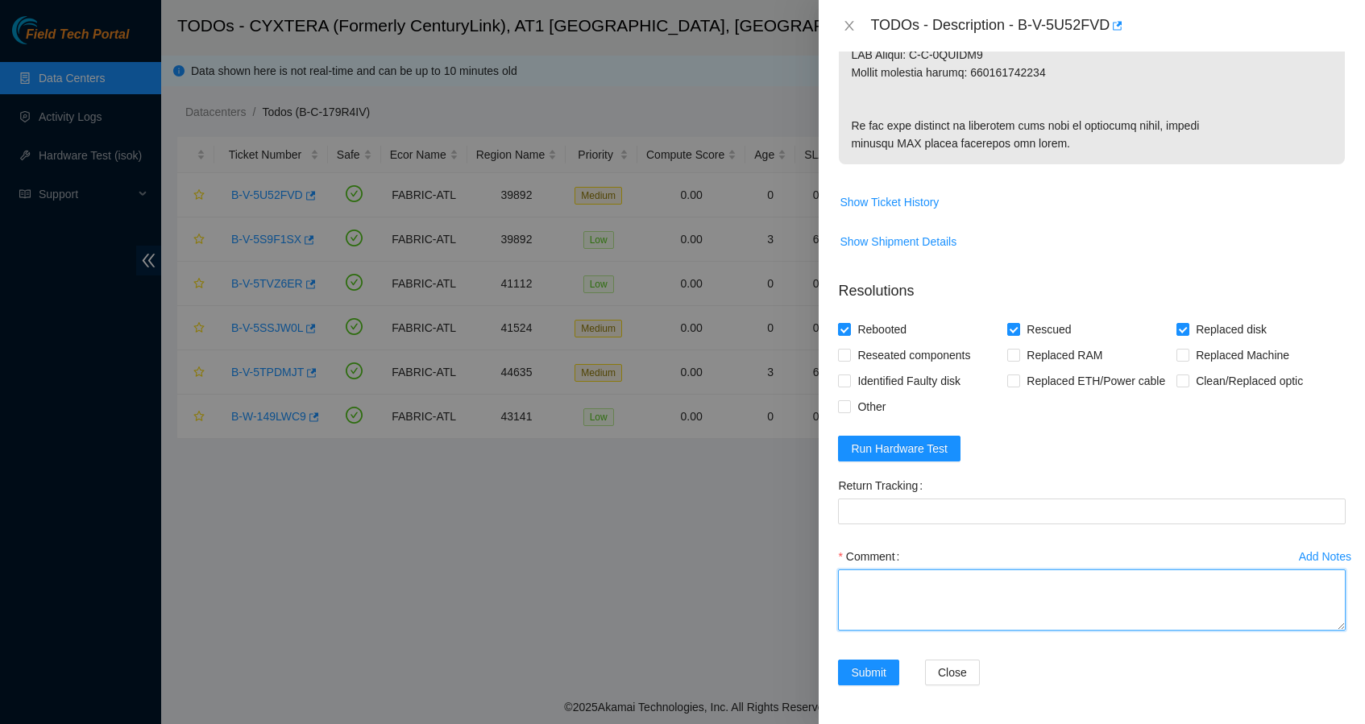
click at [857, 584] on textarea "Comment" at bounding box center [1092, 600] width 508 height 61
paste textarea "Replaced bad disk S45NNC0T392682 With new diskS45NNC0T385420 Rescued with lates…"
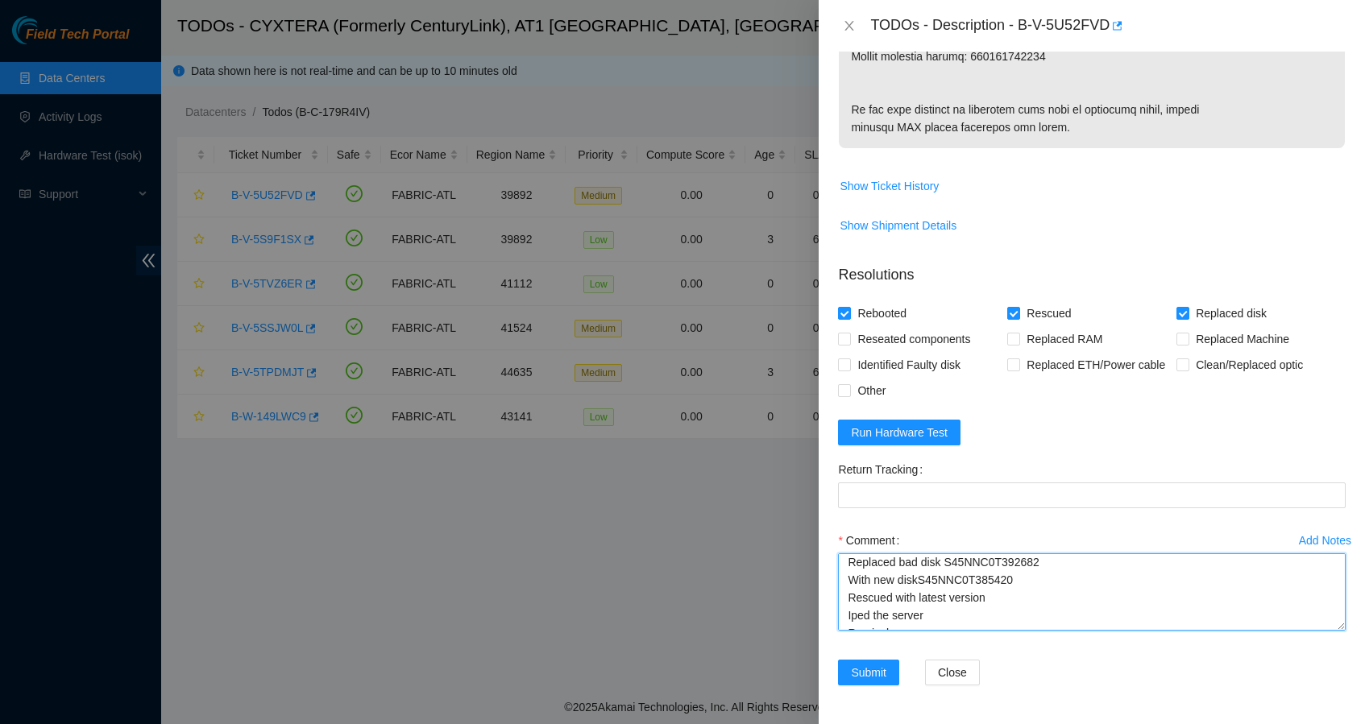
scroll to position [0, 0]
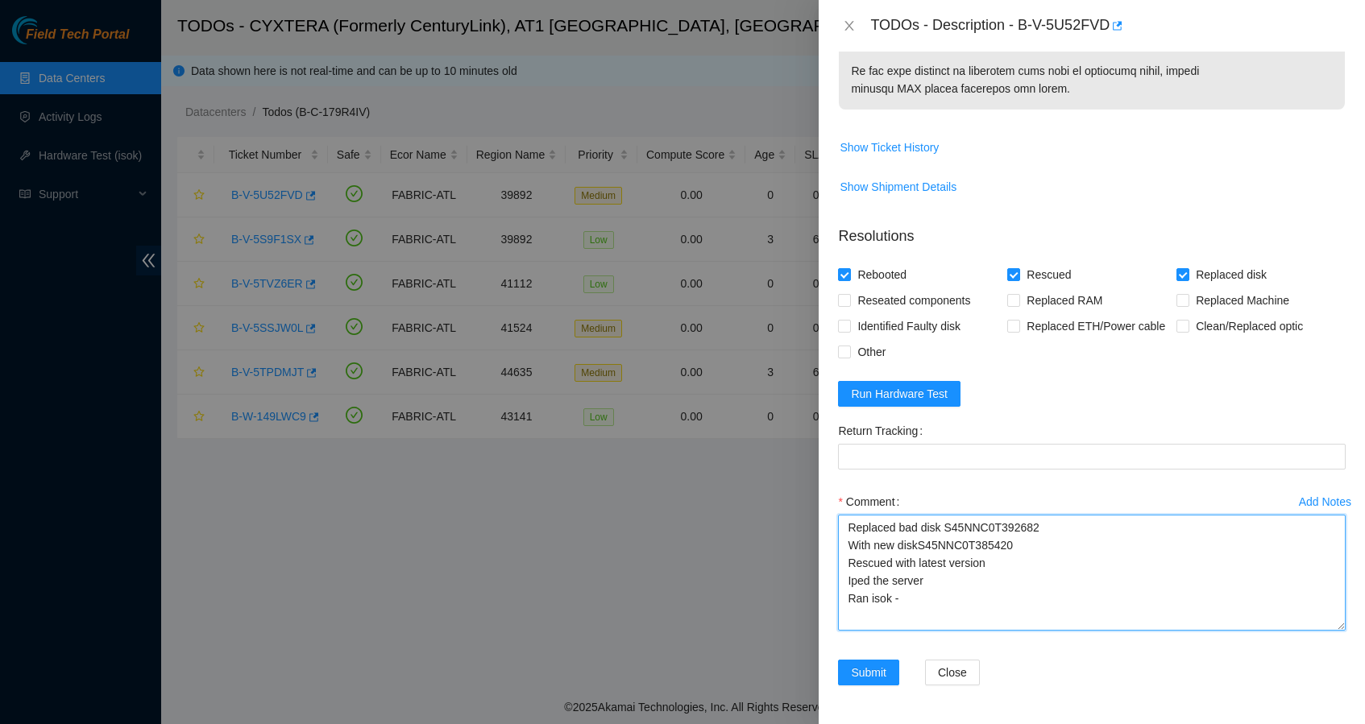
click at [1326, 631] on textarea "Replaced bad disk S45NNC0T392682 With new diskS45NNC0T385420 Rescued with lates…" at bounding box center [1092, 573] width 508 height 116
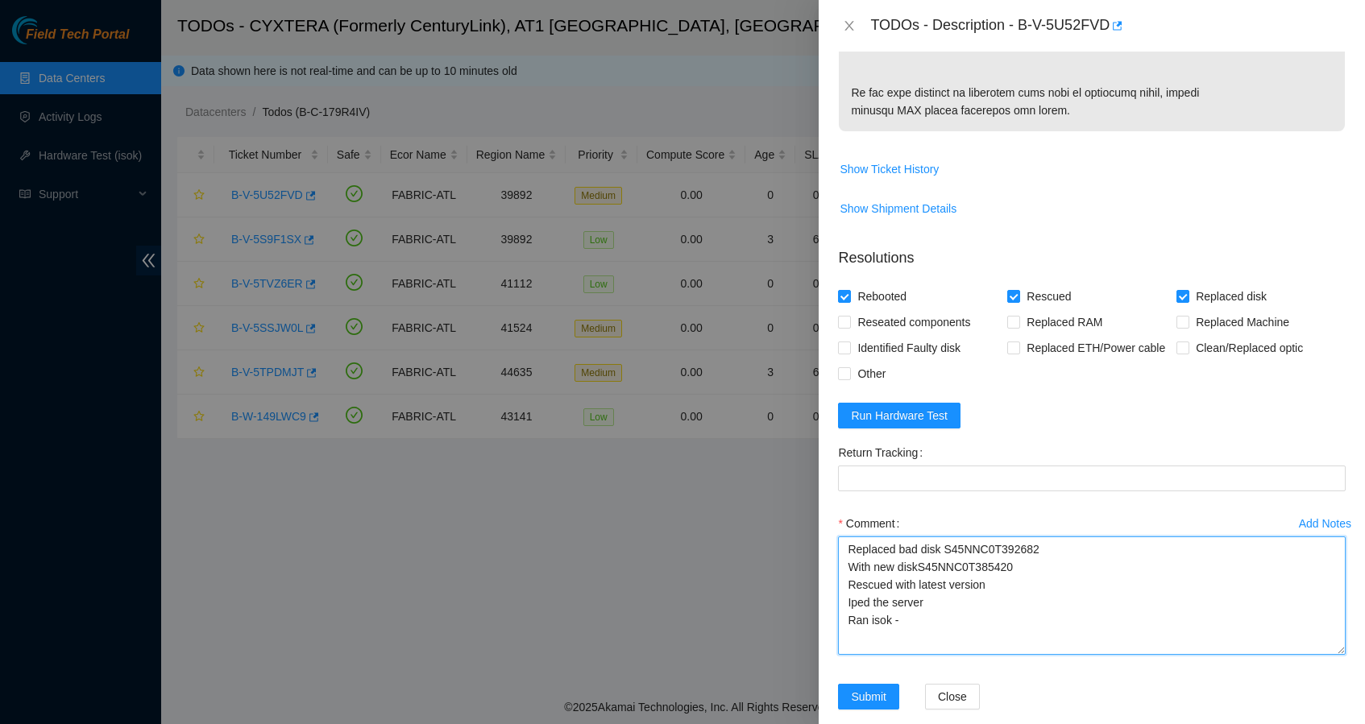
scroll to position [1011, 0]
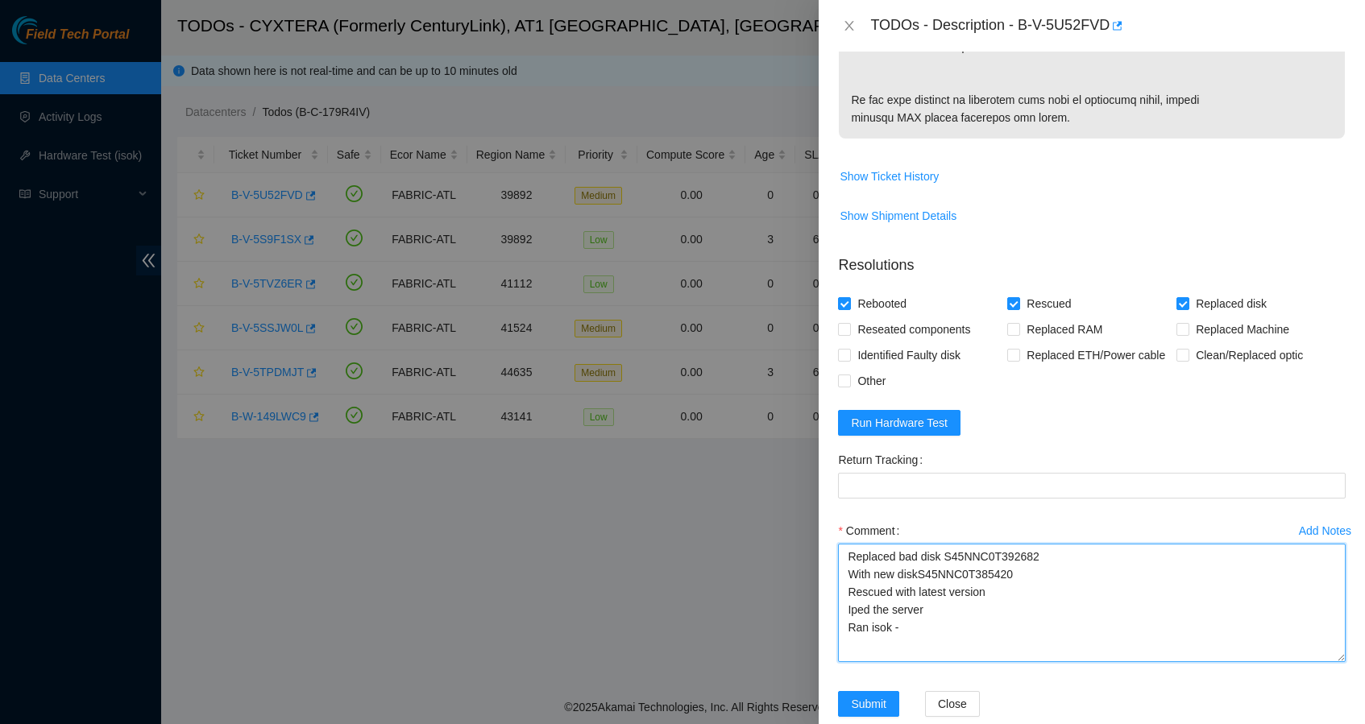
type textarea "Replaced bad disk S45NNC0T392682 With new diskS45NNC0T385420 Rescued with lates…"
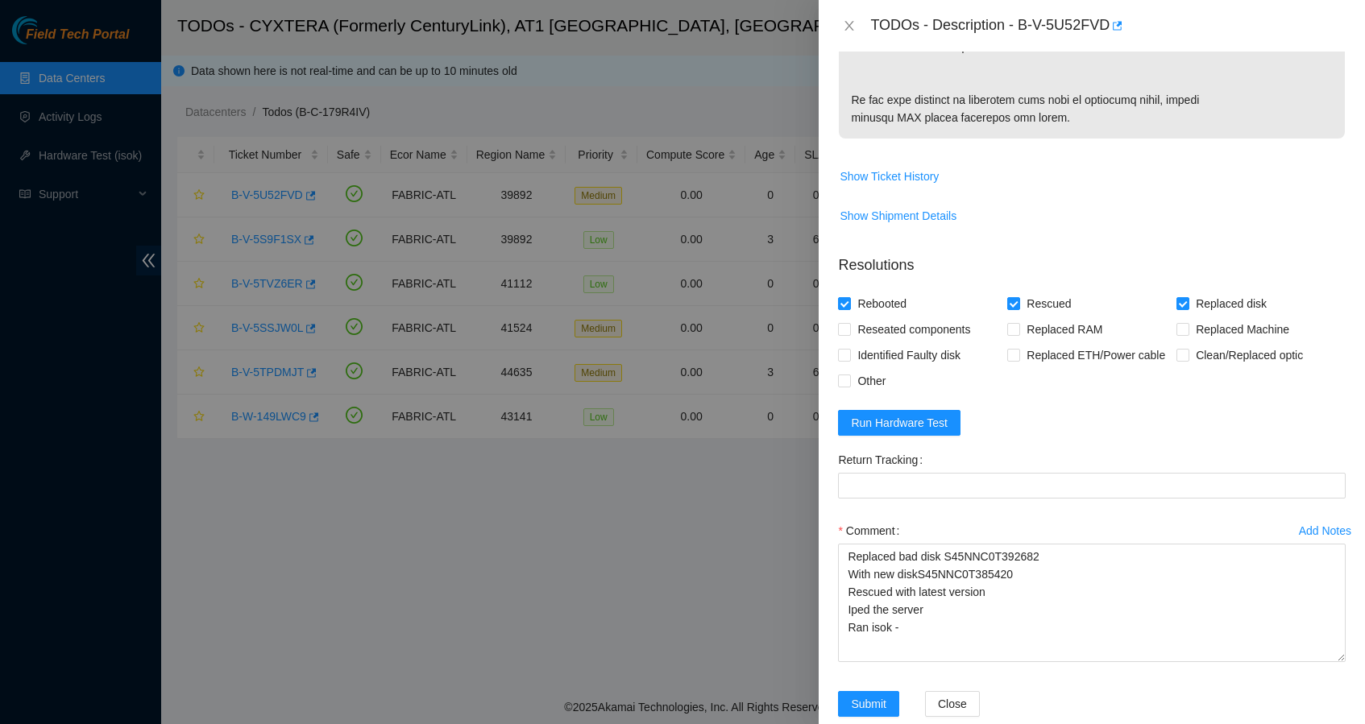
copy p "450826213827"
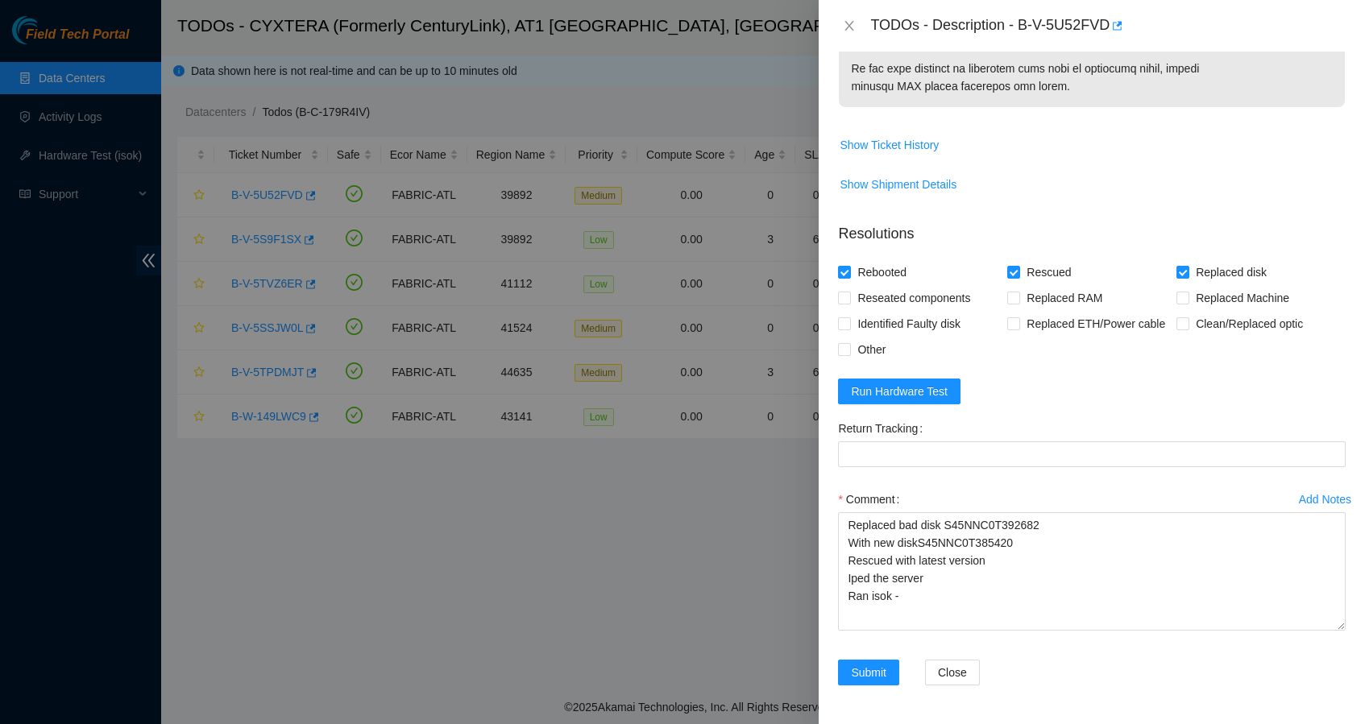
scroll to position [1156, 0]
click at [938, 454] on Tracking "Return Tracking" at bounding box center [1092, 455] width 508 height 26
paste Tracking "450826213827"
type Tracking "450826213827"
click at [908, 392] on span "Run Hardware Test" at bounding box center [899, 392] width 97 height 18
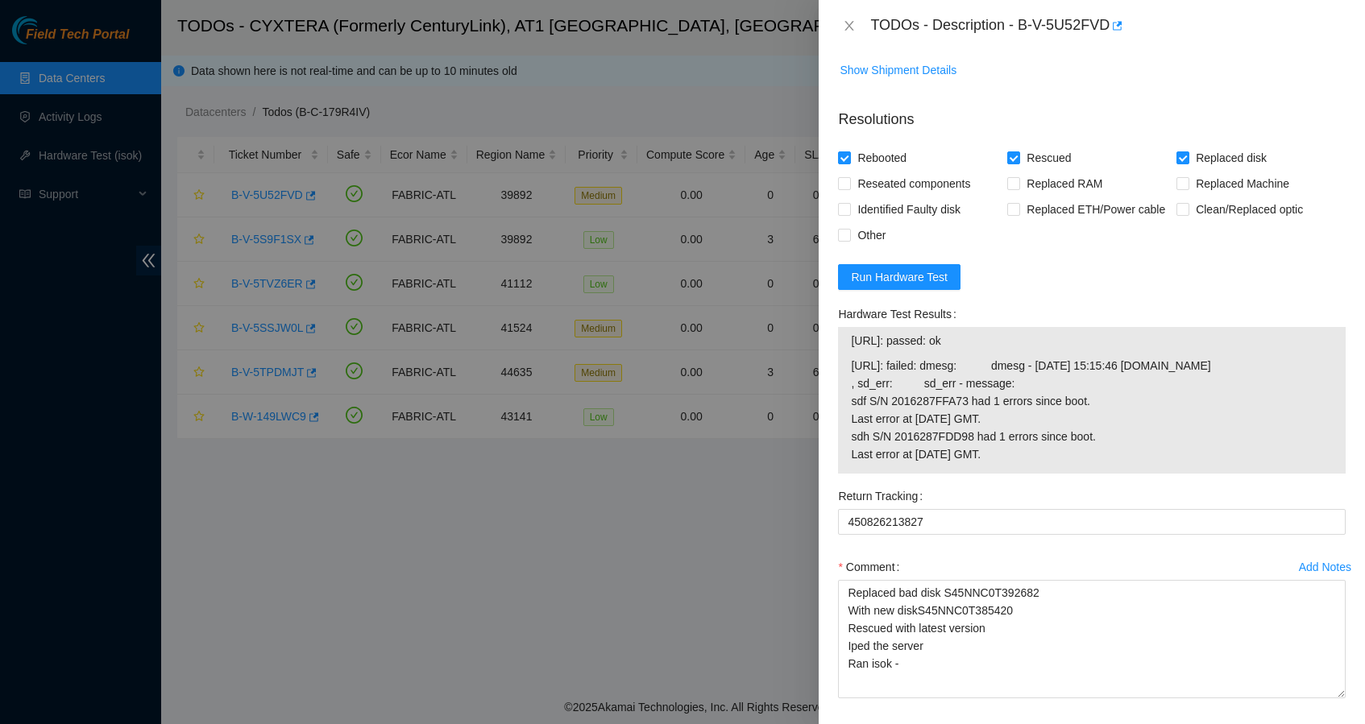
drag, startPoint x: 996, startPoint y: 455, endPoint x: 852, endPoint y: 458, distance: 144.3
click at [851, 350] on span "23.222.13.184: passed: ok" at bounding box center [1092, 341] width 482 height 18
copy span "23.222.13.184: passed: ok"
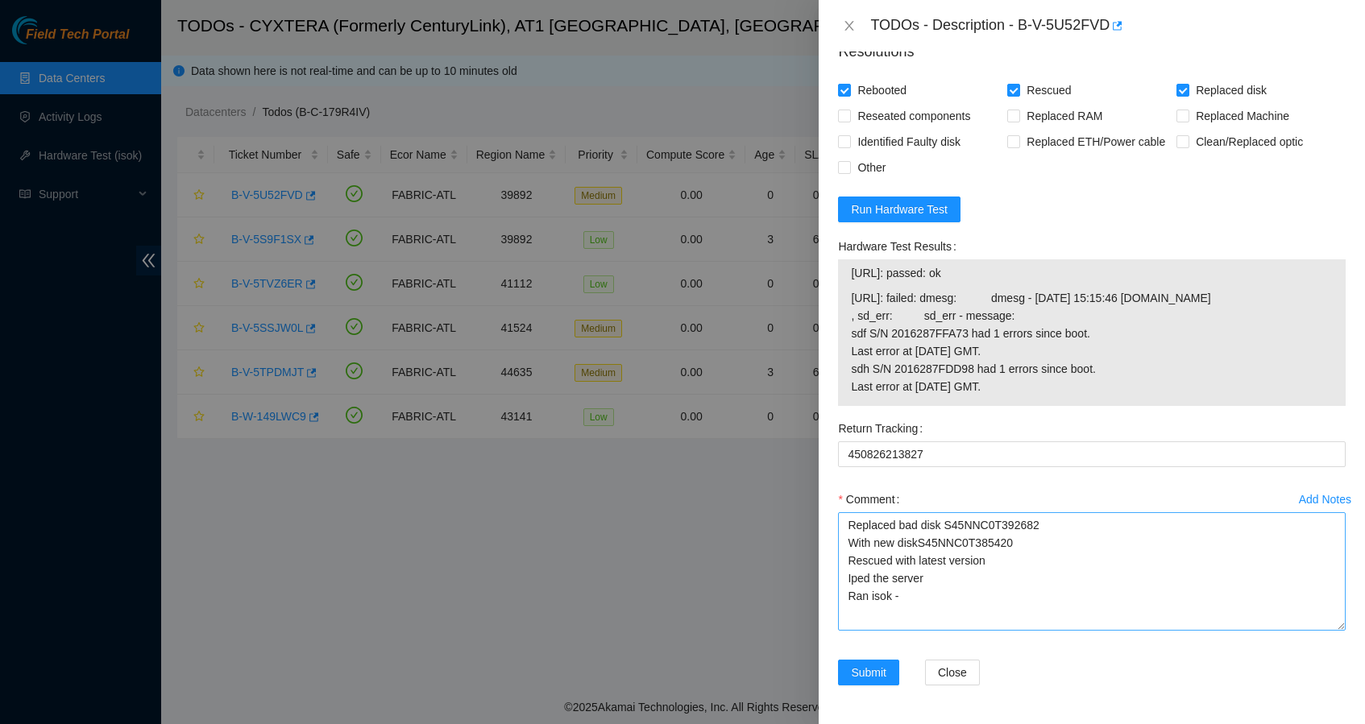
scroll to position [1356, 0]
click at [933, 605] on textarea "Replaced bad disk S45NNC0T392682 With new diskS45NNC0T385420 Rescued with lates…" at bounding box center [1092, 572] width 508 height 118
paste textarea "23.222.13.184: passed: ok"
type textarea "Replaced bad disk S45NNC0T392682 With new diskS45NNC0T385420 Rescued with lates…"
click at [872, 675] on span "Submit" at bounding box center [868, 673] width 35 height 18
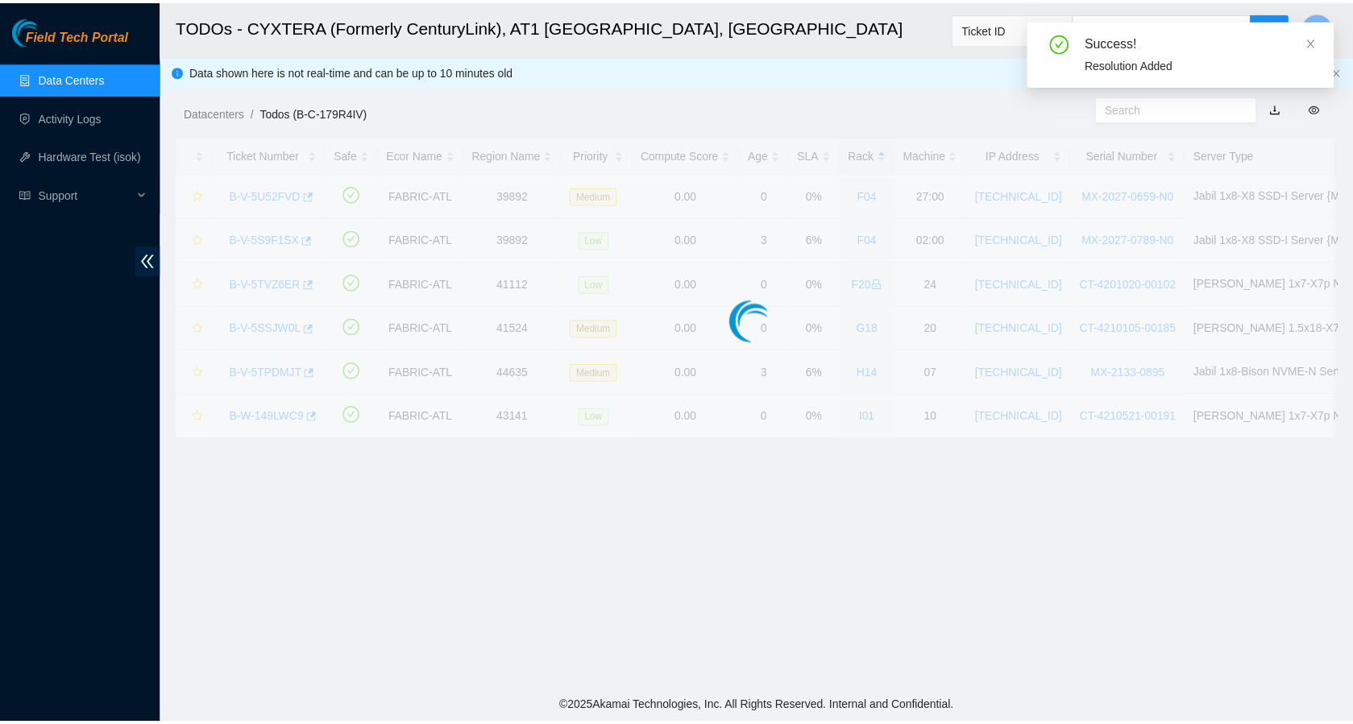
scroll to position [149, 0]
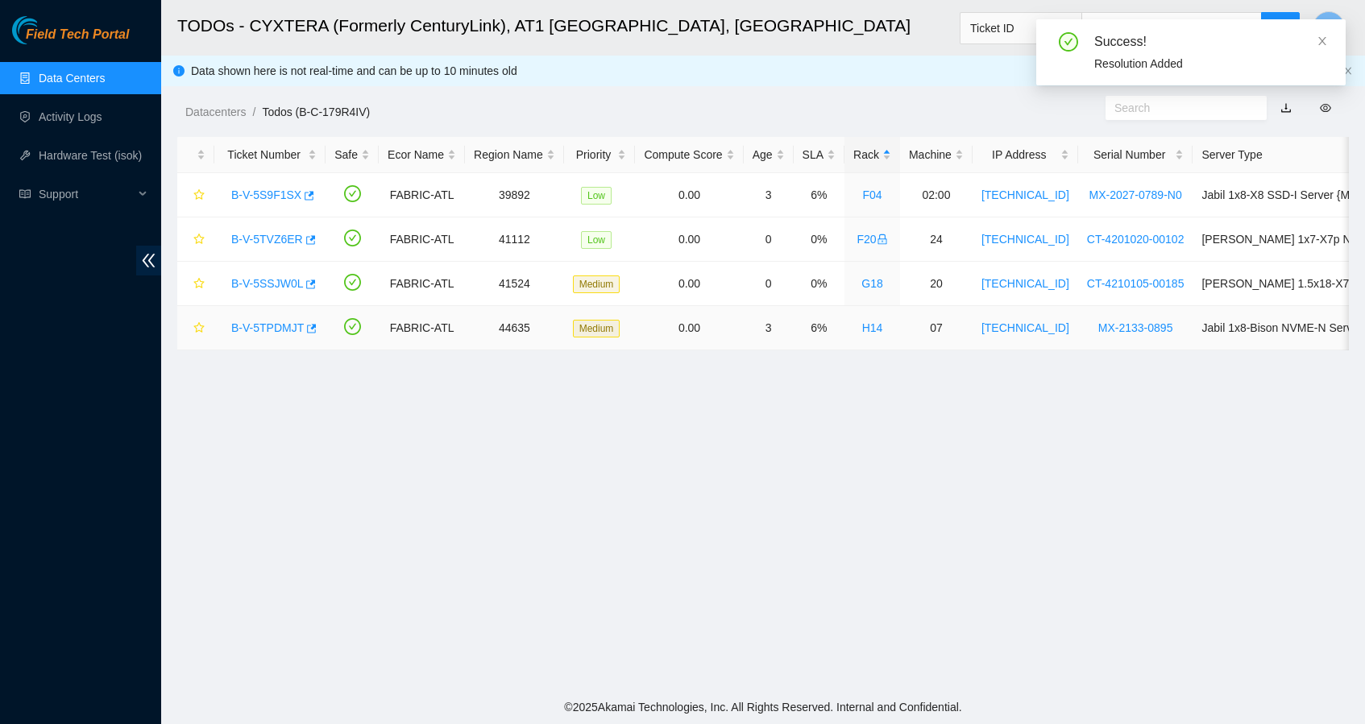
click at [265, 324] on link "B-V-5TPDMJT" at bounding box center [267, 328] width 73 height 13
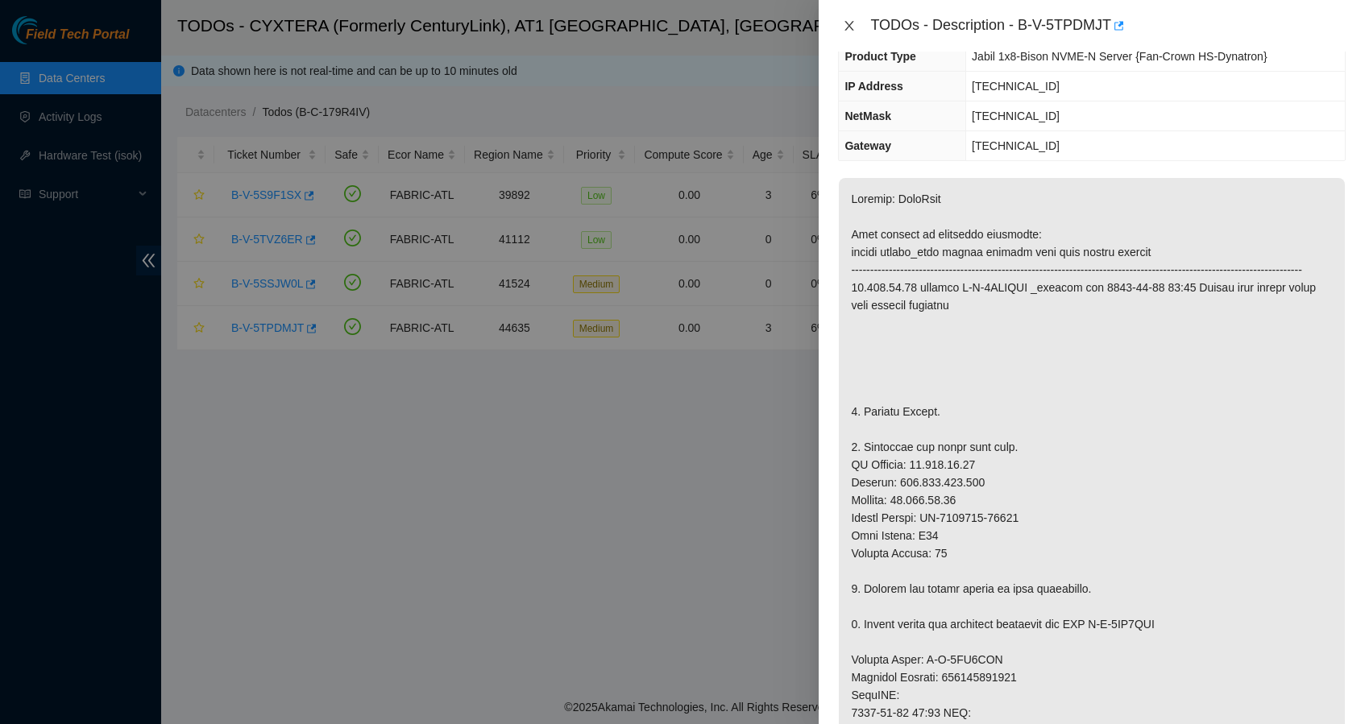
click at [846, 26] on icon "close" at bounding box center [849, 25] width 13 height 13
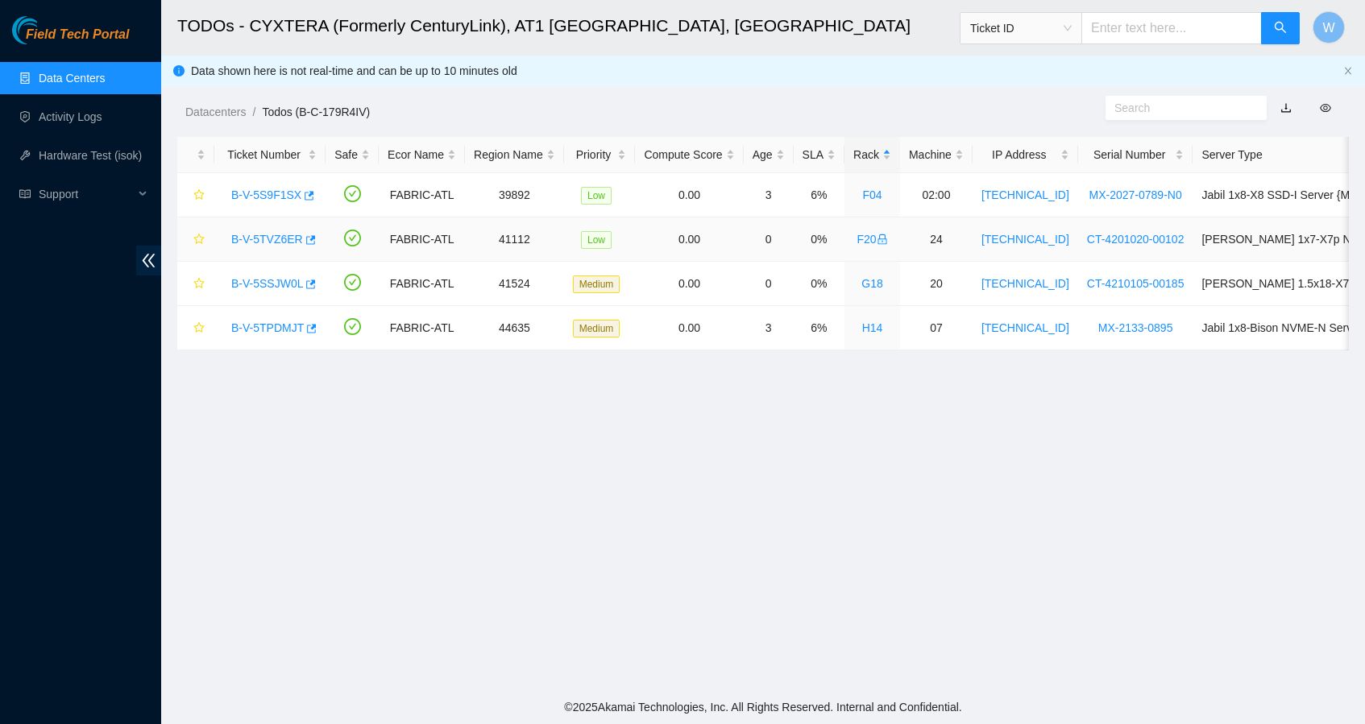
click at [293, 238] on link "B-V-5TVZ6ER" at bounding box center [267, 239] width 72 height 13
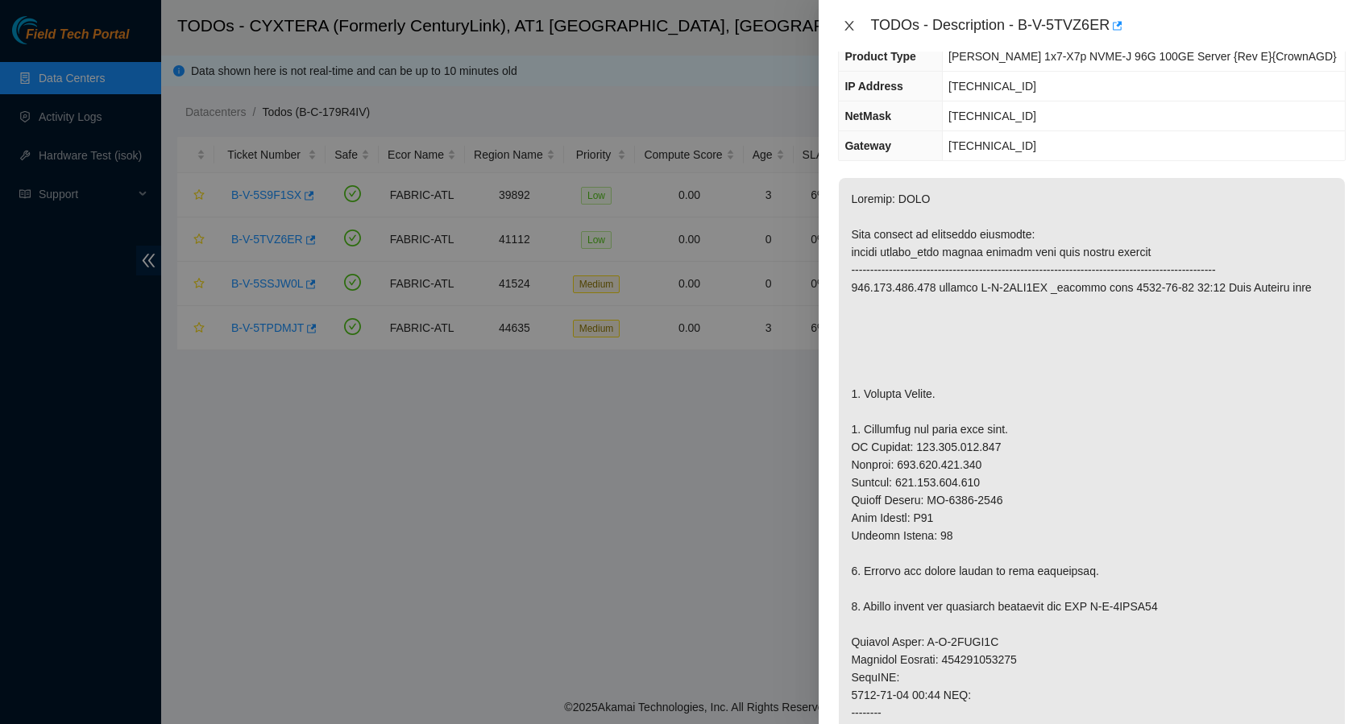
click at [852, 19] on button "Close" at bounding box center [849, 26] width 23 height 15
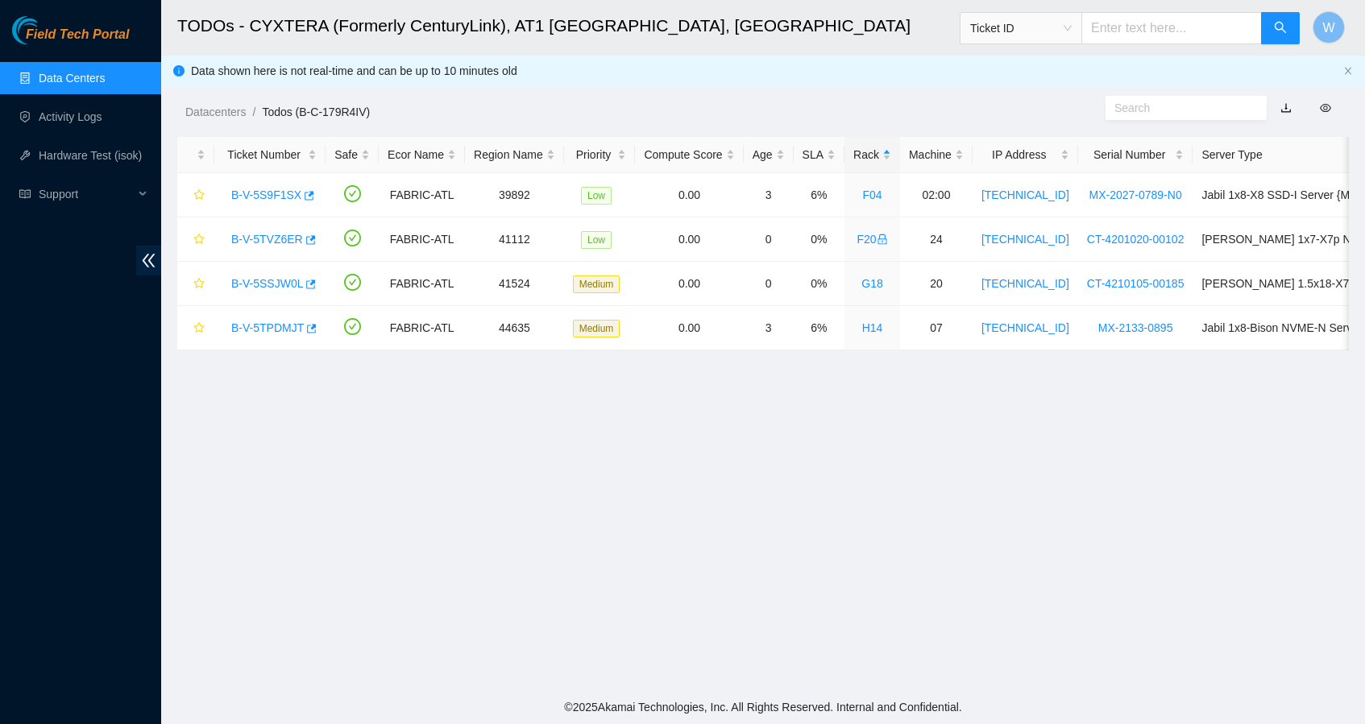
click at [89, 75] on link "Data Centers" at bounding box center [72, 78] width 66 height 13
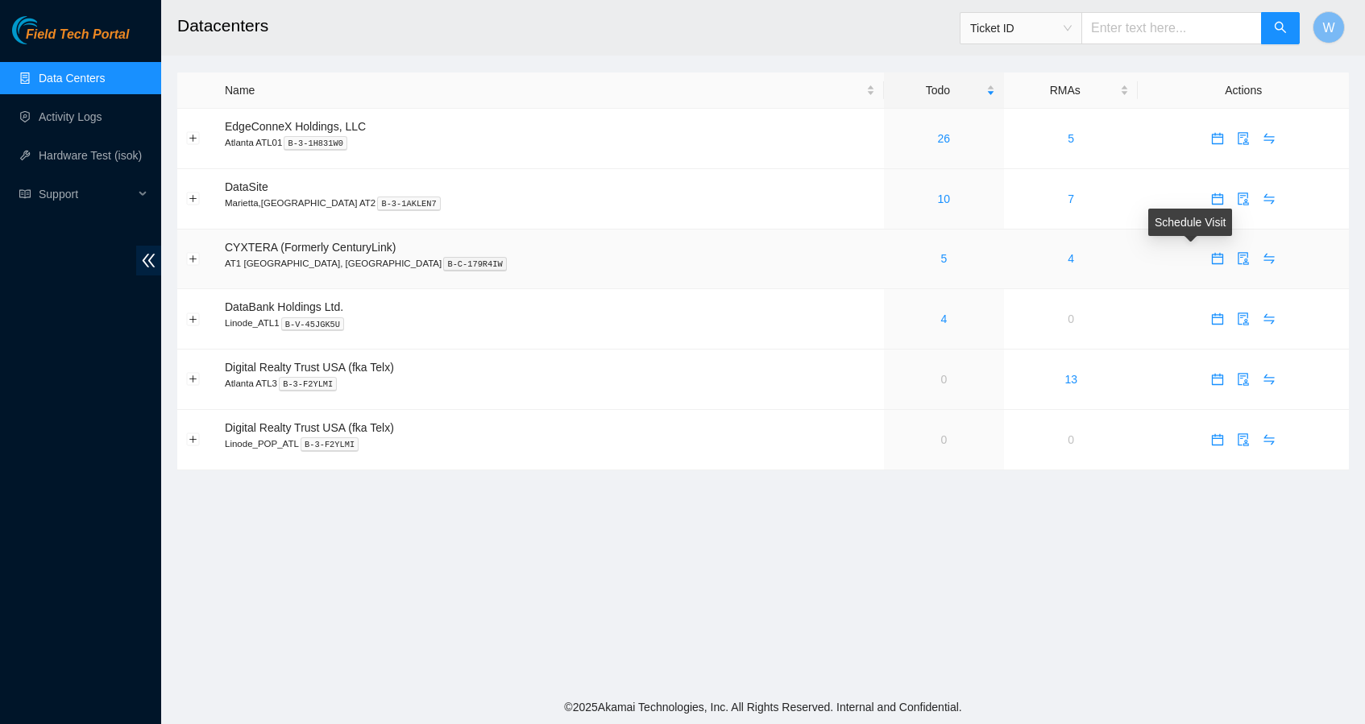
click at [1211, 261] on icon "calendar" at bounding box center [1217, 258] width 13 height 13
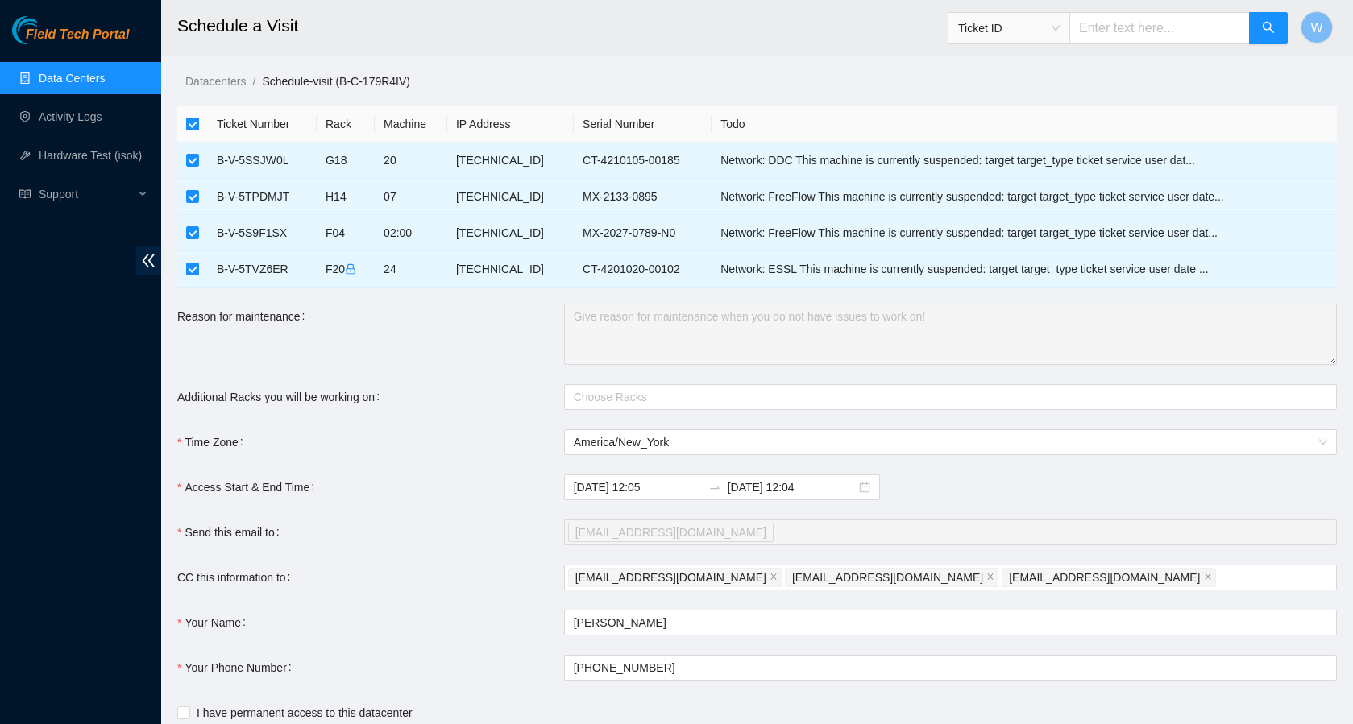
click at [191, 122] on input "checkbox" at bounding box center [192, 124] width 13 height 13
checkbox input "false"
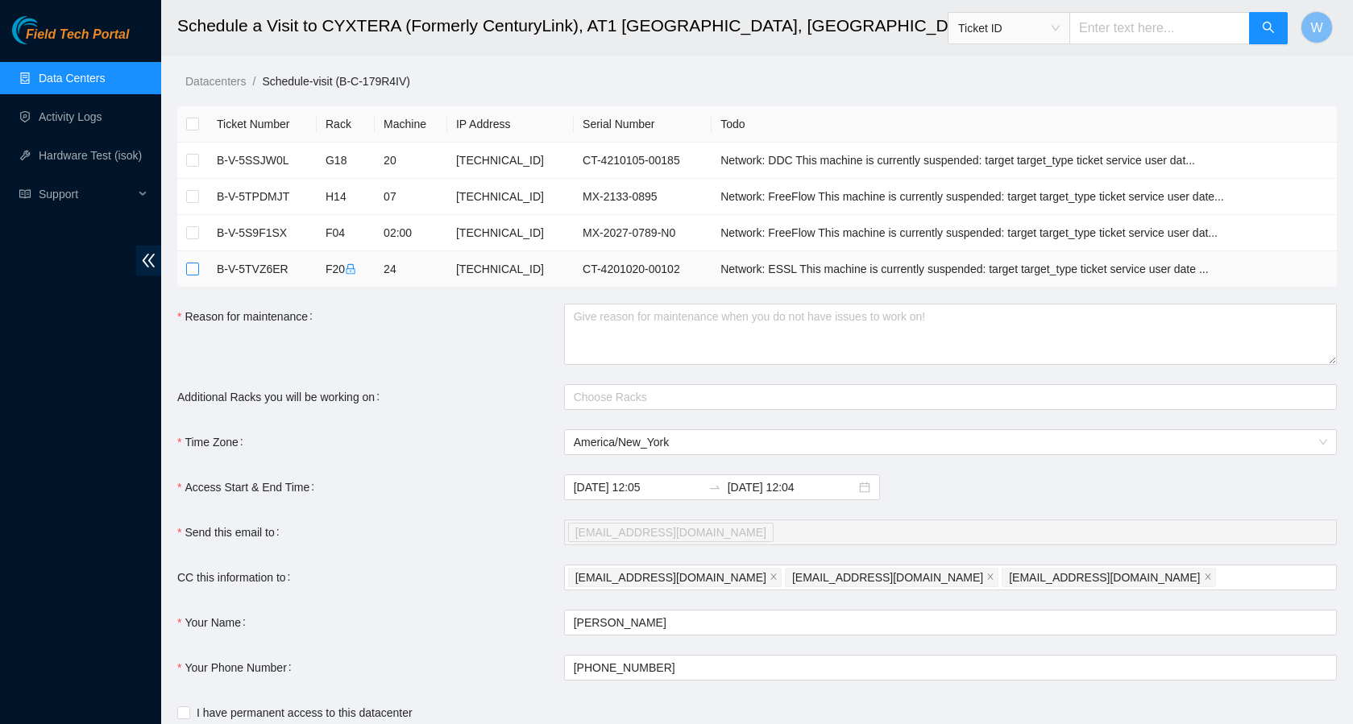
click at [196, 265] on input "checkbox" at bounding box center [192, 269] width 13 height 13
checkbox input "true"
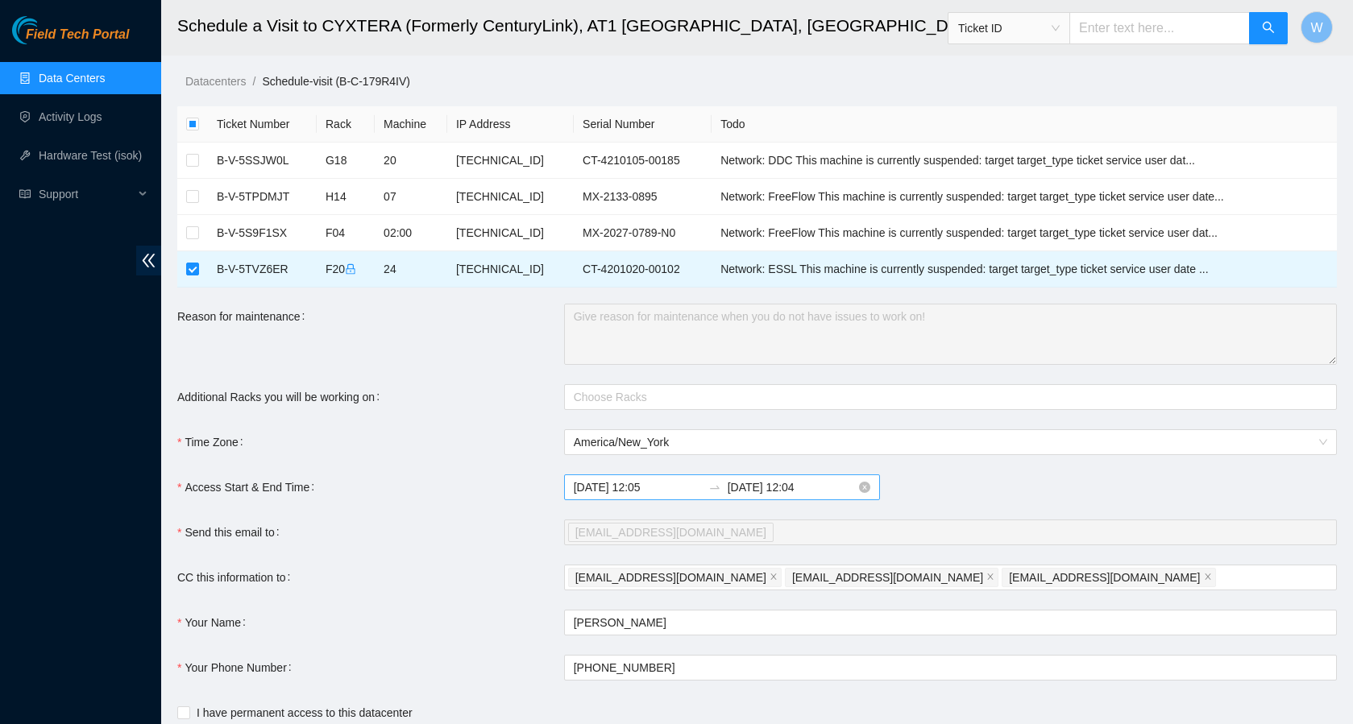
click at [779, 494] on input "2025-08-27 12:04" at bounding box center [792, 488] width 128 height 18
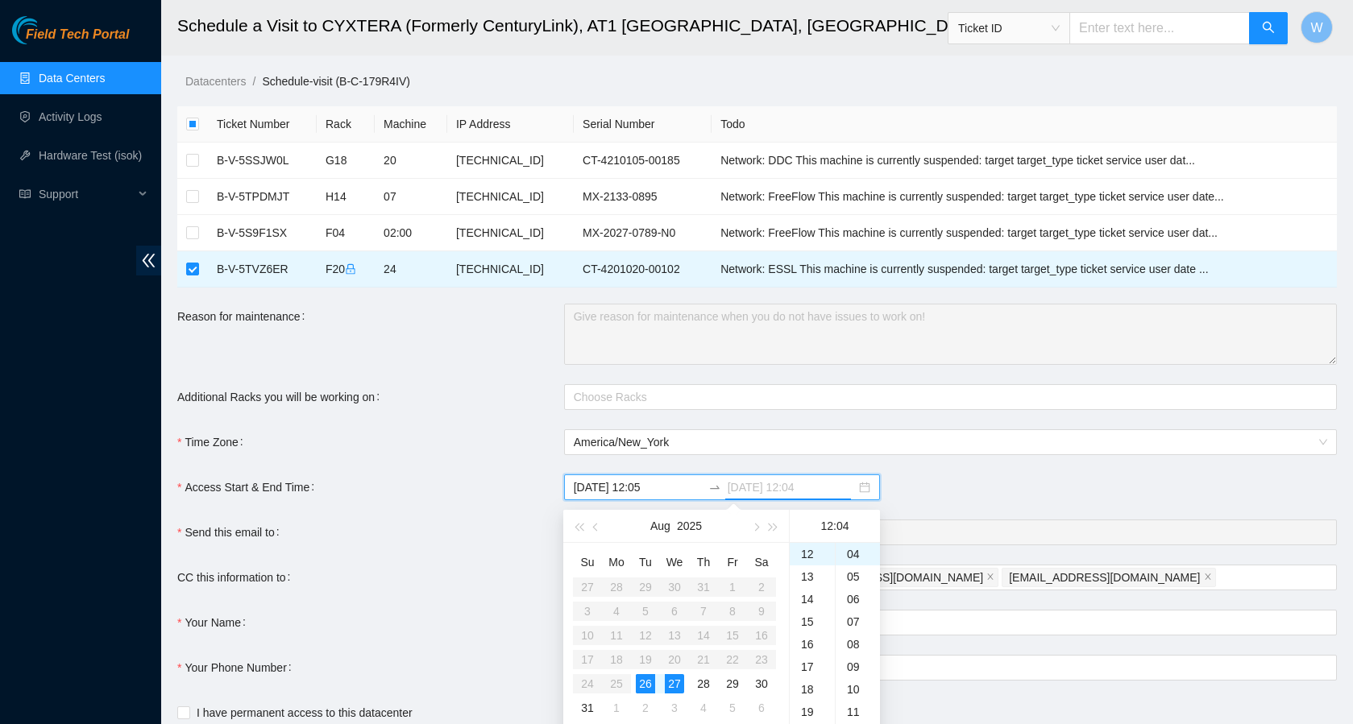
click at [650, 687] on div "26" at bounding box center [645, 684] width 19 height 19
click at [808, 671] on div "20" at bounding box center [812, 672] width 45 height 23
click at [852, 546] on div "00" at bounding box center [858, 554] width 44 height 23
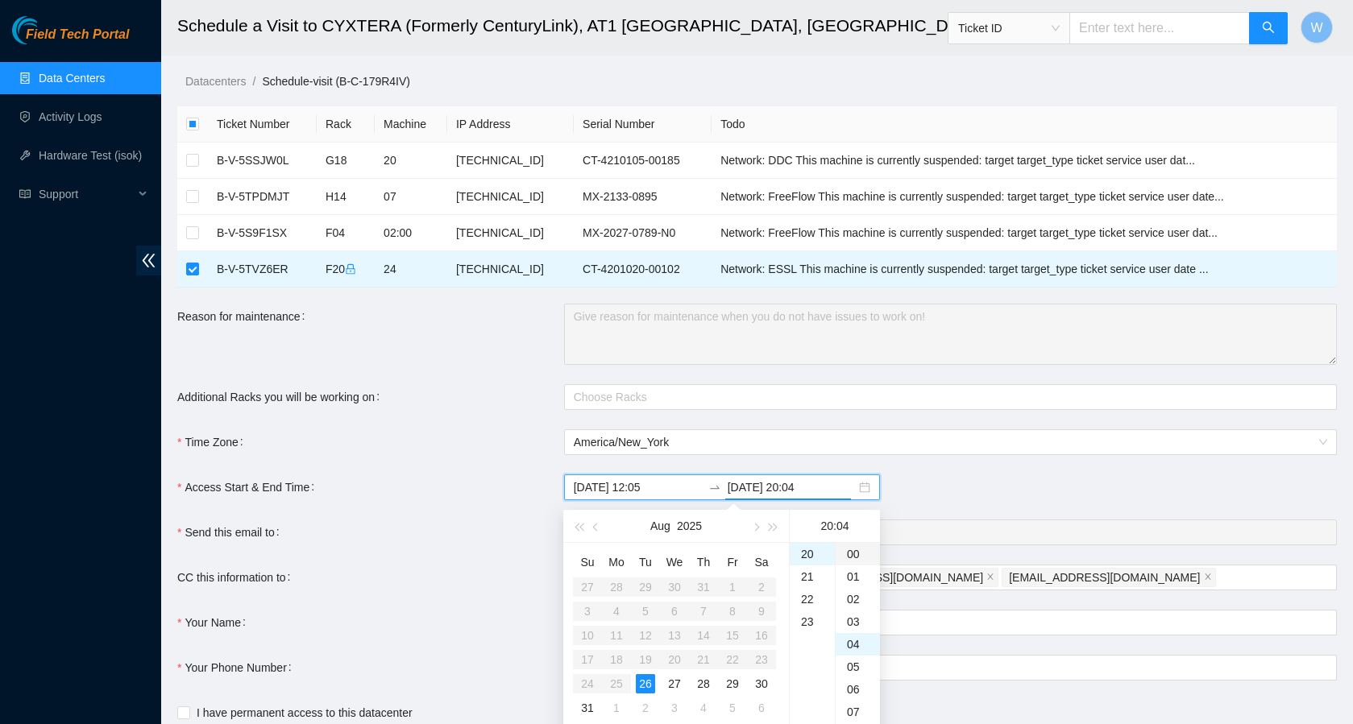
type input "2025-08-26 20:00"
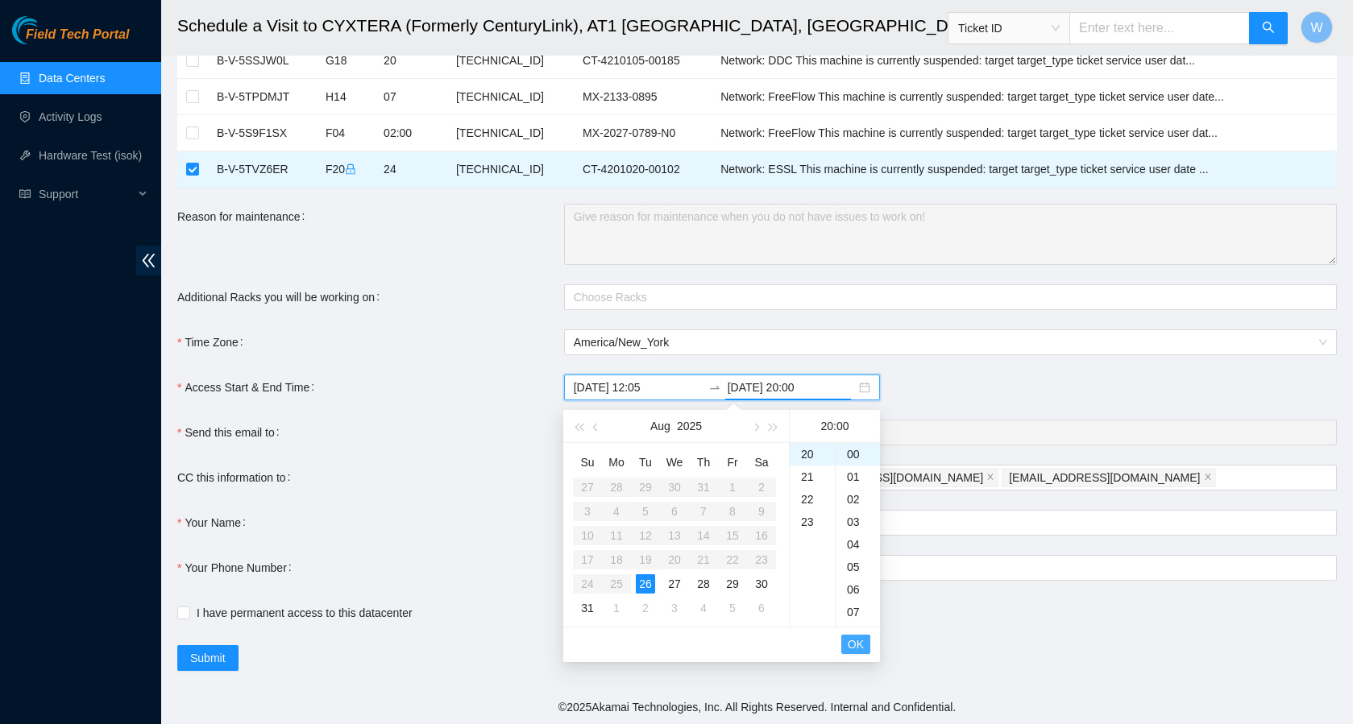
scroll to position [100, 0]
click at [858, 645] on span "OK" at bounding box center [856, 645] width 16 height 18
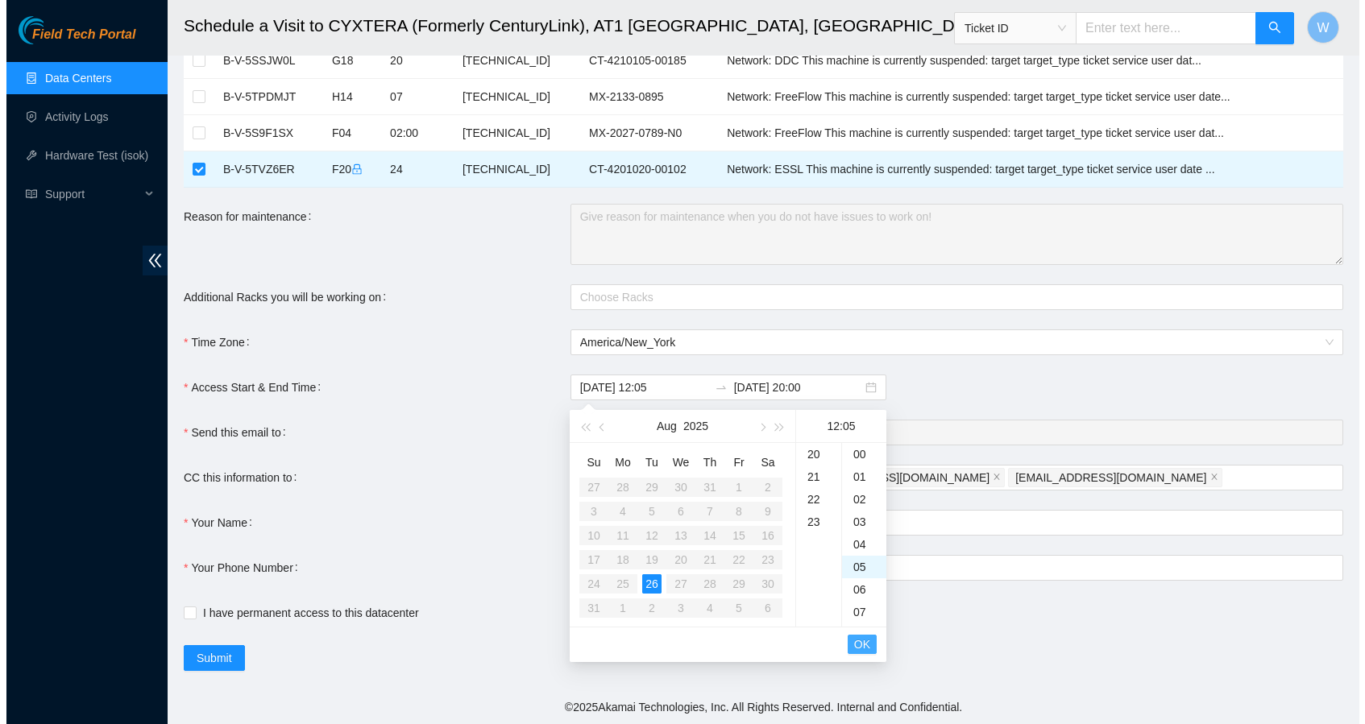
scroll to position [113, 0]
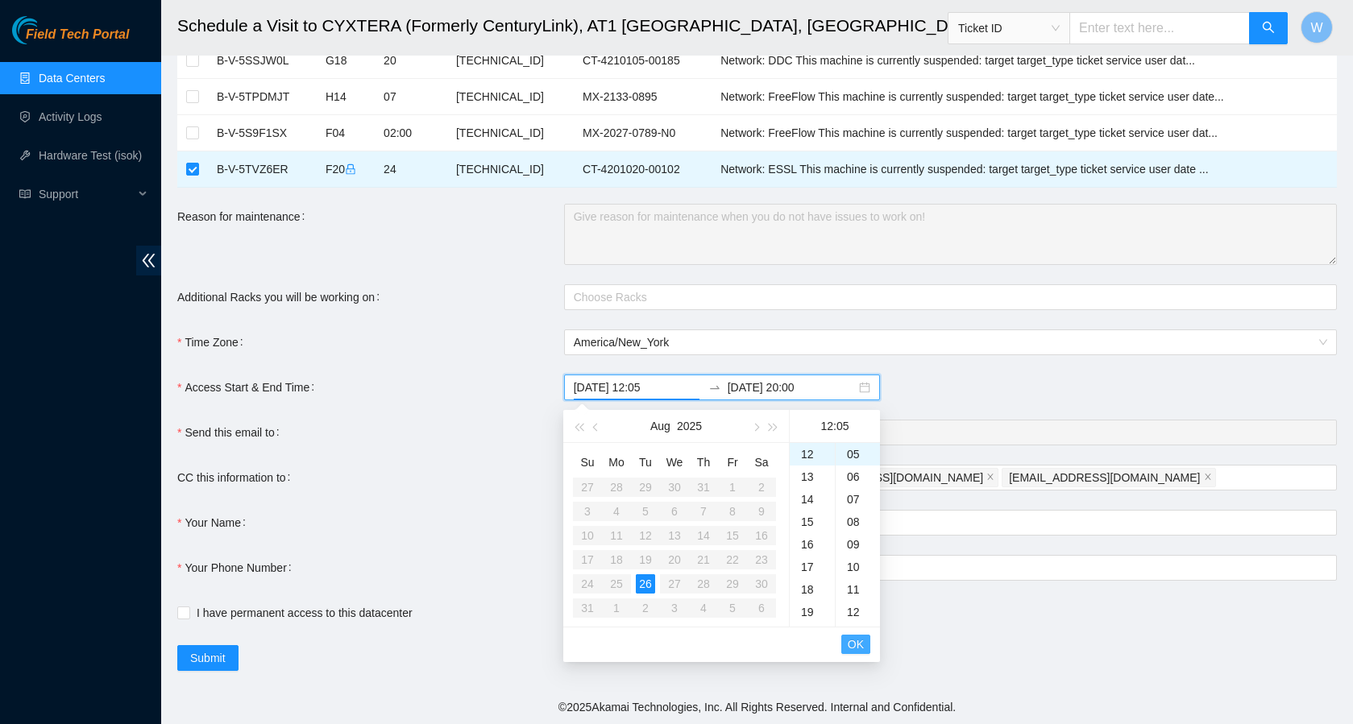
click at [858, 645] on span "OK" at bounding box center [856, 645] width 16 height 18
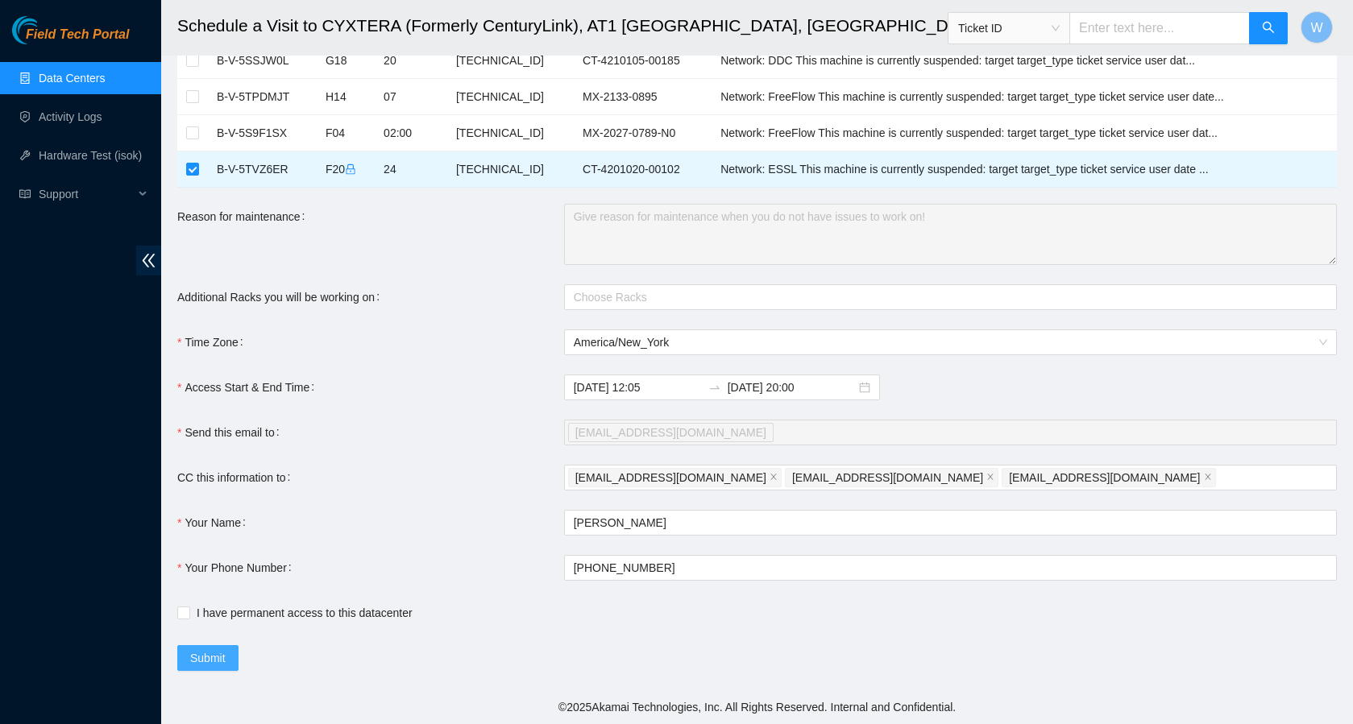
click at [224, 660] on span "Submit" at bounding box center [207, 659] width 35 height 18
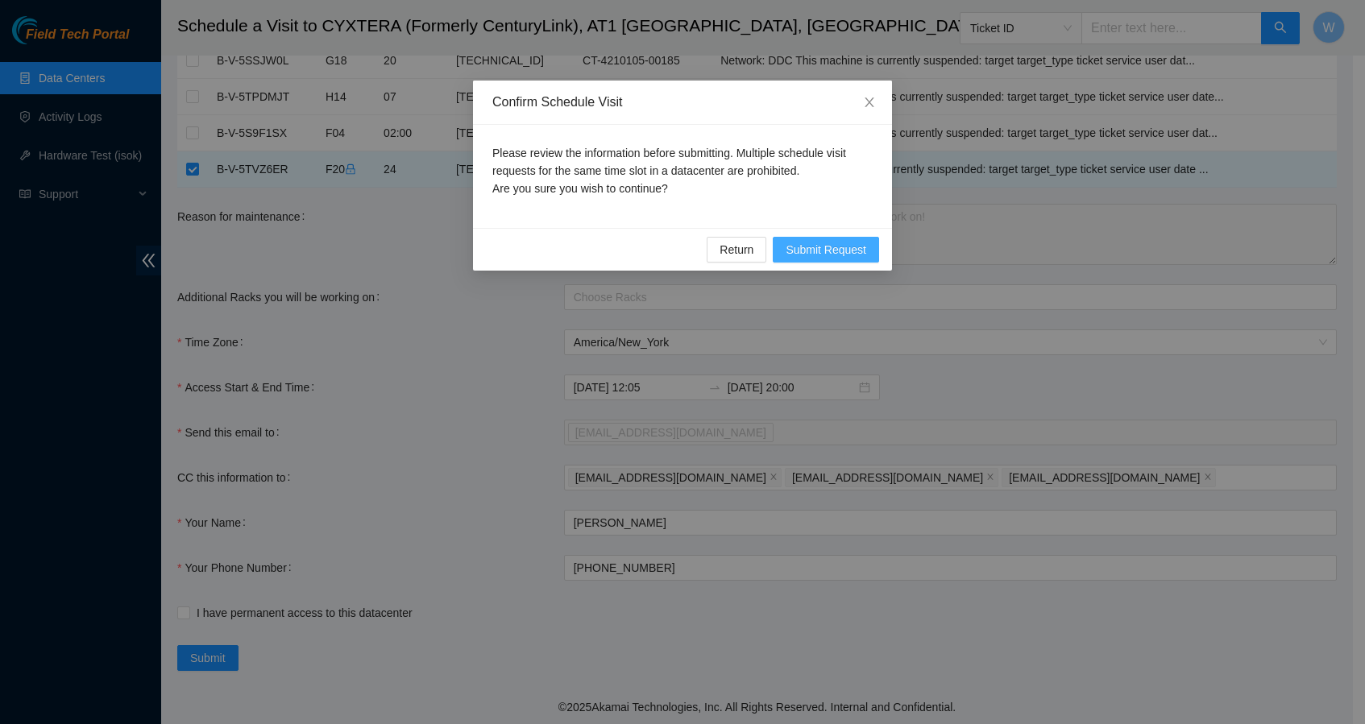
click at [853, 258] on span "Submit Request" at bounding box center [826, 250] width 81 height 18
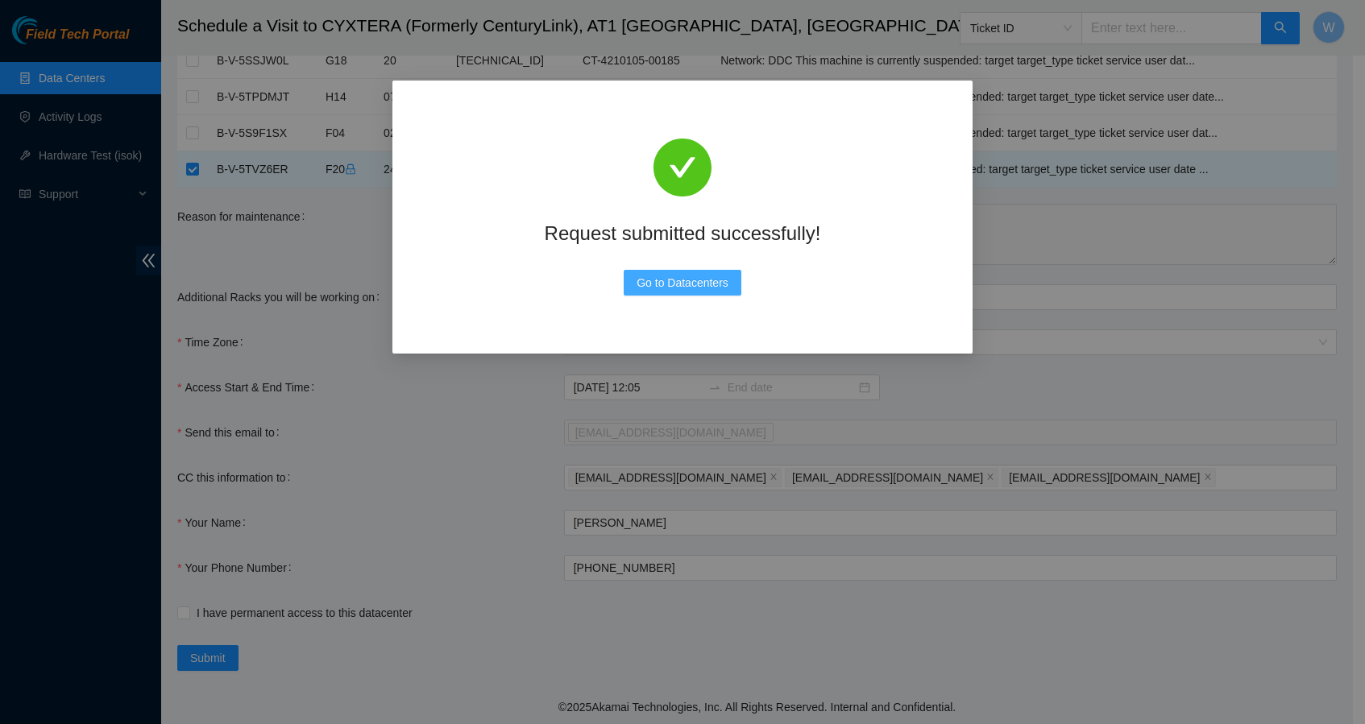
click at [694, 283] on span "Go to Datacenters" at bounding box center [683, 283] width 92 height 18
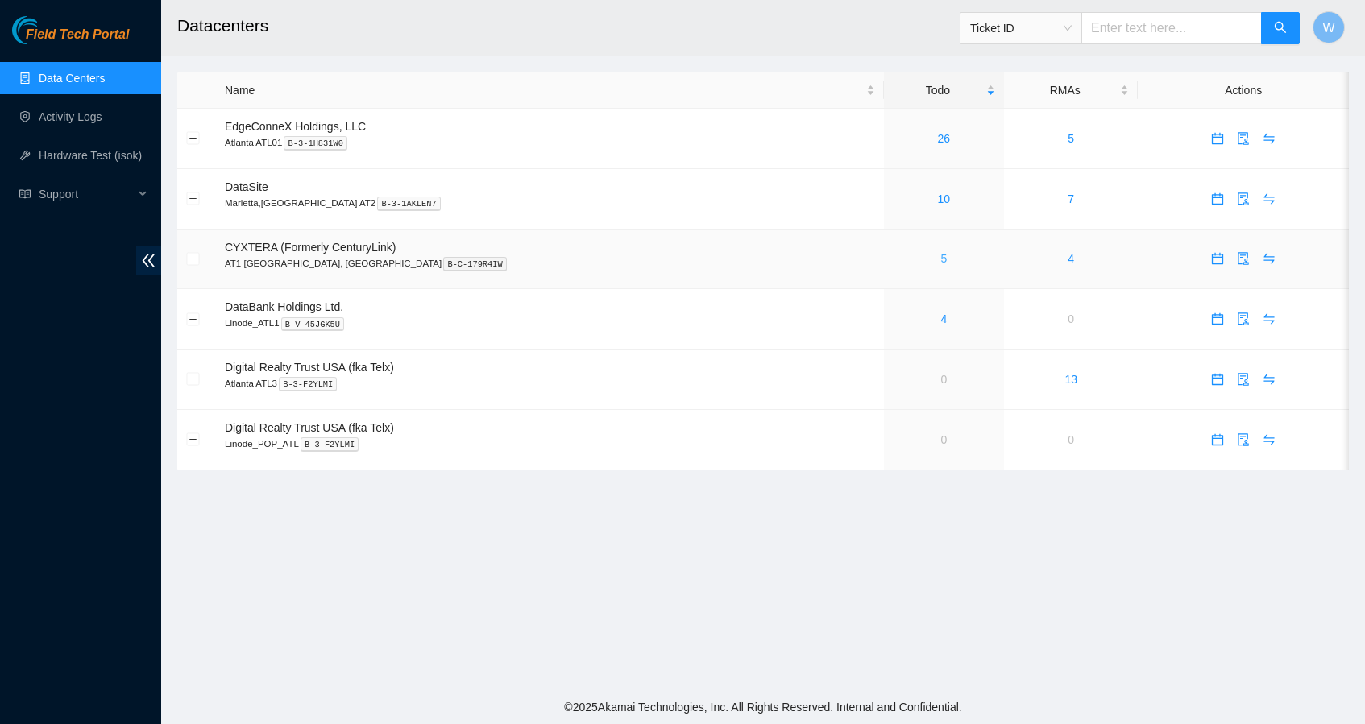
click at [940, 260] on link "5" at bounding box center [943, 258] width 6 height 13
